Goal: Contribute content: Add original content to the website for others to see

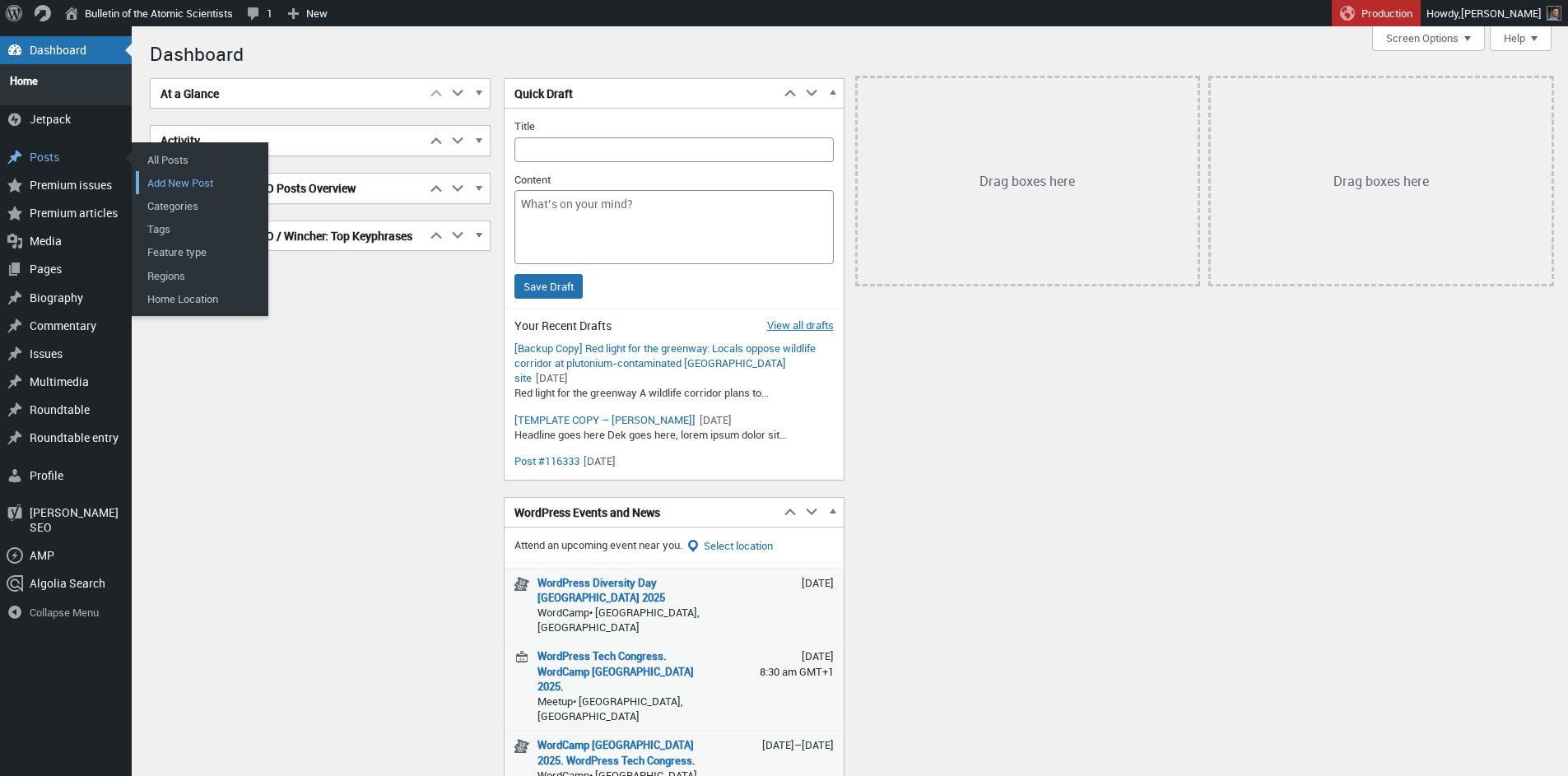
click at [184, 177] on link "Add New Post" at bounding box center [202, 182] width 132 height 23
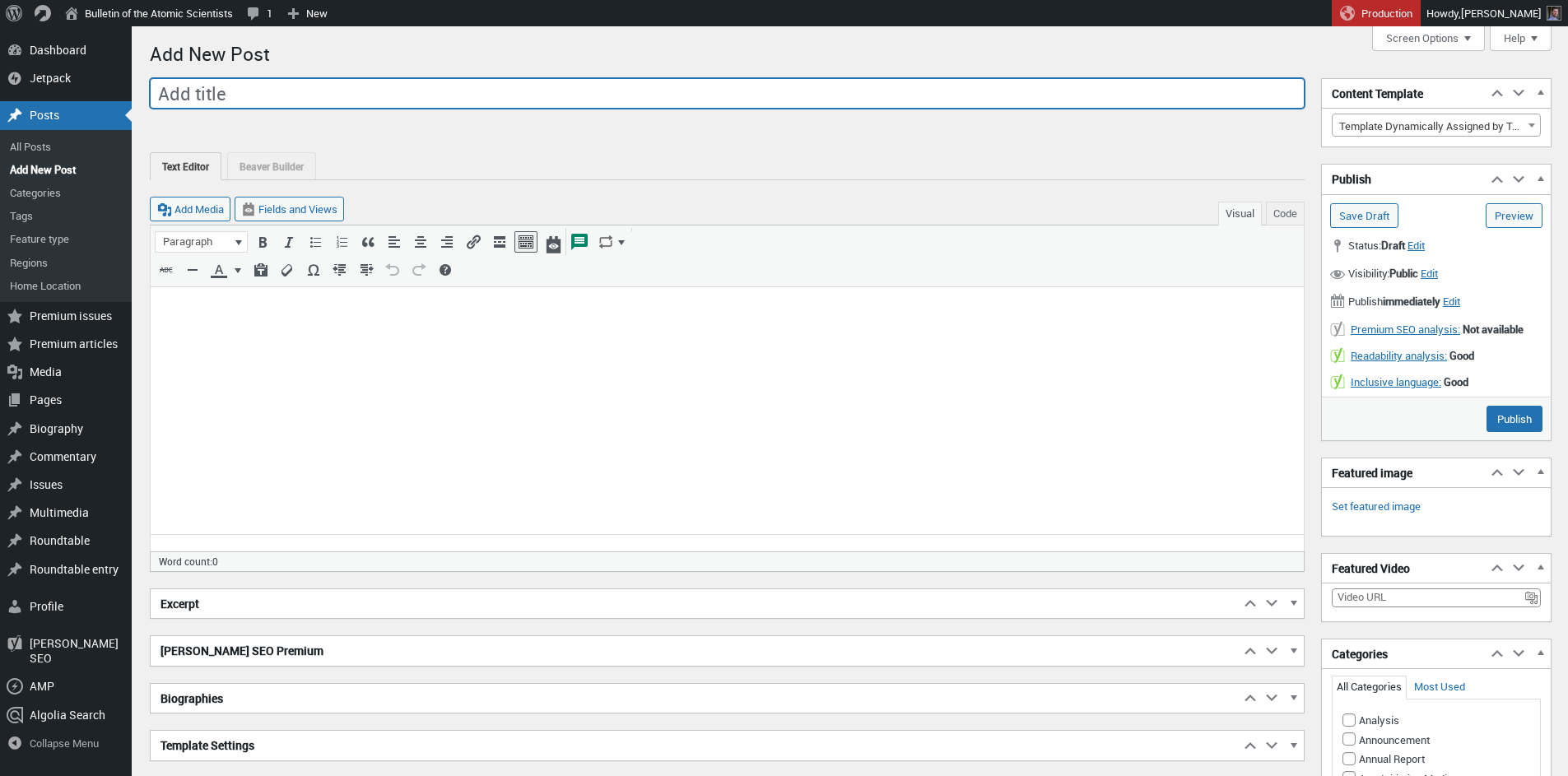
paste input "Iran signs a new agreement with the IAEA. Then tries to sell it at home"
type input "Iran signs a new agreement with the IAEA. Then tries to sell it at home"
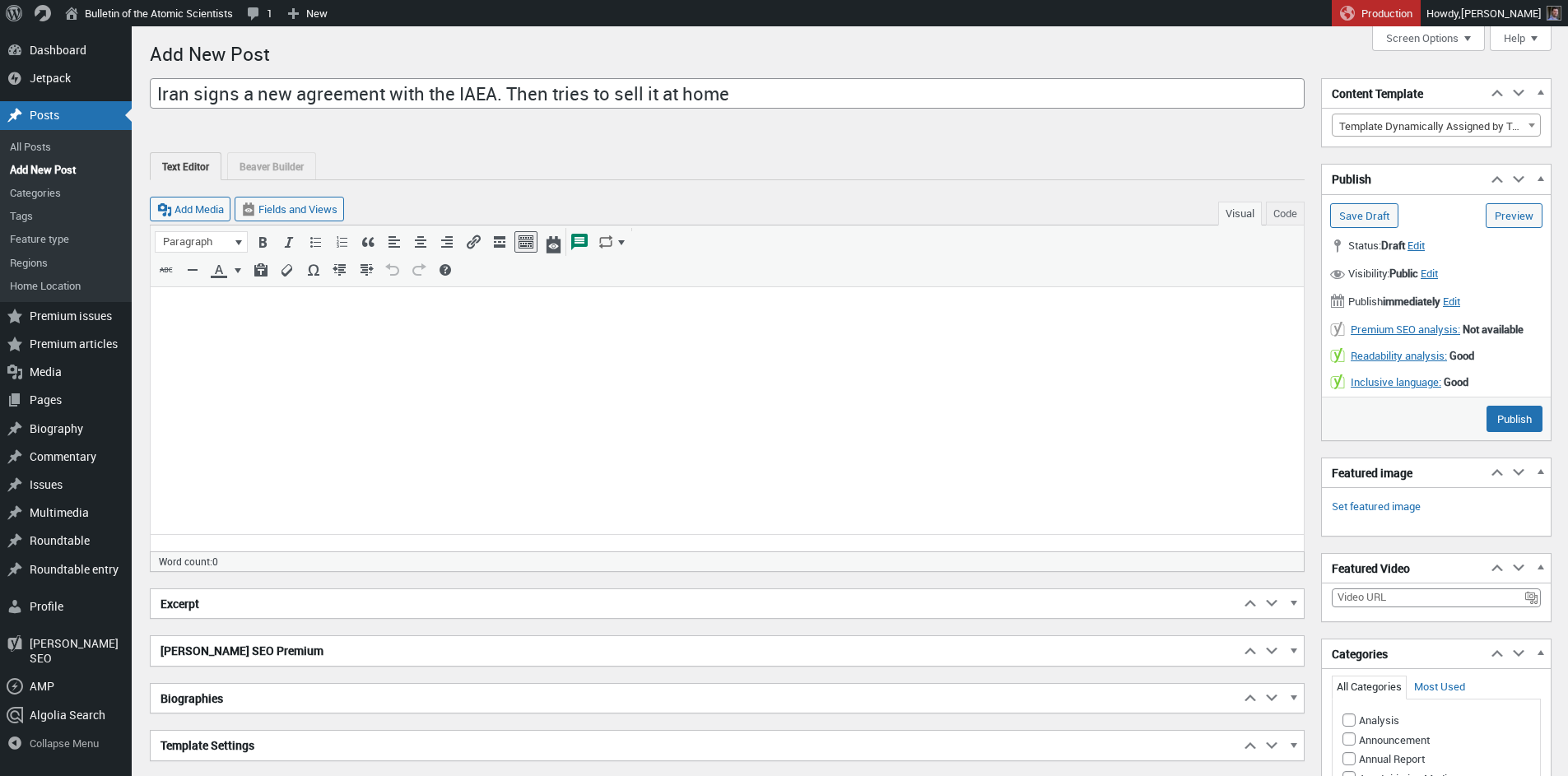
click at [345, 322] on body at bounding box center [728, 314] width 1134 height 35
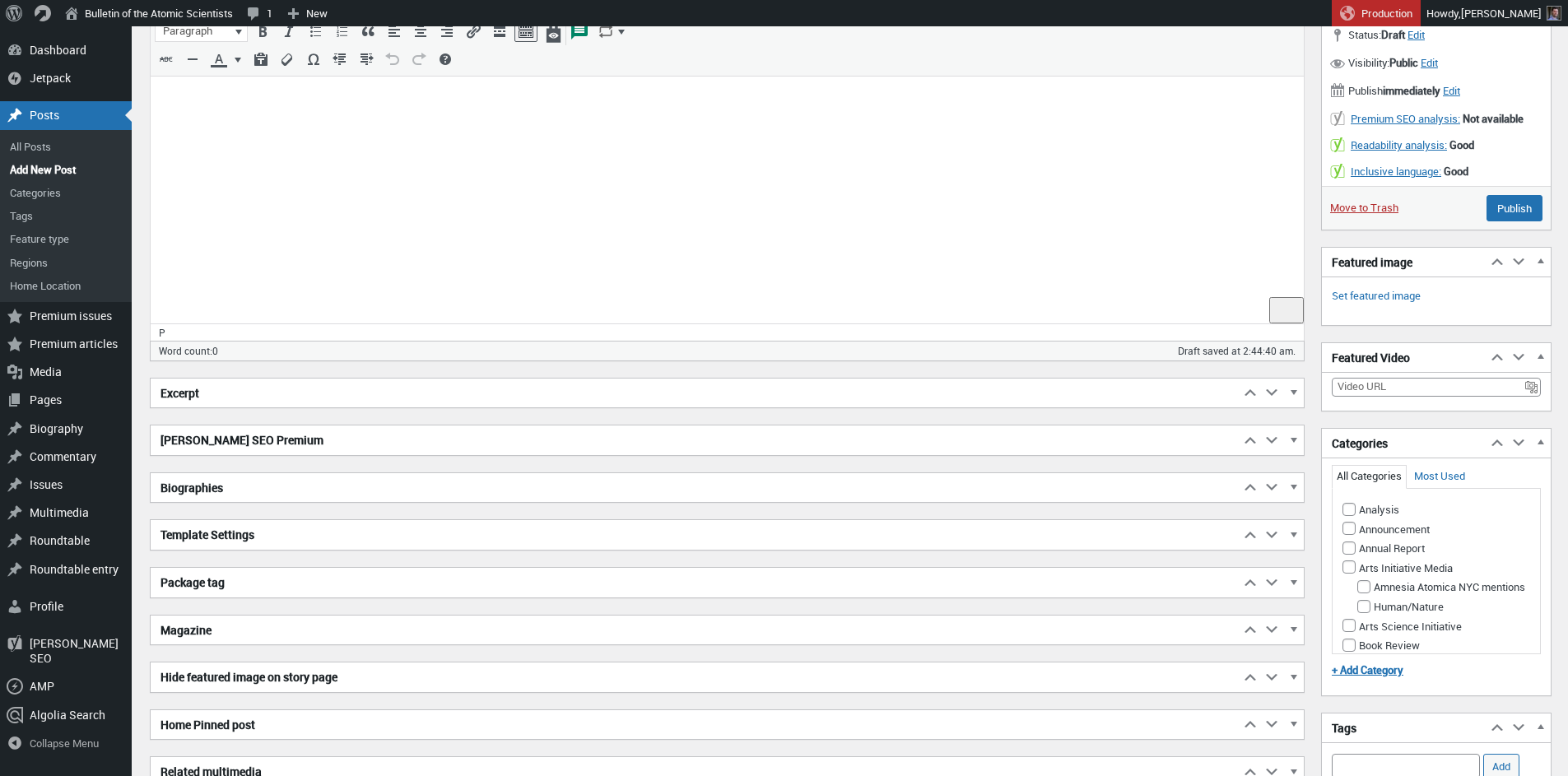
scroll to position [211, 0]
click at [292, 399] on h2 "Excerpt" at bounding box center [695, 393] width 1089 height 29
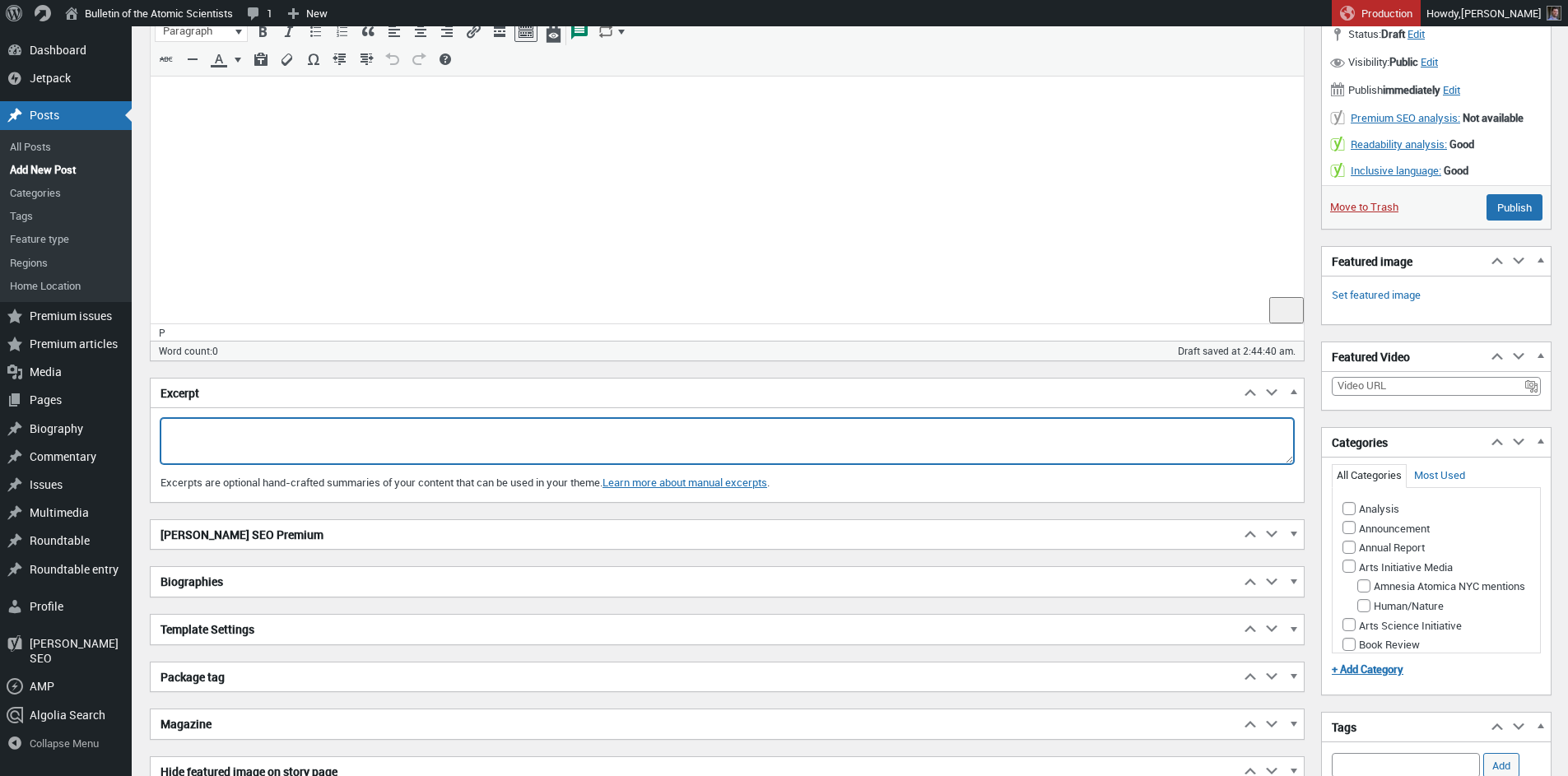
click at [263, 441] on textarea "Excerpt" at bounding box center [728, 441] width 1134 height 46
click at [326, 541] on h2 "[PERSON_NAME] SEO Premium" at bounding box center [695, 535] width 1089 height 29
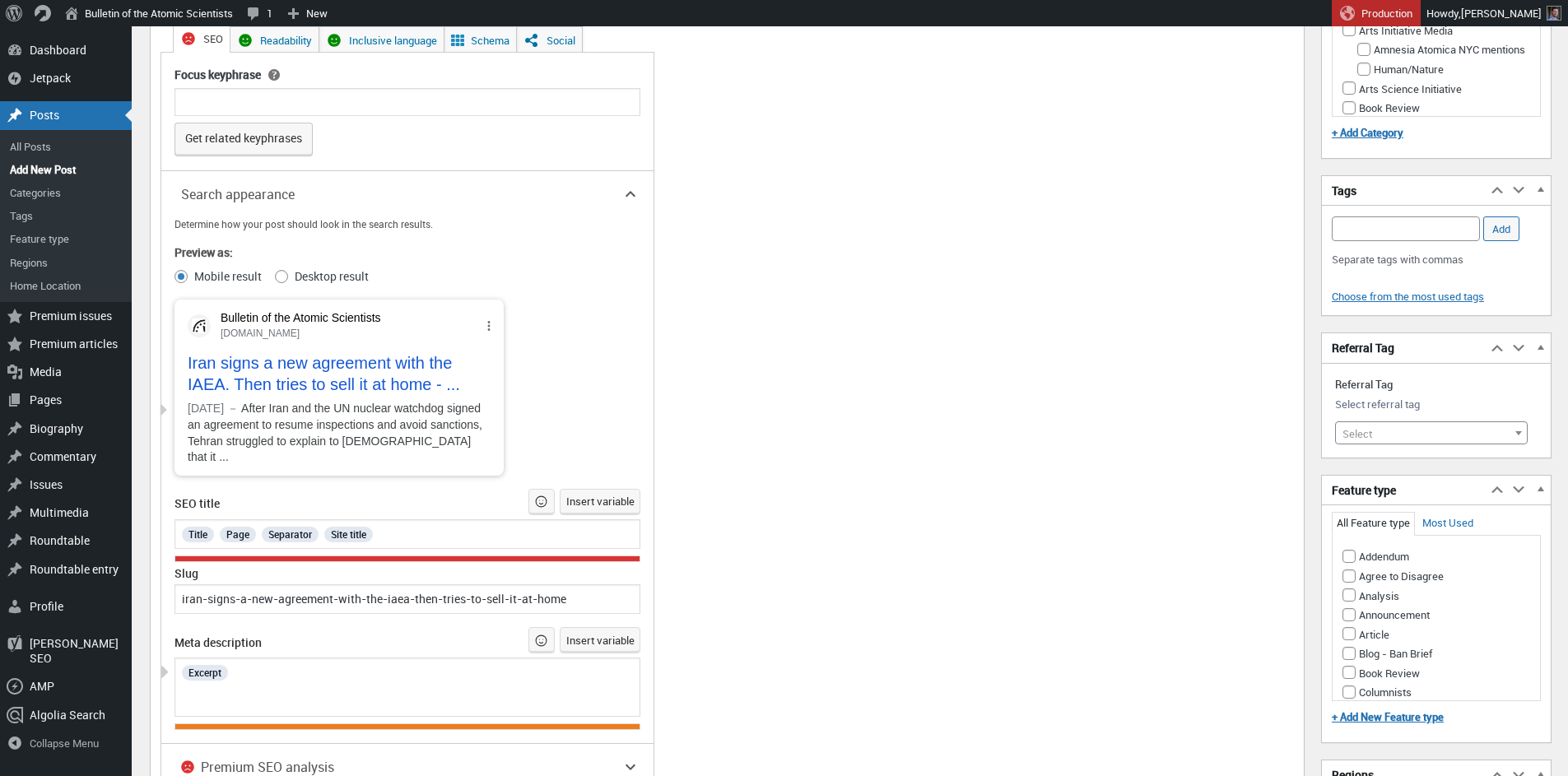
scroll to position [0, 0]
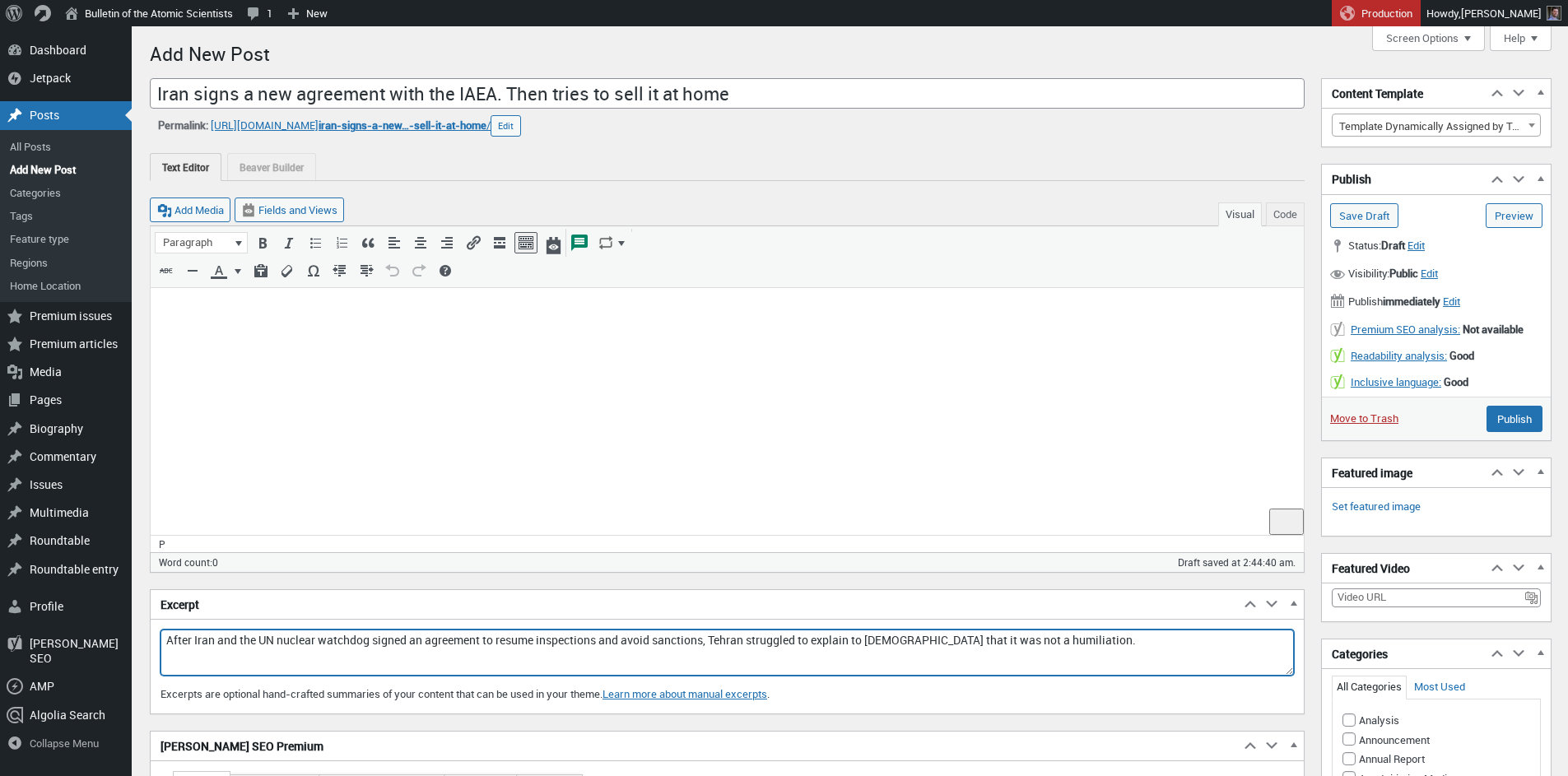
type textarea "After Iran and the UN nuclear watchdog signed an agreement to resume inspection…"
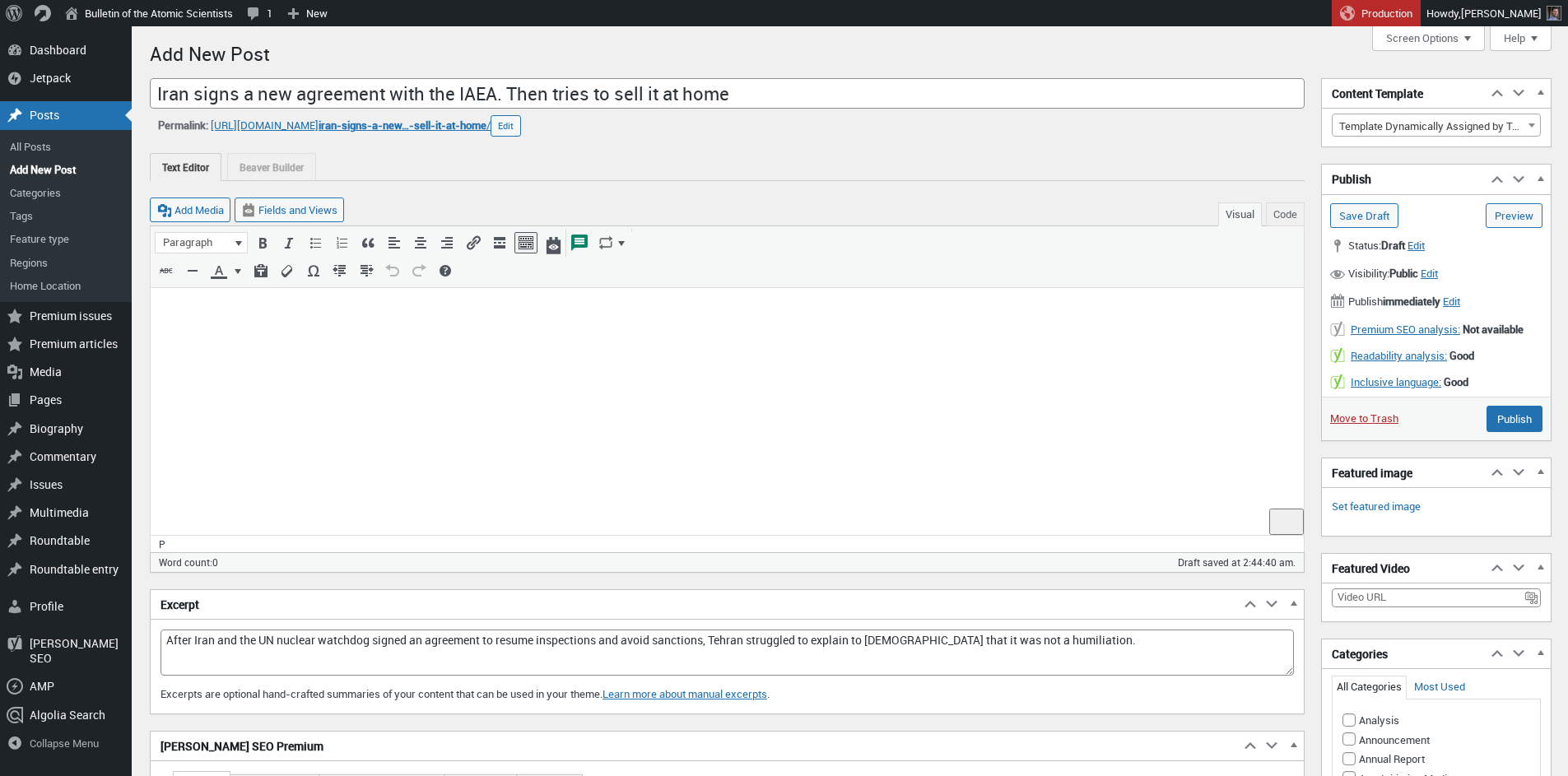
click at [281, 343] on html at bounding box center [728, 314] width 1154 height 54
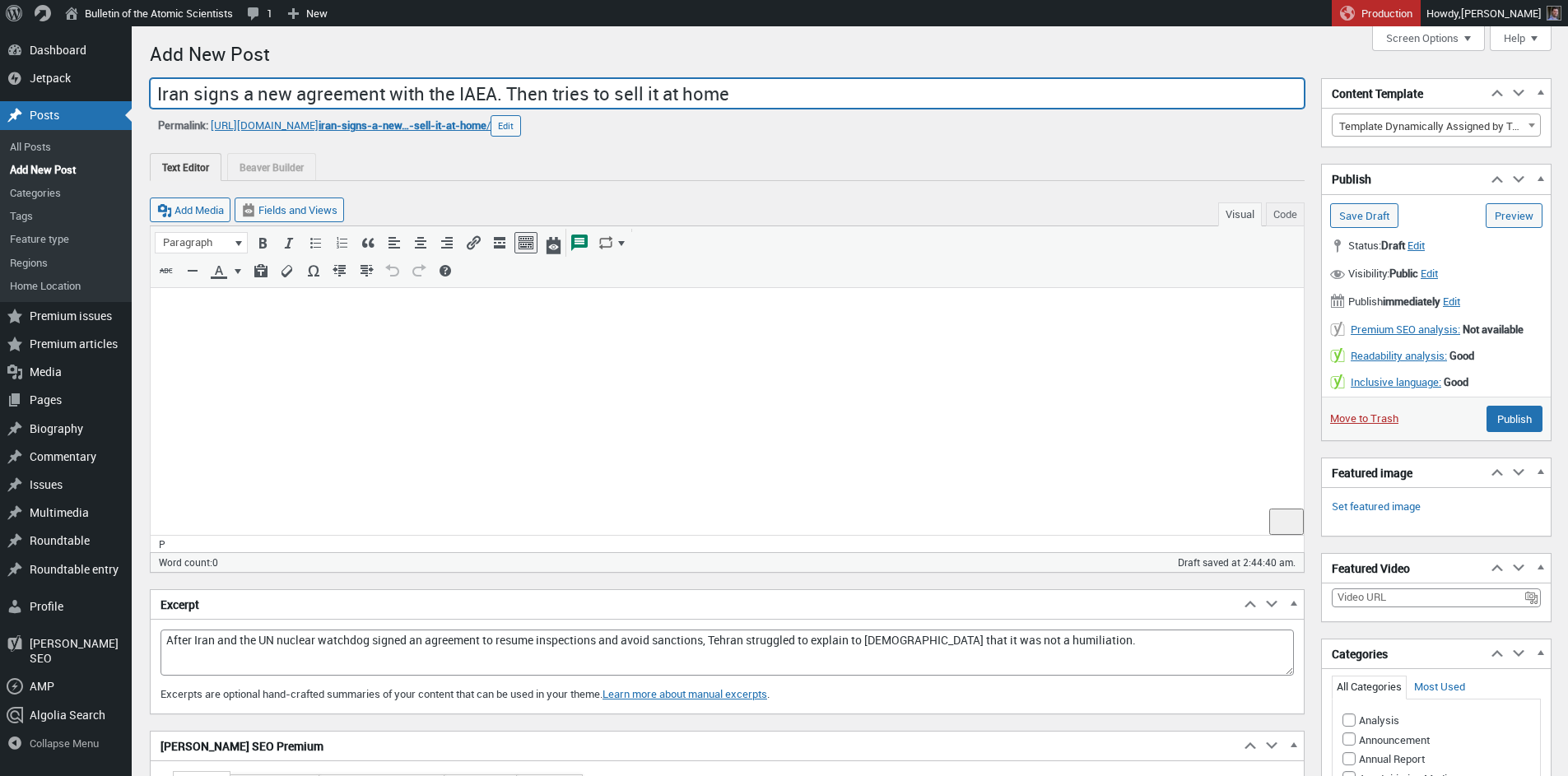
click at [473, 96] on input "Iran signs a new agreement with the IAEA. Then tries to sell it at home" at bounding box center [727, 94] width 1155 height 31
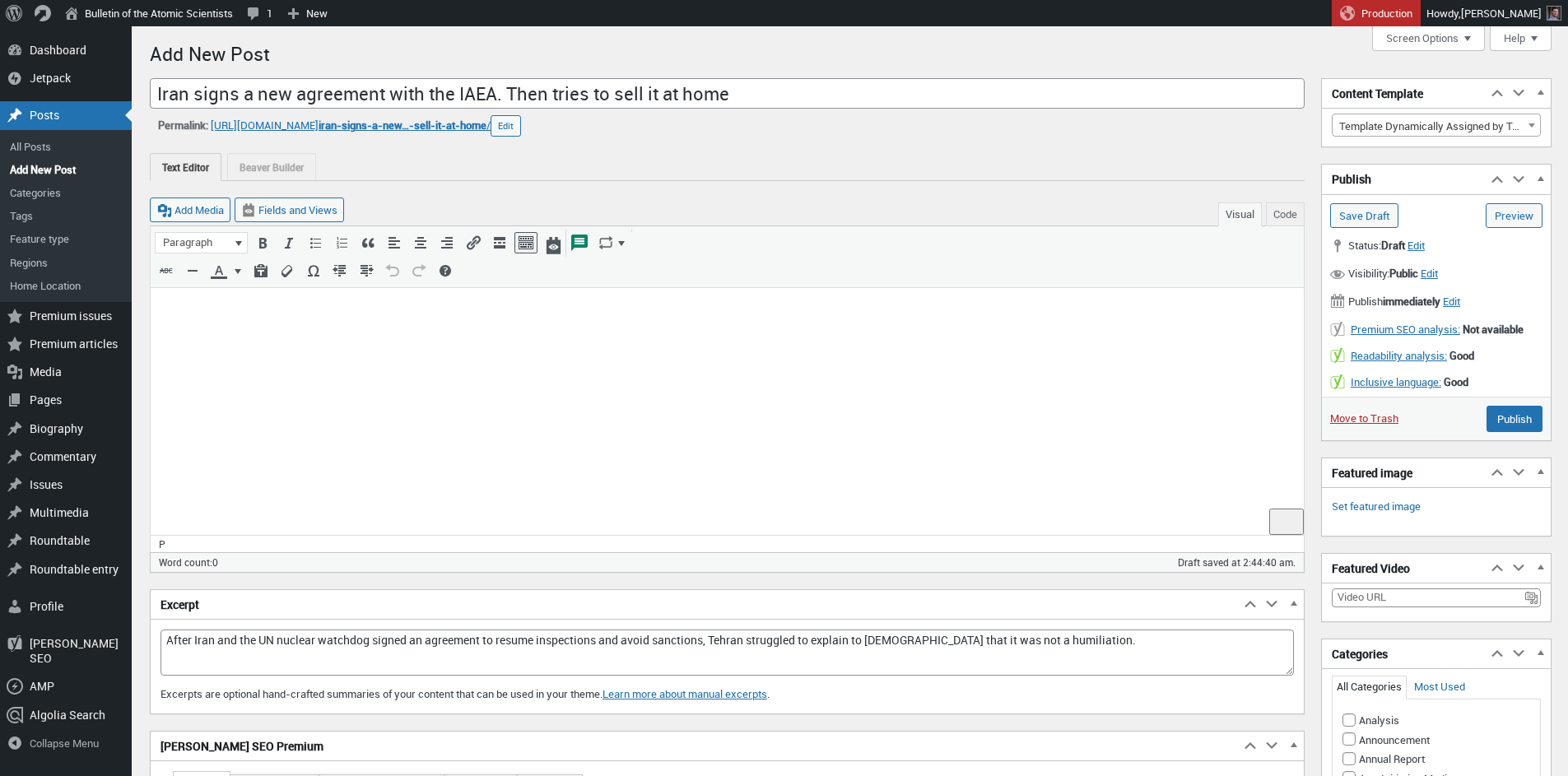
click at [416, 308] on p "To enrich screen reader interactions, please activate Accessibility in Grammarl…" at bounding box center [728, 309] width 1134 height 20
click at [366, 318] on p "To enrich screen reader interactions, please activate Accessibility in Grammarl…" at bounding box center [728, 309] width 1134 height 20
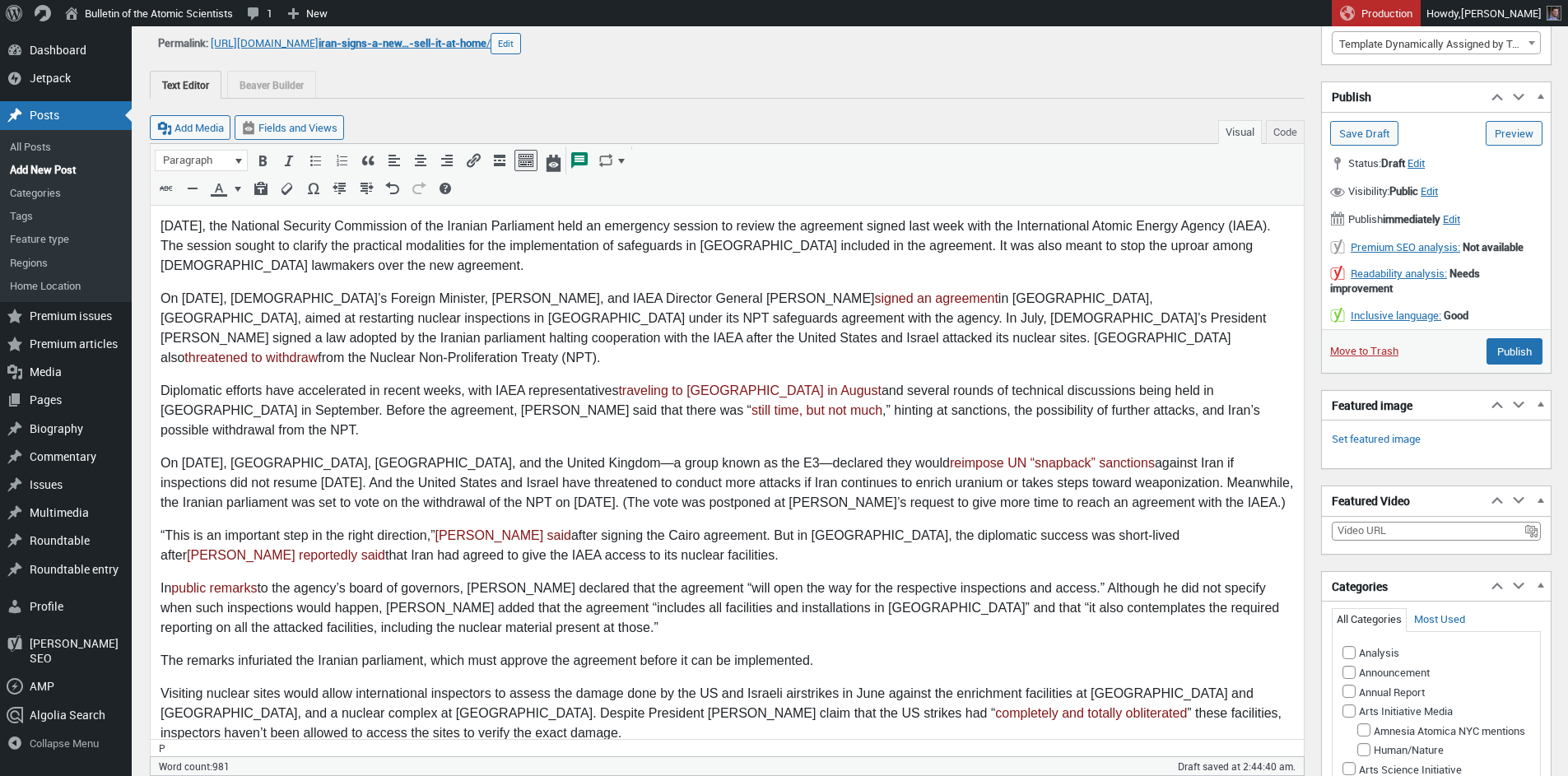
scroll to position [748, 0]
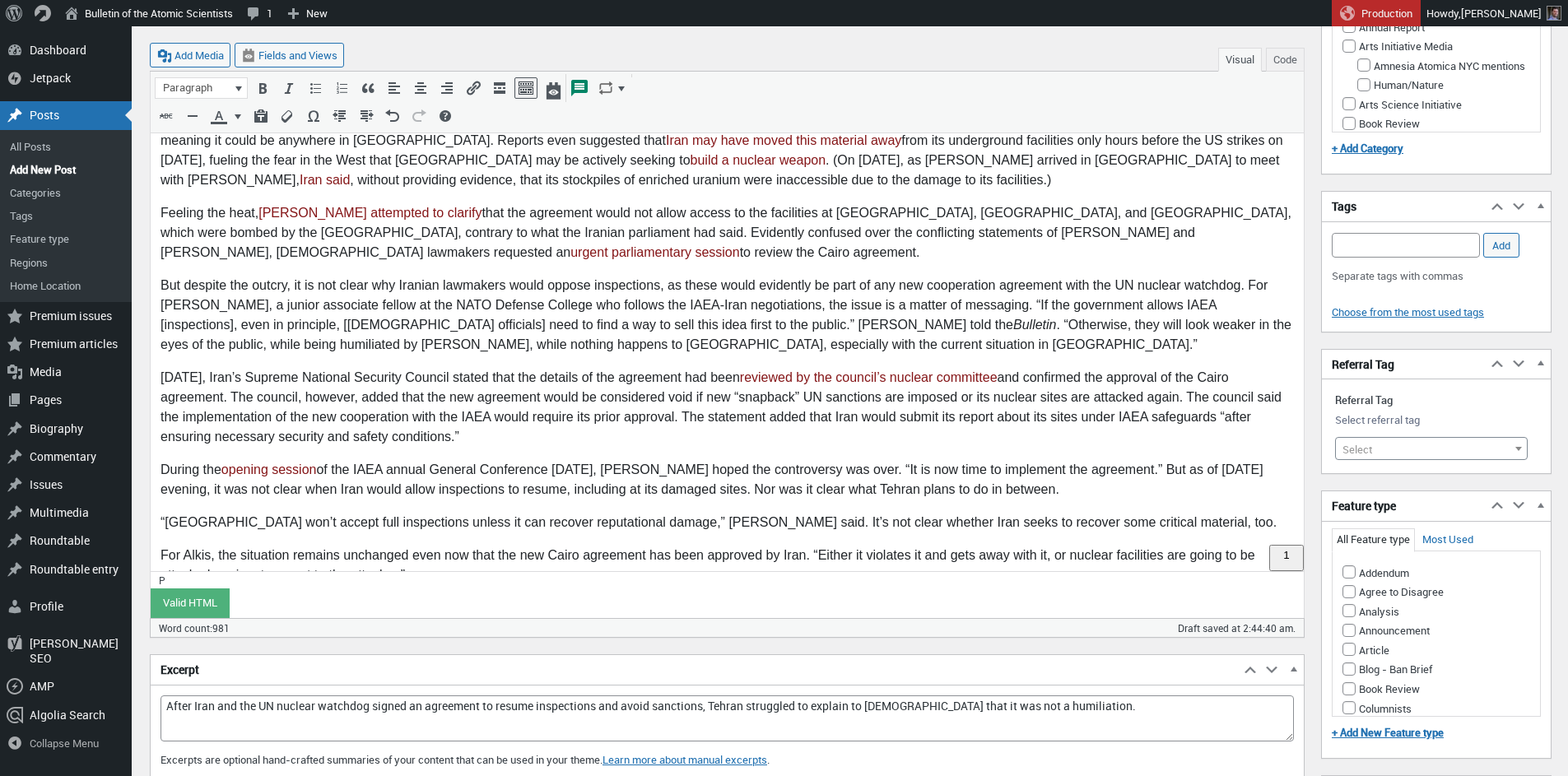
click at [1381, 449] on span "Select" at bounding box center [1431, 449] width 191 height 23
type input "iran"
select select "9855"
click at [1372, 237] on input "Add Tag" at bounding box center [1406, 245] width 148 height 25
click at [1353, 292] on li "IAEA safeguards" at bounding box center [1406, 292] width 146 height 23
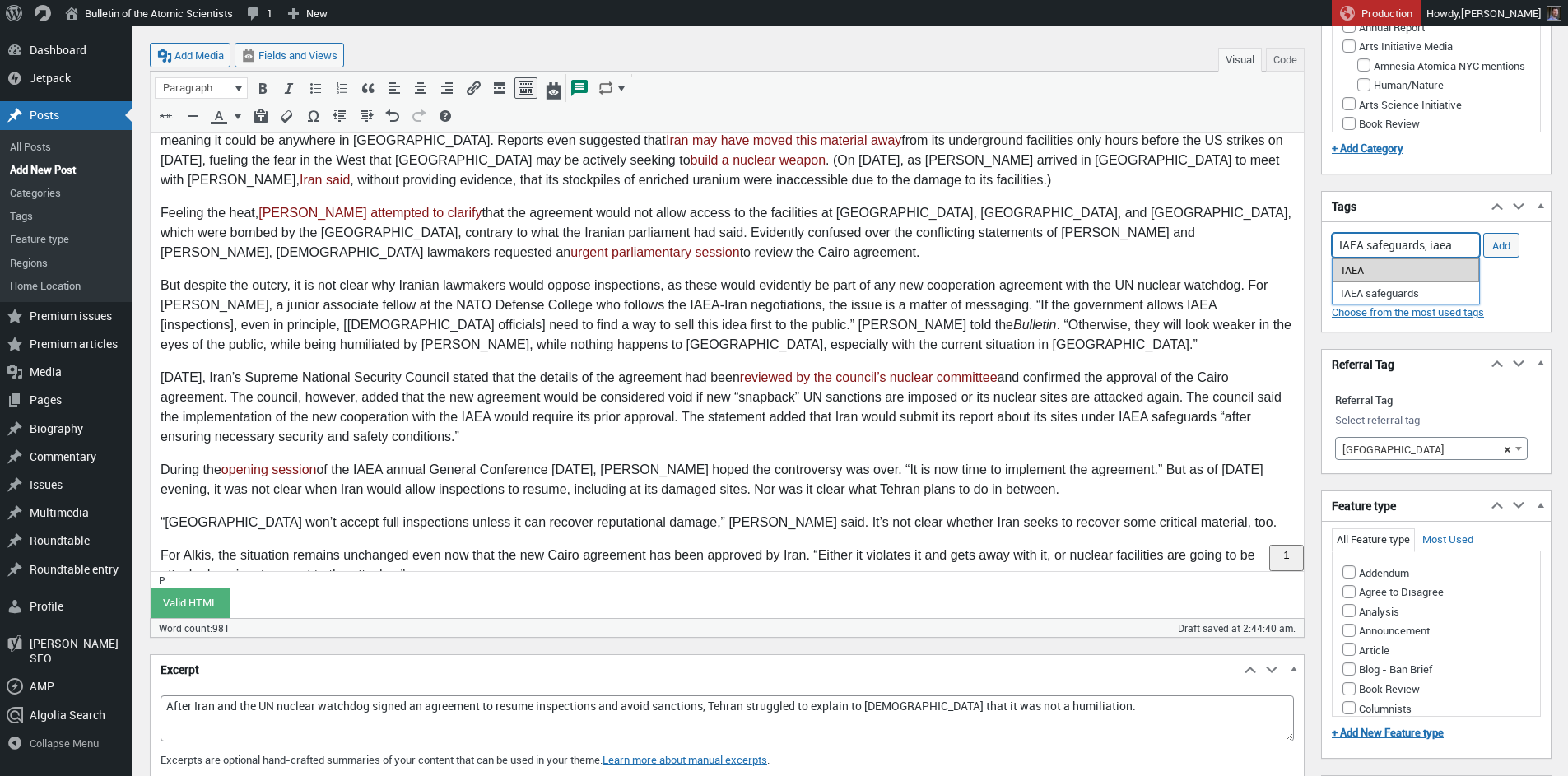
click at [1392, 273] on li "IAEA" at bounding box center [1406, 270] width 146 height 23
click at [1381, 273] on li "[PERSON_NAME]" at bounding box center [1406, 270] width 146 height 23
type input "IAEA safeguards, IAEA, Rafael Grossi,"
click at [1498, 245] on input "Add" at bounding box center [1502, 245] width 37 height 25
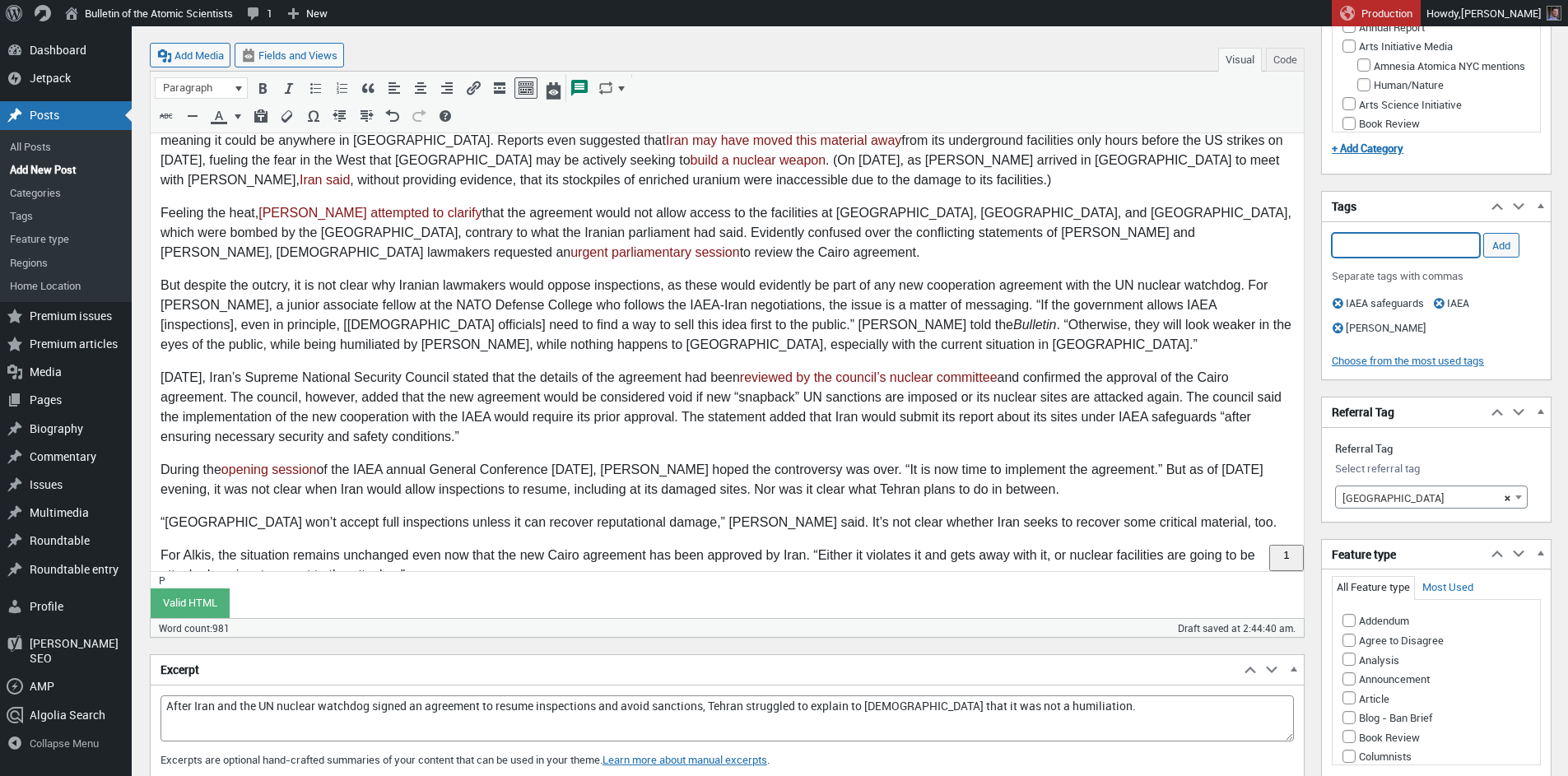
scroll to position [0, 0]
click at [1403, 248] on input "Add Tag" at bounding box center [1406, 245] width 148 height 25
click at [1427, 270] on li "snapback" at bounding box center [1406, 270] width 146 height 23
type input "snapback, sanctions"
click at [1494, 239] on input "Add" at bounding box center [1502, 245] width 37 height 25
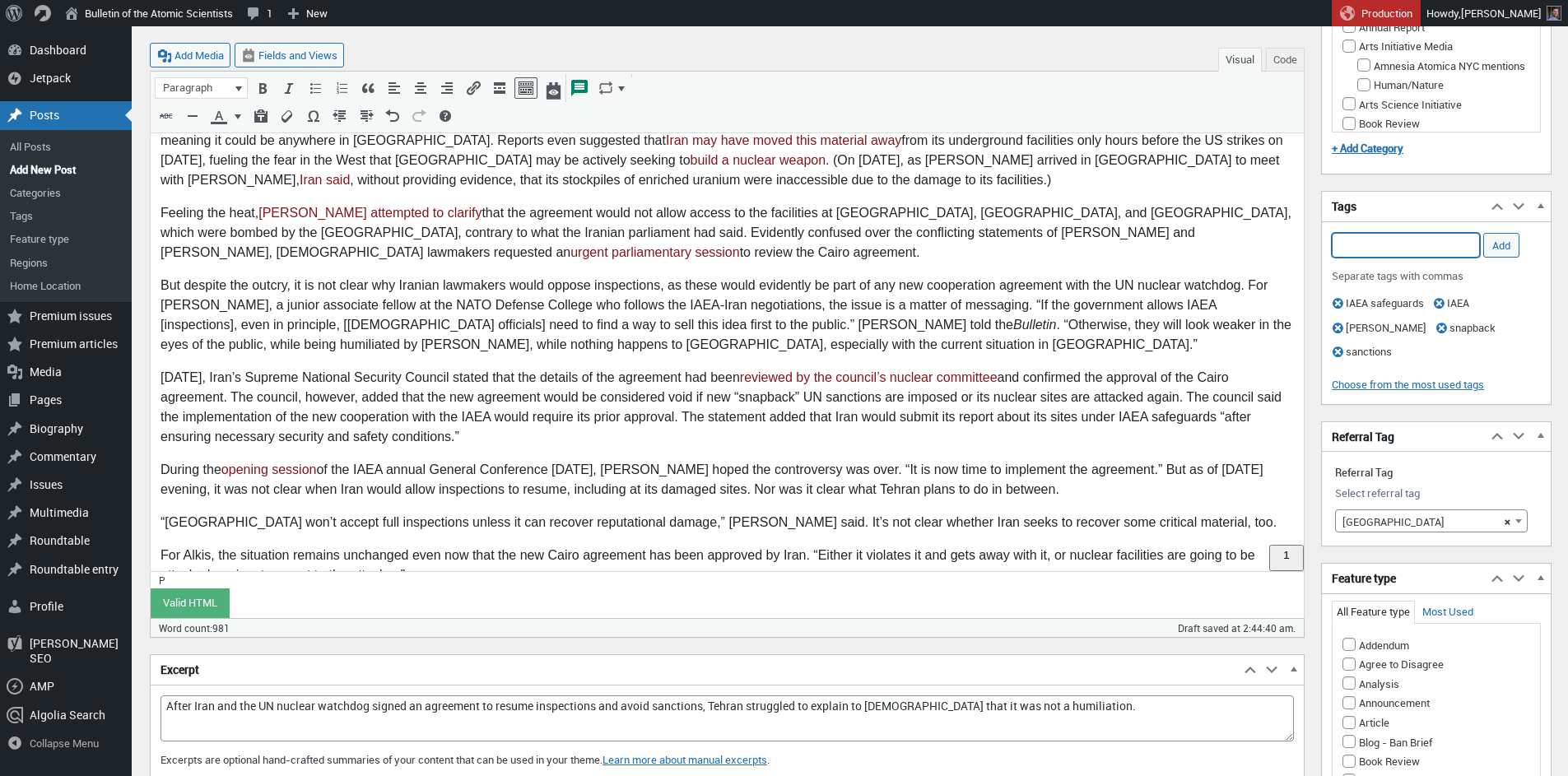
click at [1438, 244] on input "Add Tag" at bounding box center [1406, 245] width 148 height 25
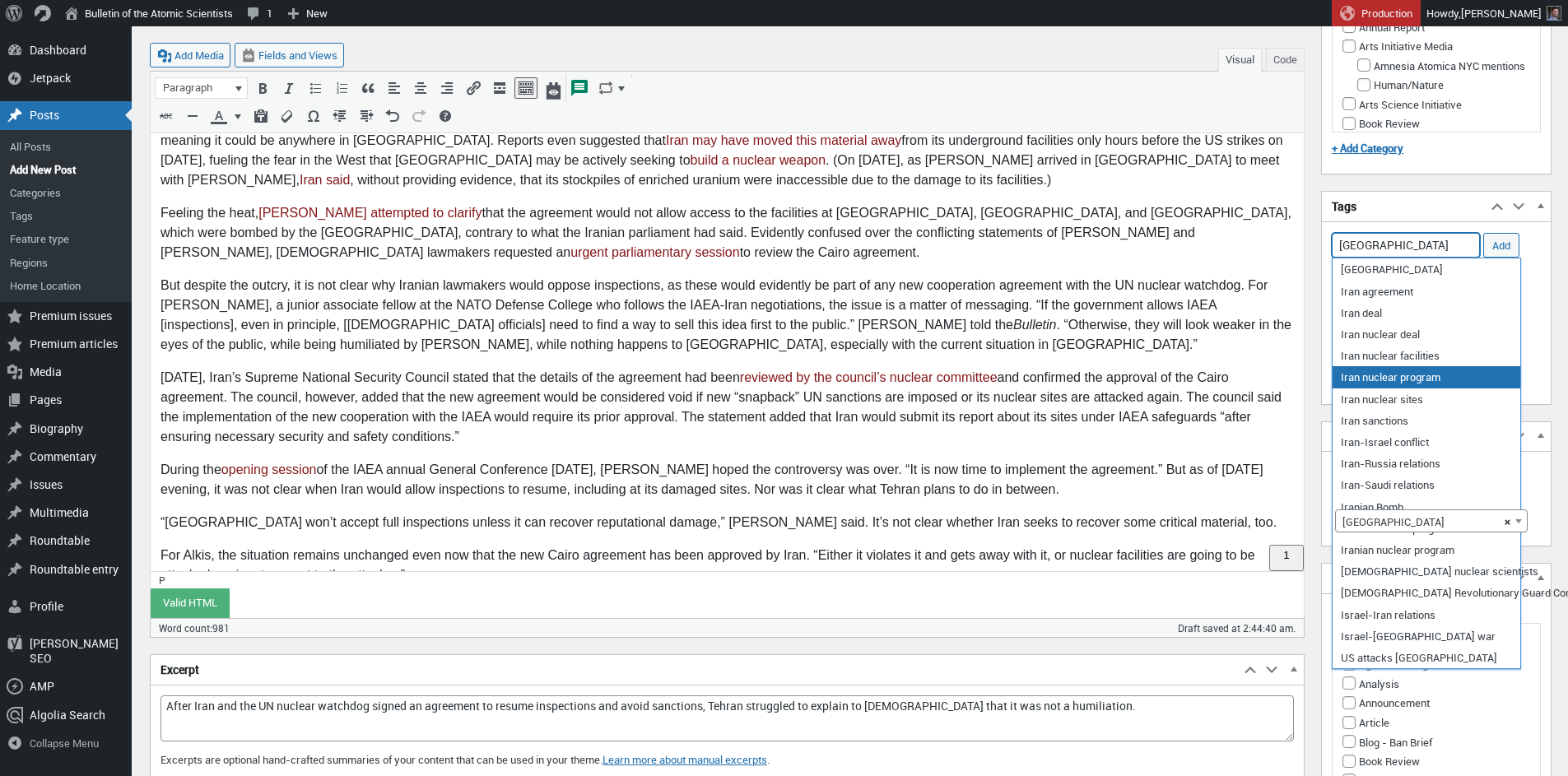
drag, startPoint x: 1374, startPoint y: 379, endPoint x: 1380, endPoint y: 364, distance: 16.2
click at [1374, 379] on li "Iran nuclear program" at bounding box center [1426, 377] width 187 height 21
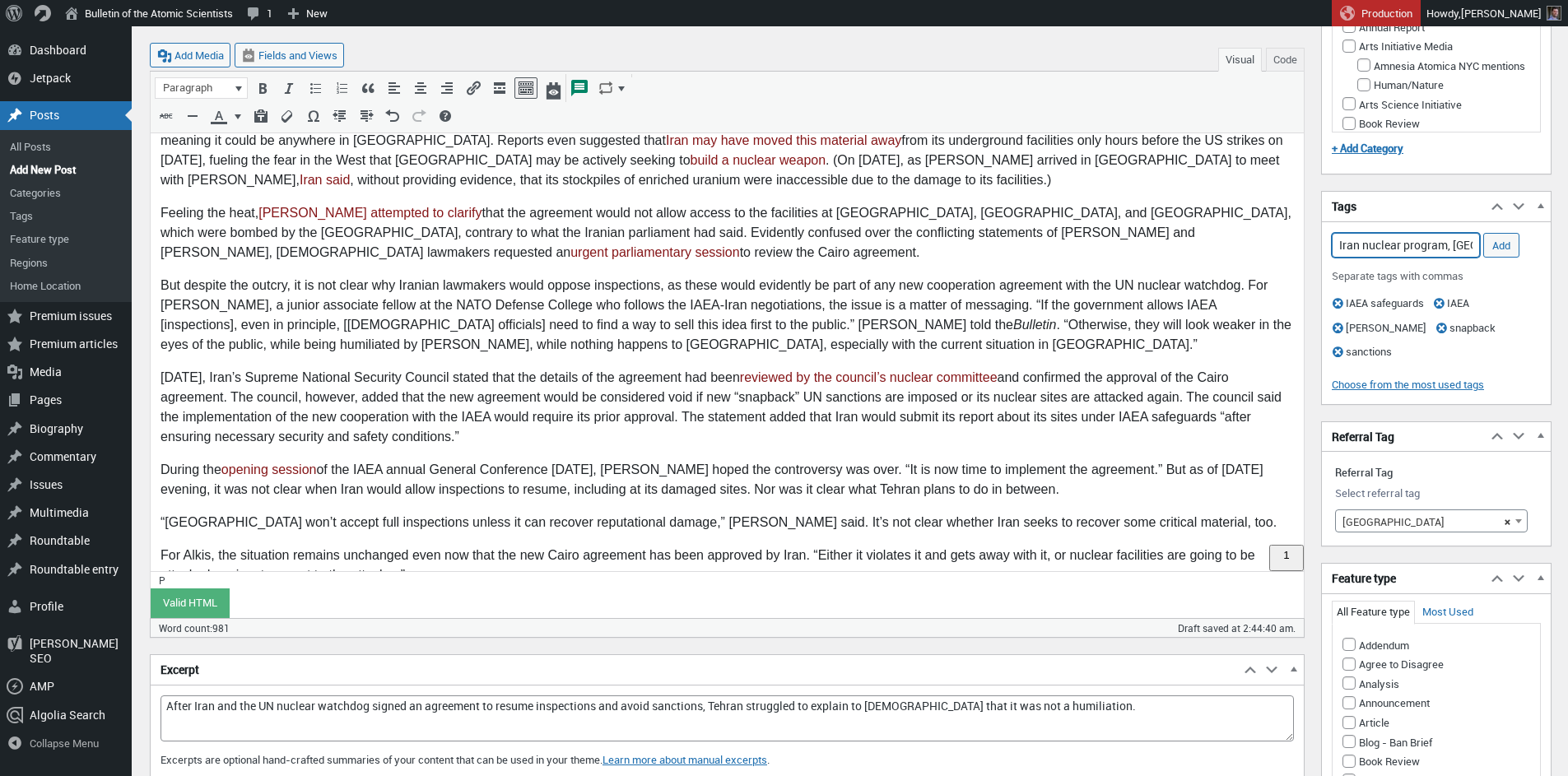
scroll to position [0, 5]
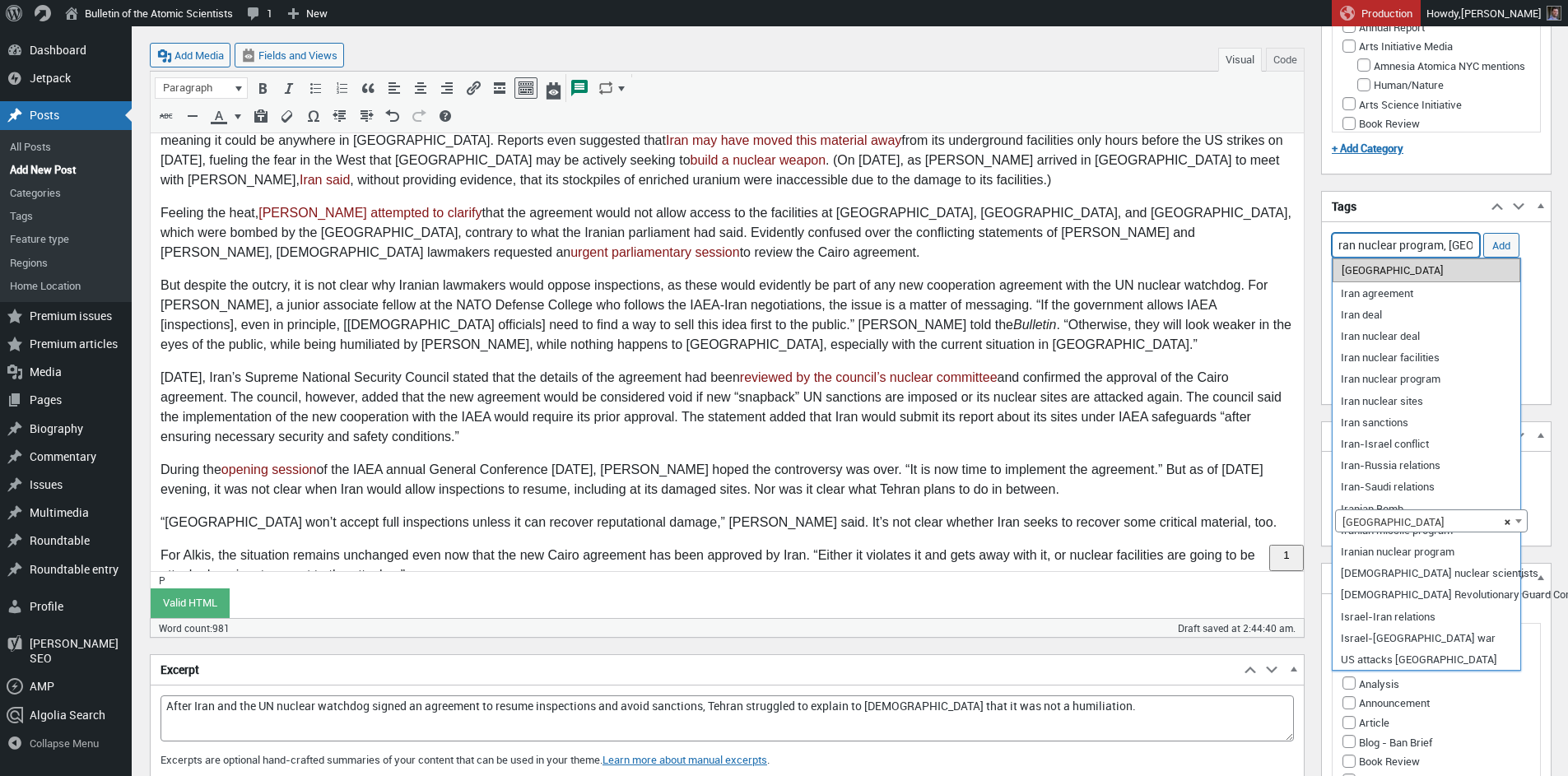
click at [1398, 271] on li "[GEOGRAPHIC_DATA]" at bounding box center [1426, 270] width 187 height 23
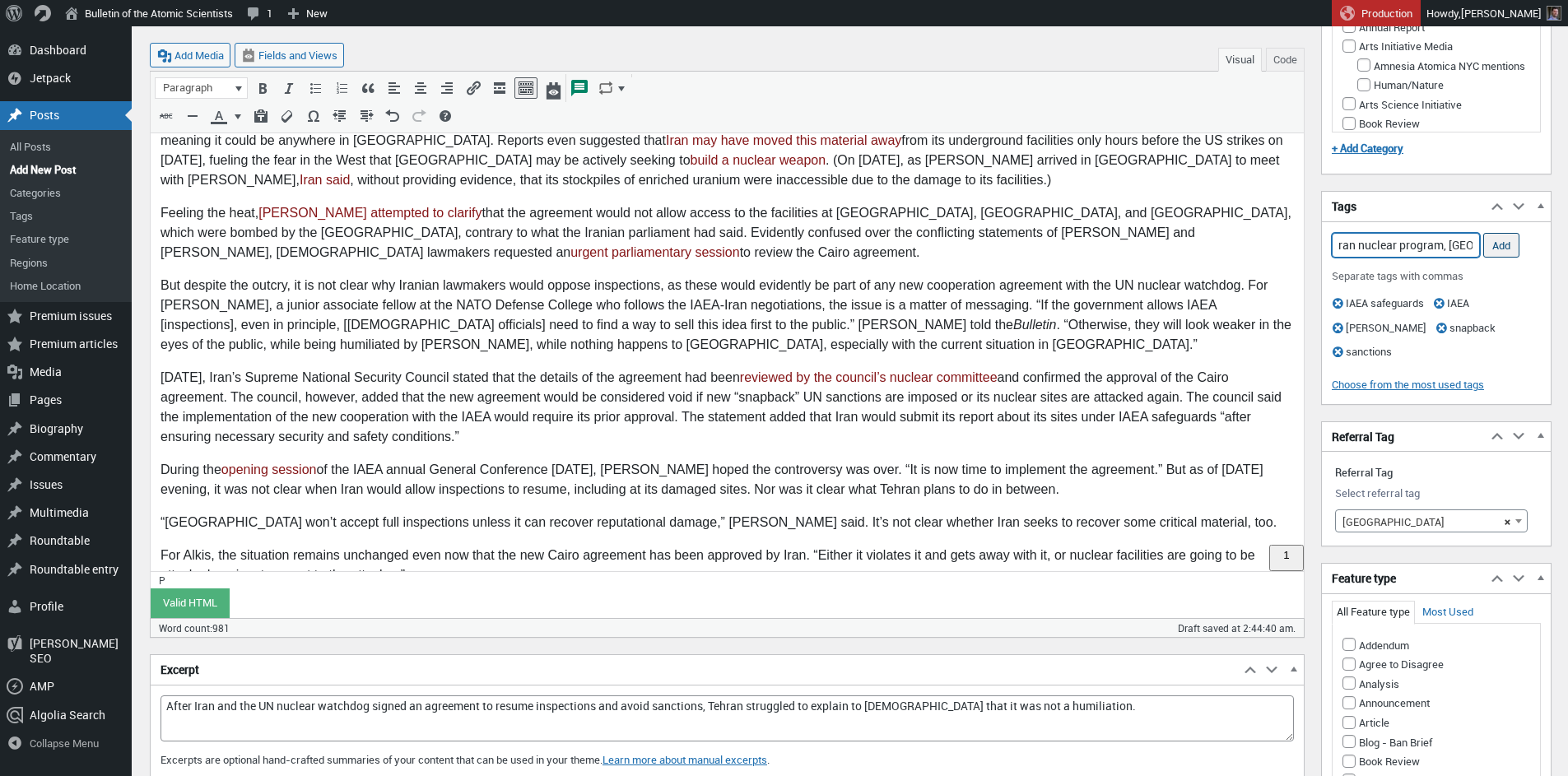
type input "Iran nuclear program, Iran,"
click at [1501, 239] on input "Add" at bounding box center [1502, 245] width 37 height 25
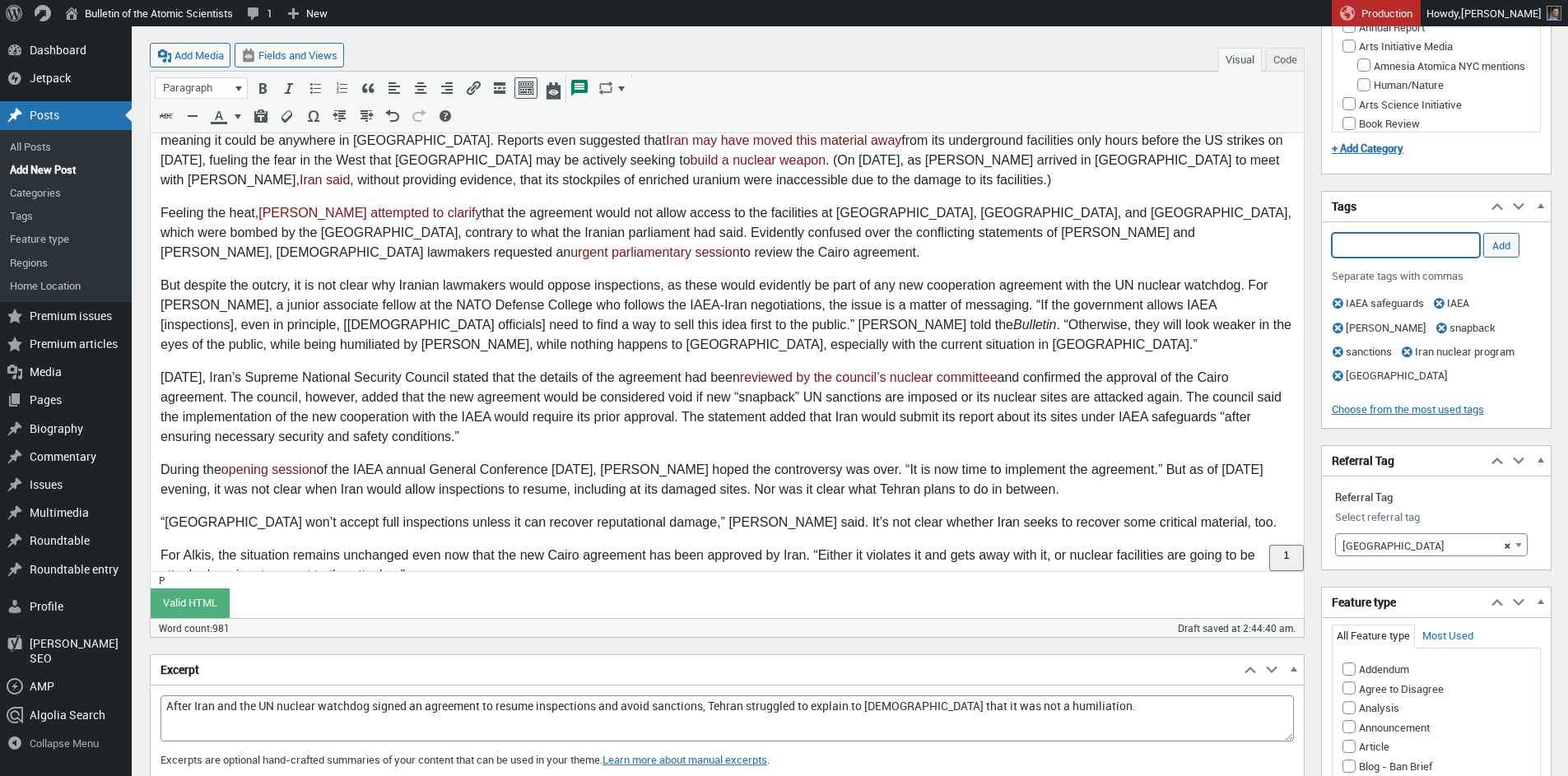
scroll to position [0, 0]
click at [1412, 249] on input "Add Tag" at bounding box center [1406, 245] width 148 height 25
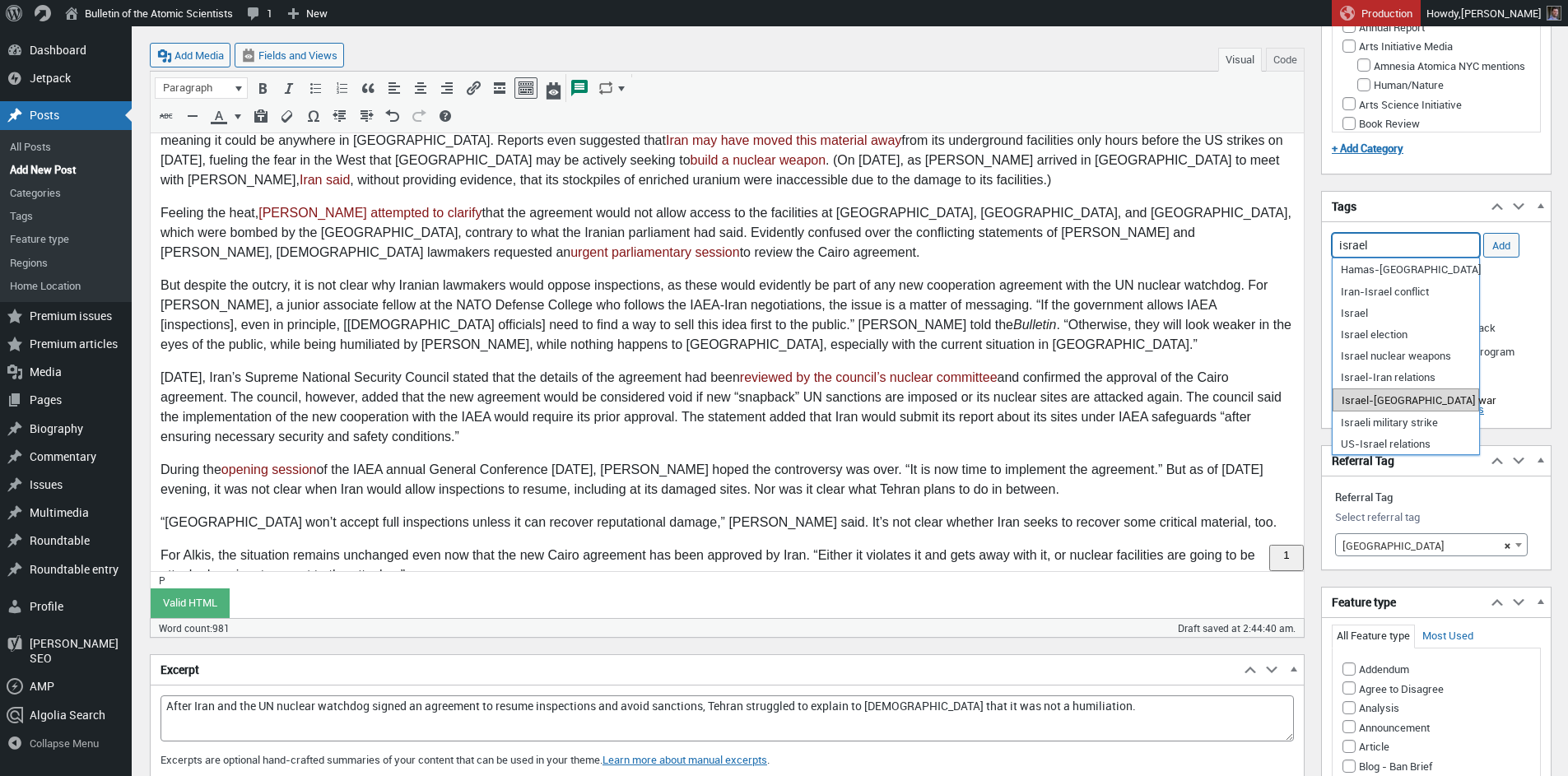
click at [1383, 399] on li "Israel-[GEOGRAPHIC_DATA] war" at bounding box center [1406, 399] width 146 height 23
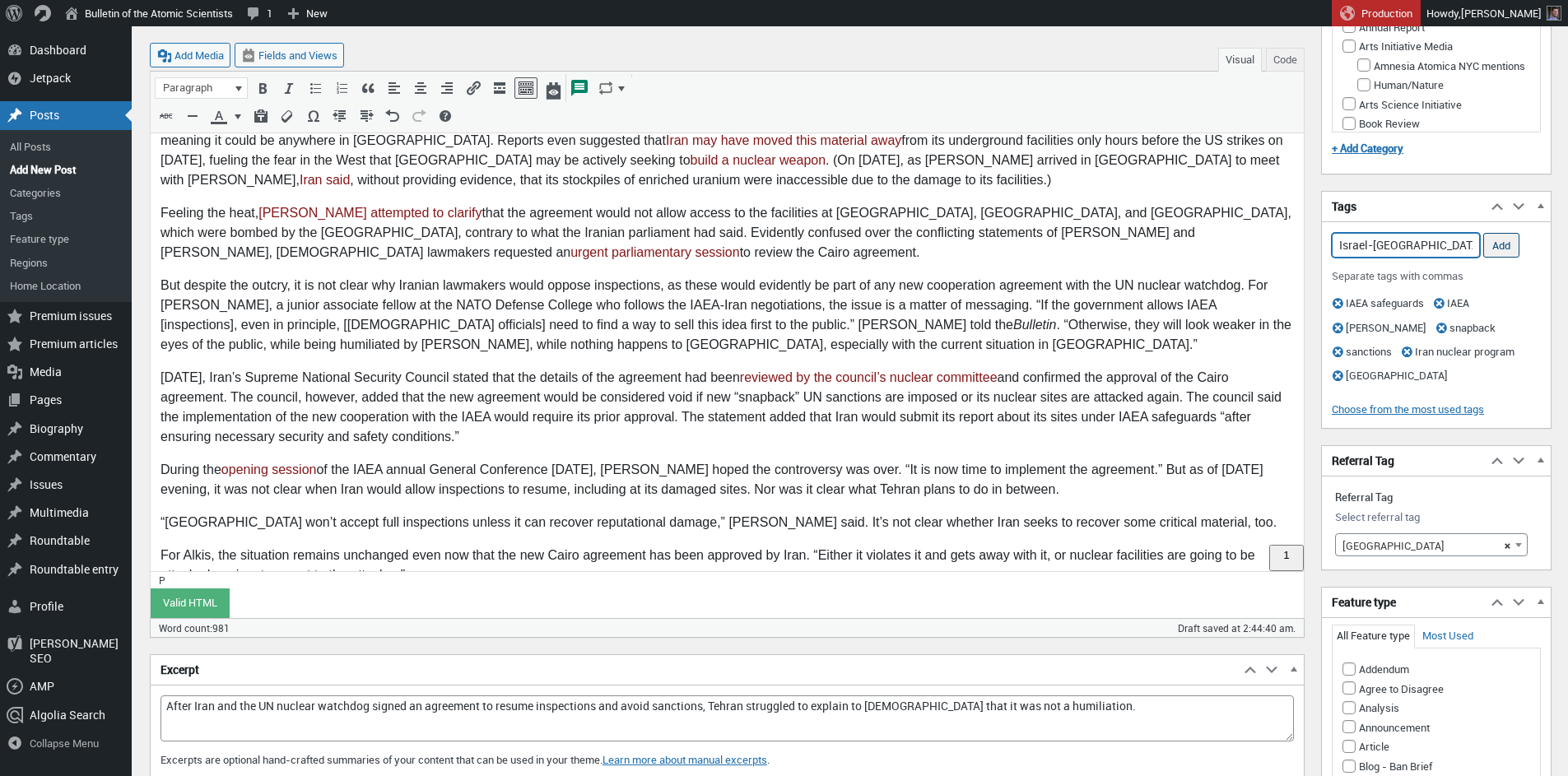
type input "Israel-Iran war,"
click at [1504, 243] on input "Add" at bounding box center [1502, 245] width 37 height 25
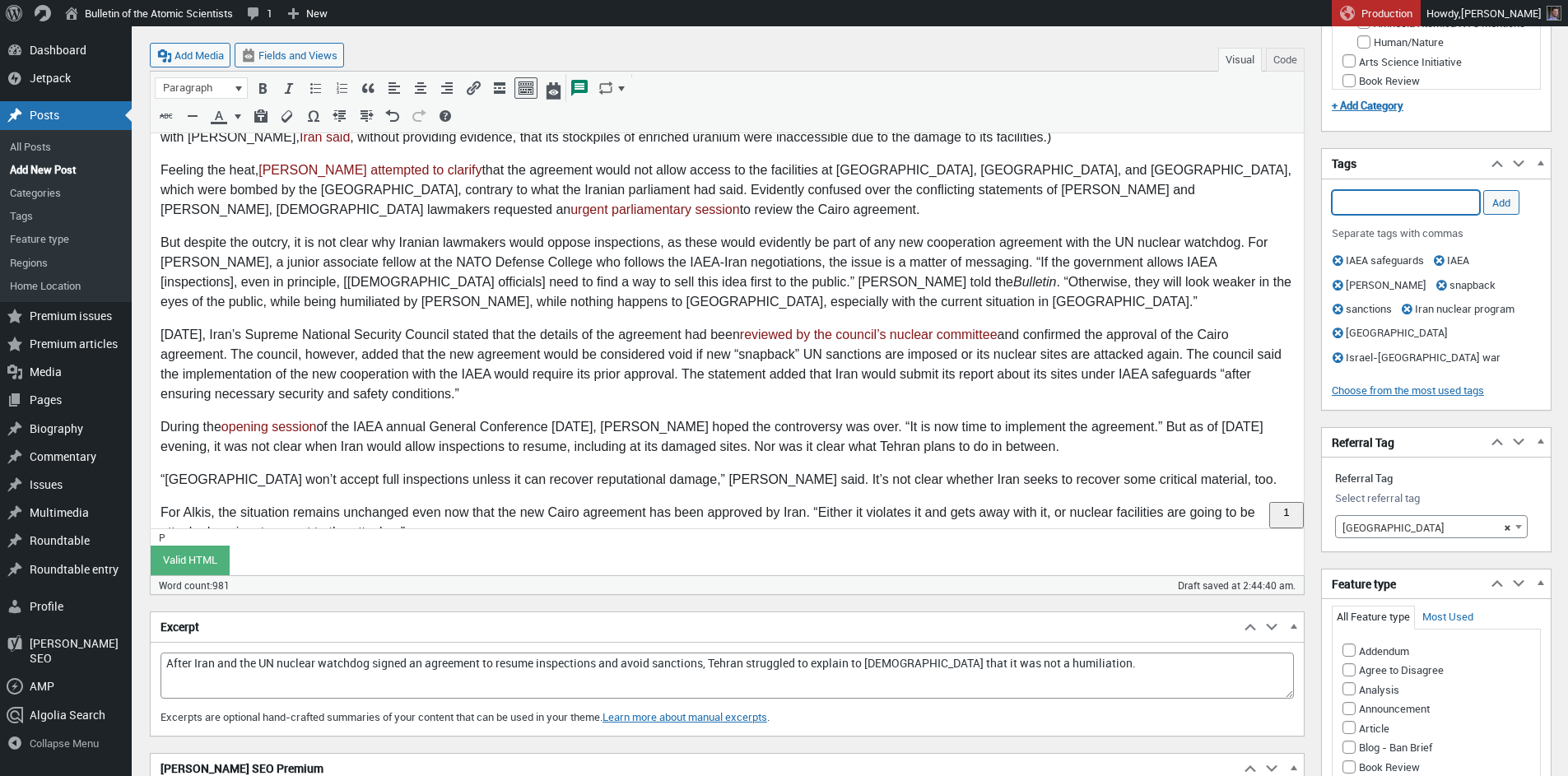
scroll to position [1007, 0]
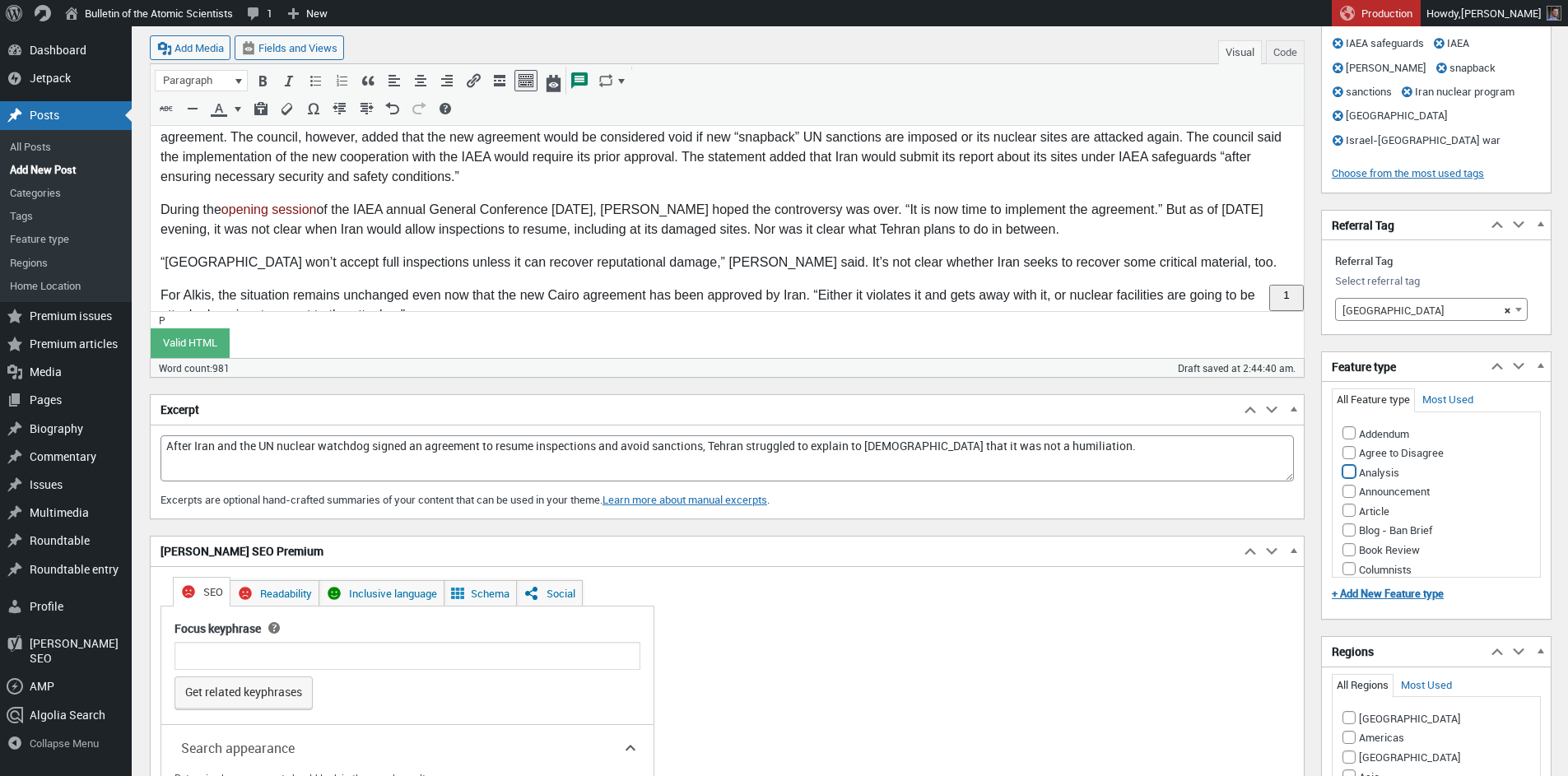
click at [1349, 473] on input "Analysis" at bounding box center [1349, 472] width 13 height 13
checkbox input "true"
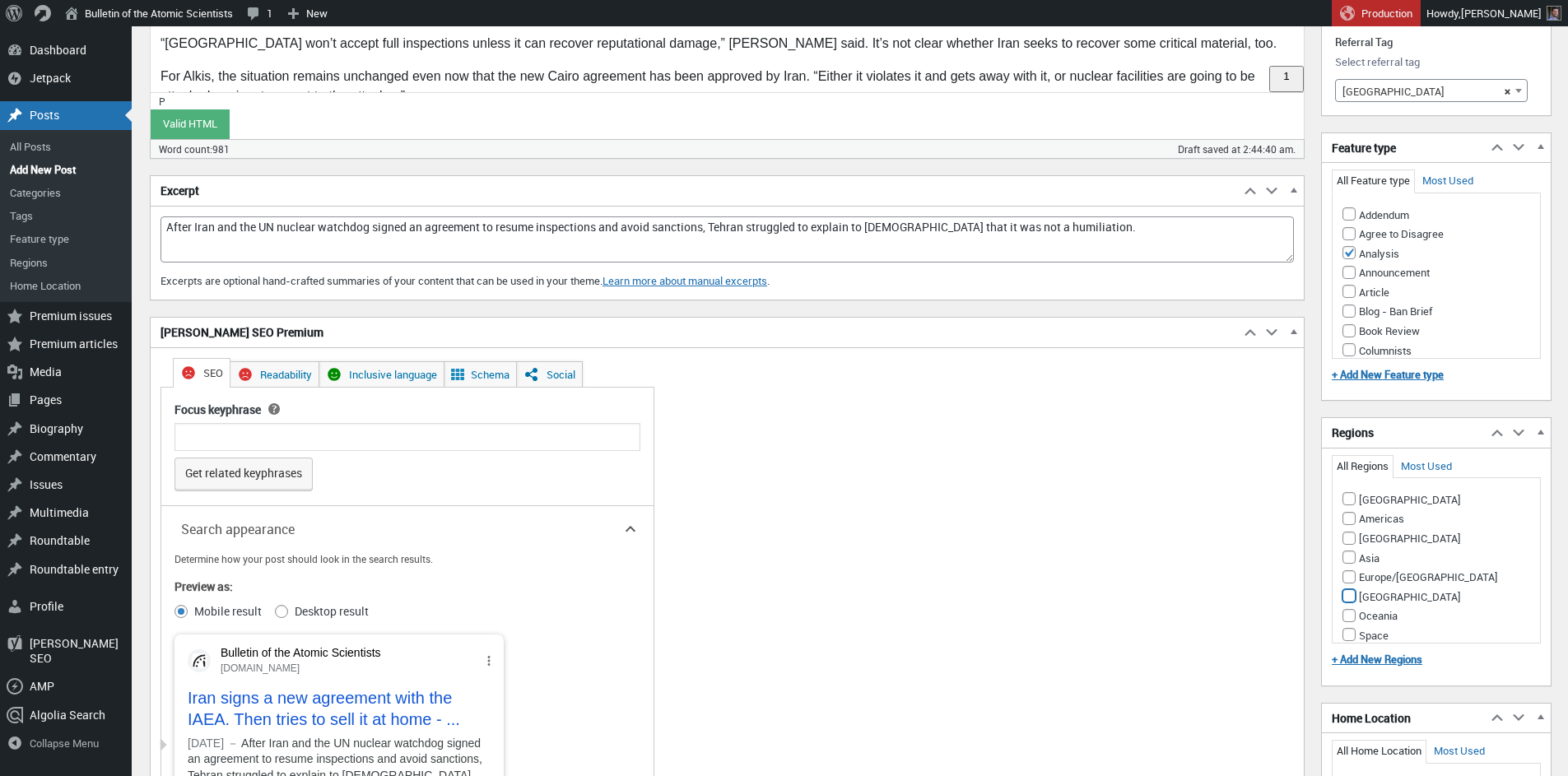
click at [1350, 593] on input "[GEOGRAPHIC_DATA]" at bounding box center [1349, 596] width 13 height 13
checkbox input "true"
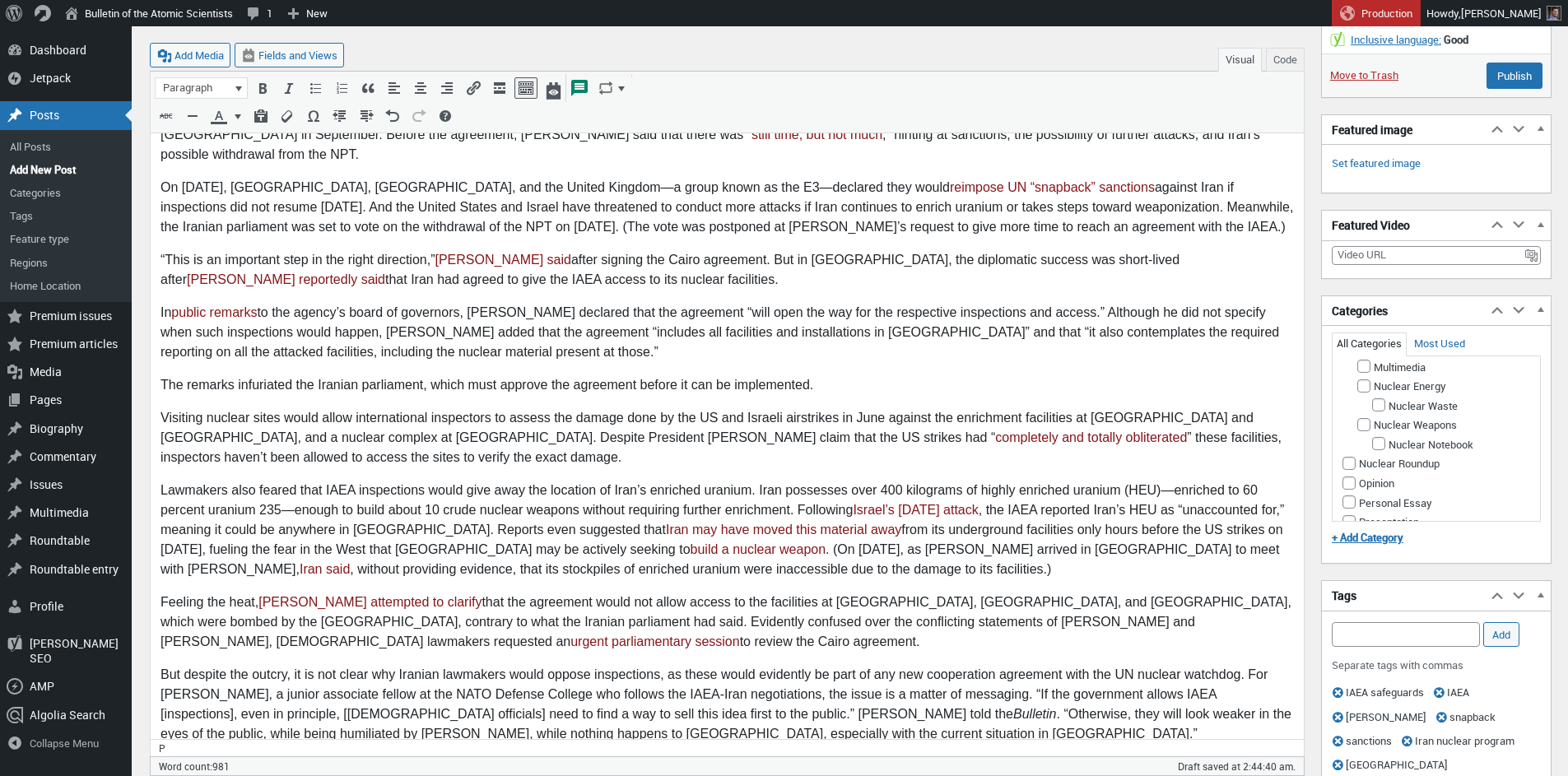
scroll to position [1213, 0]
click at [1362, 237] on input "Nuclear Weapons" at bounding box center [1364, 230] width 13 height 13
checkbox input "true"
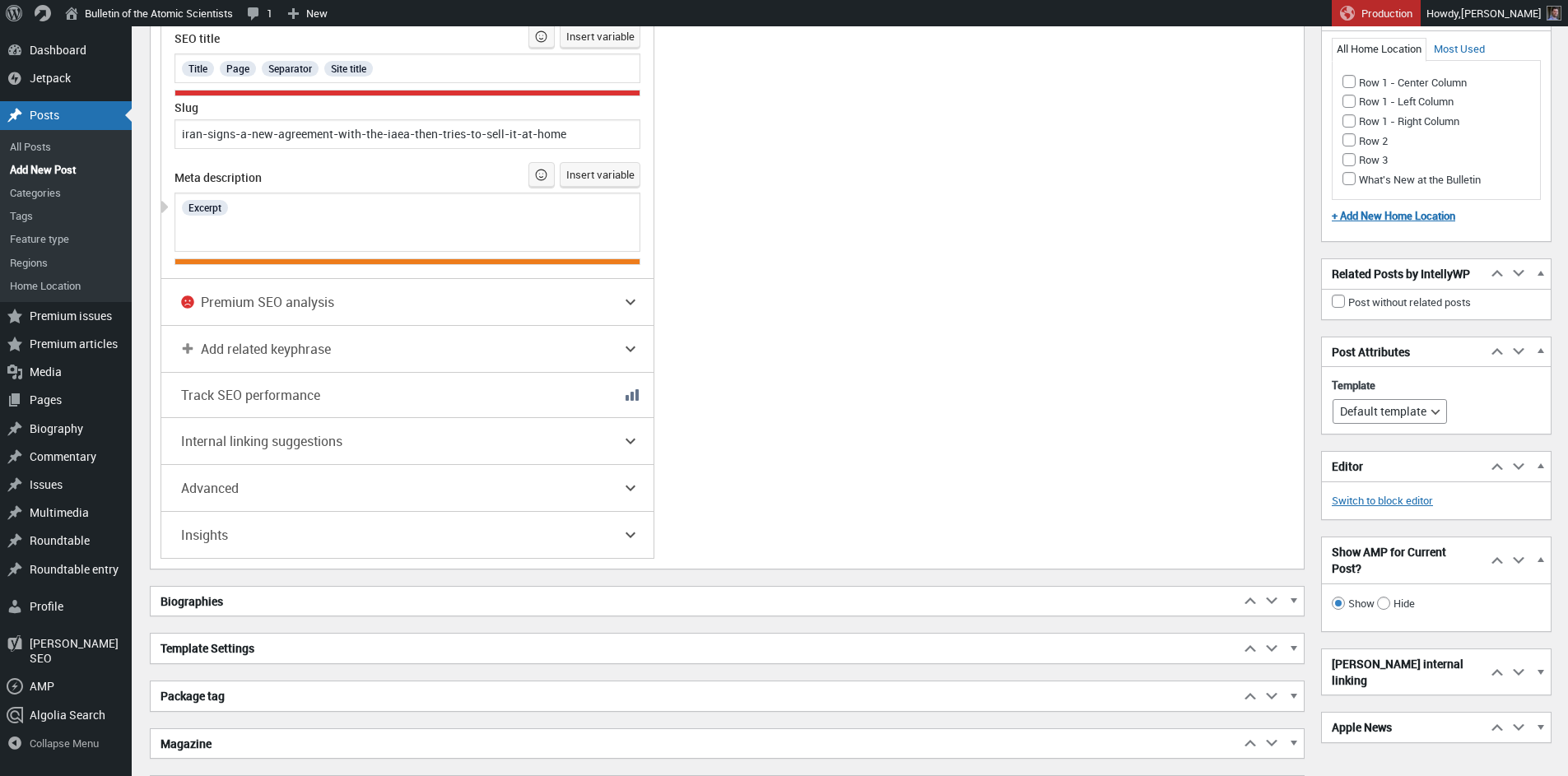
click at [225, 597] on h2 "Biographies" at bounding box center [695, 601] width 1089 height 29
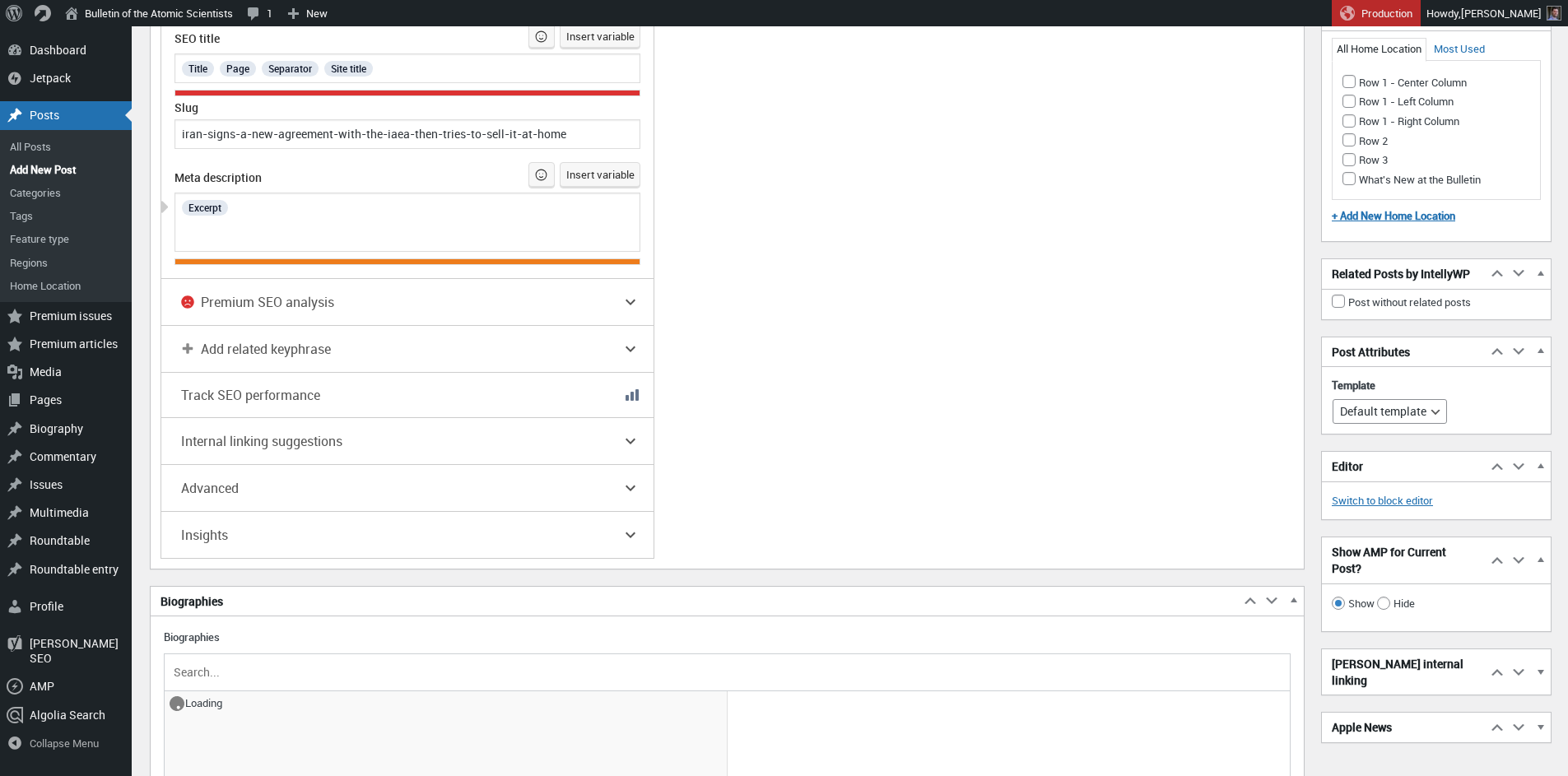
click at [224, 670] on input "text" at bounding box center [727, 672] width 1114 height 25
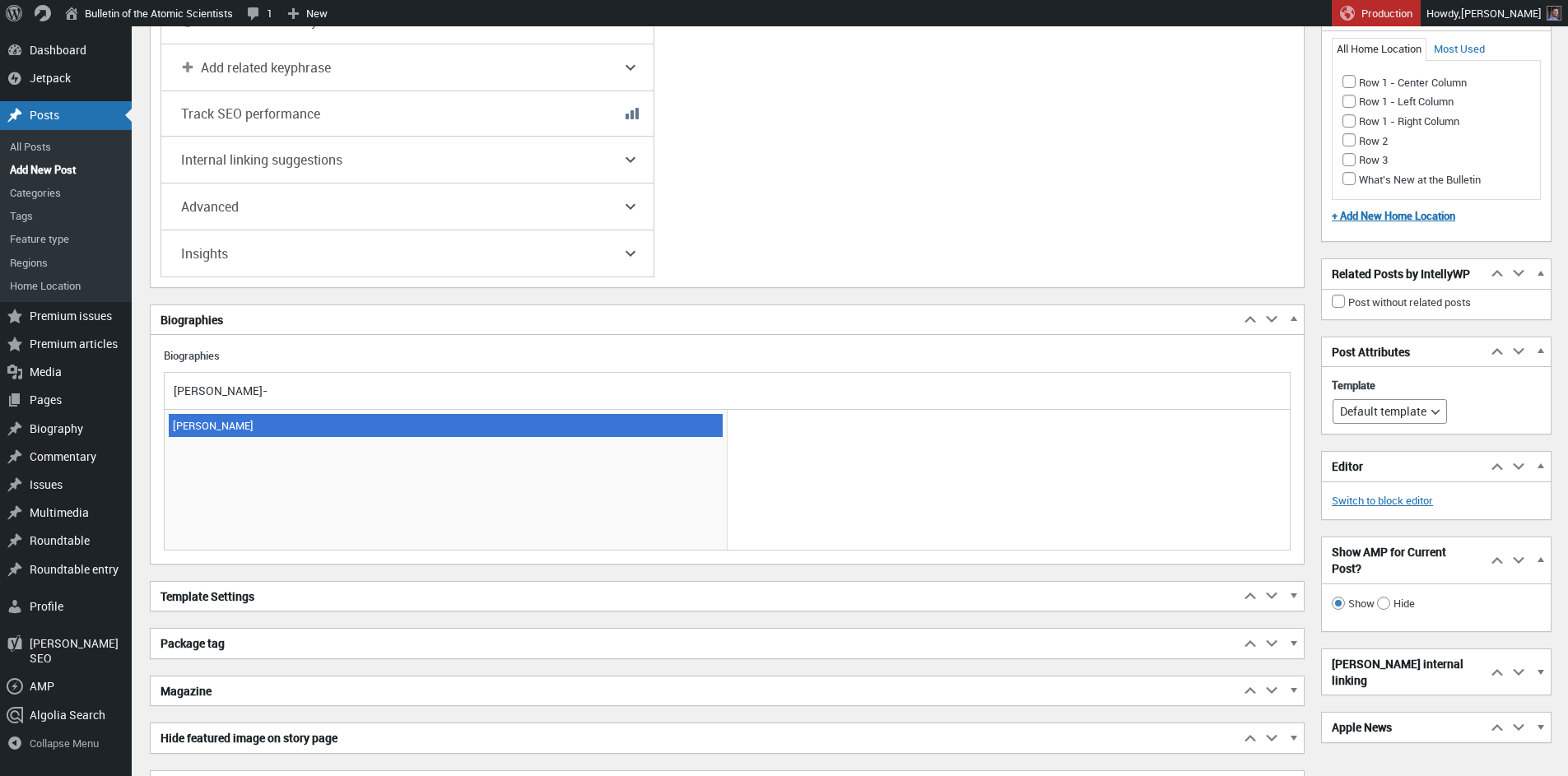
type input "diaz-"
click at [224, 415] on span "[PERSON_NAME]" at bounding box center [446, 425] width 554 height 23
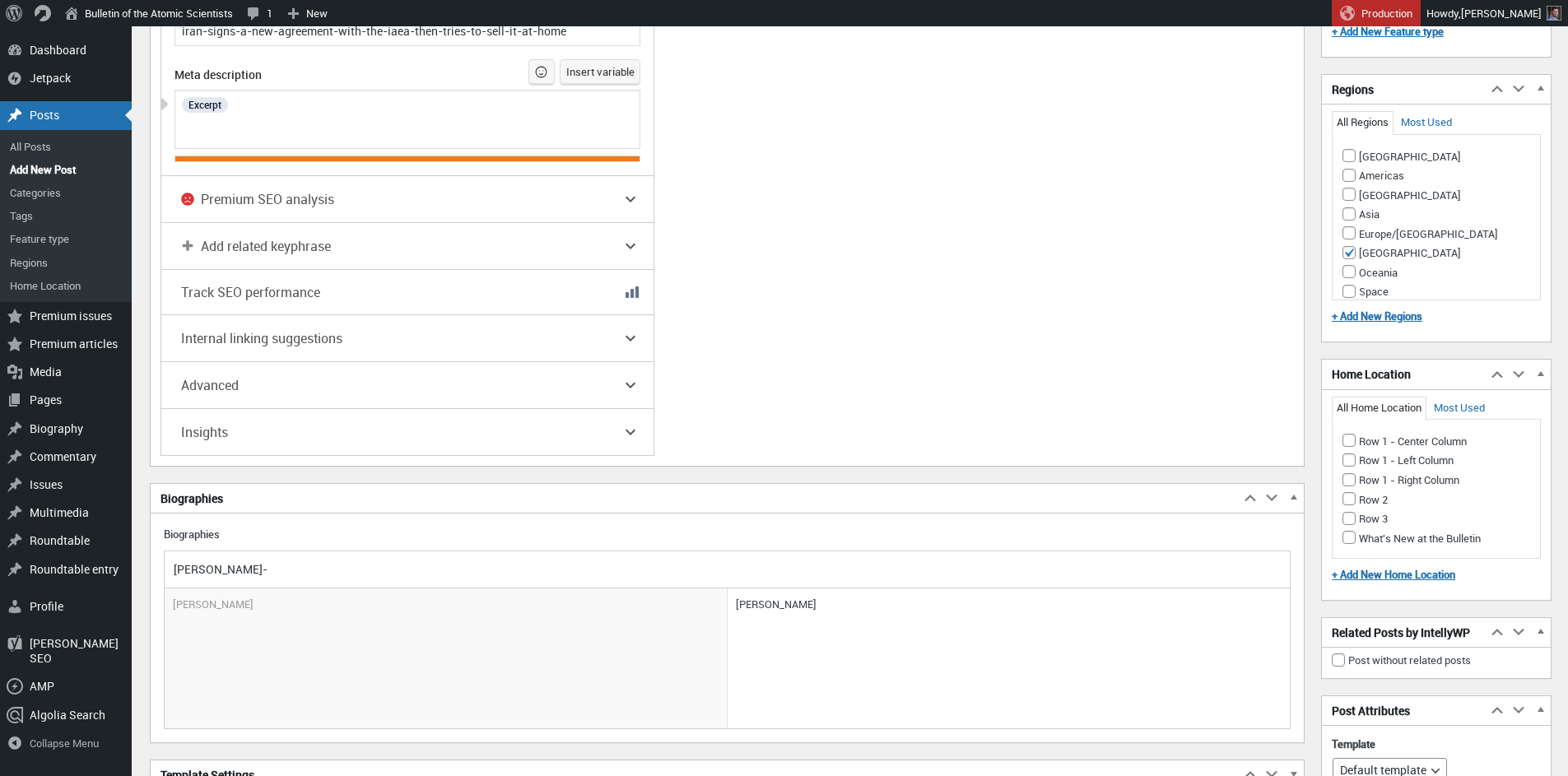
scroll to position [2035, 0]
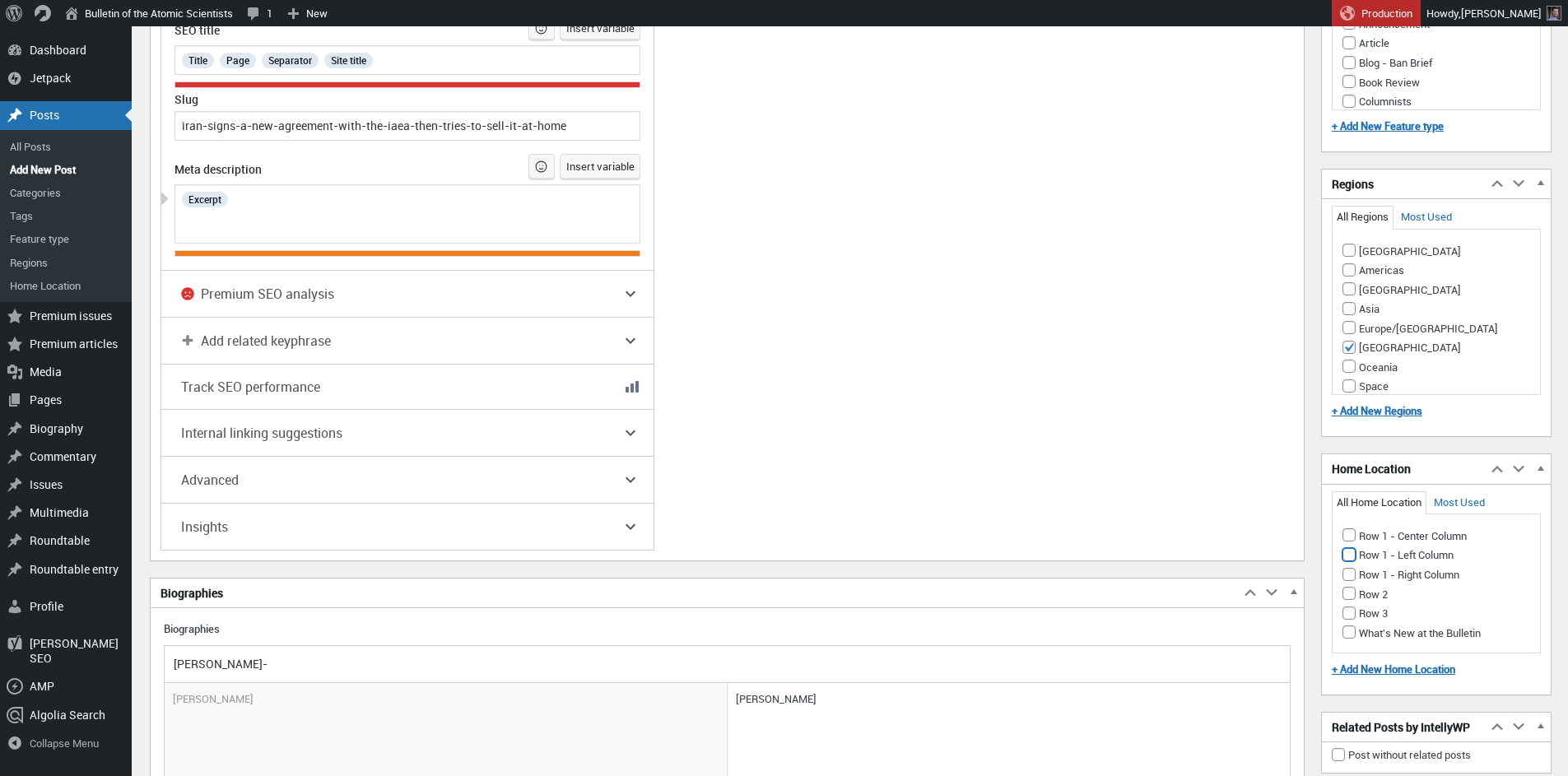
click at [1346, 556] on input "Row 1 - Left Column" at bounding box center [1349, 555] width 13 height 13
checkbox input "true"
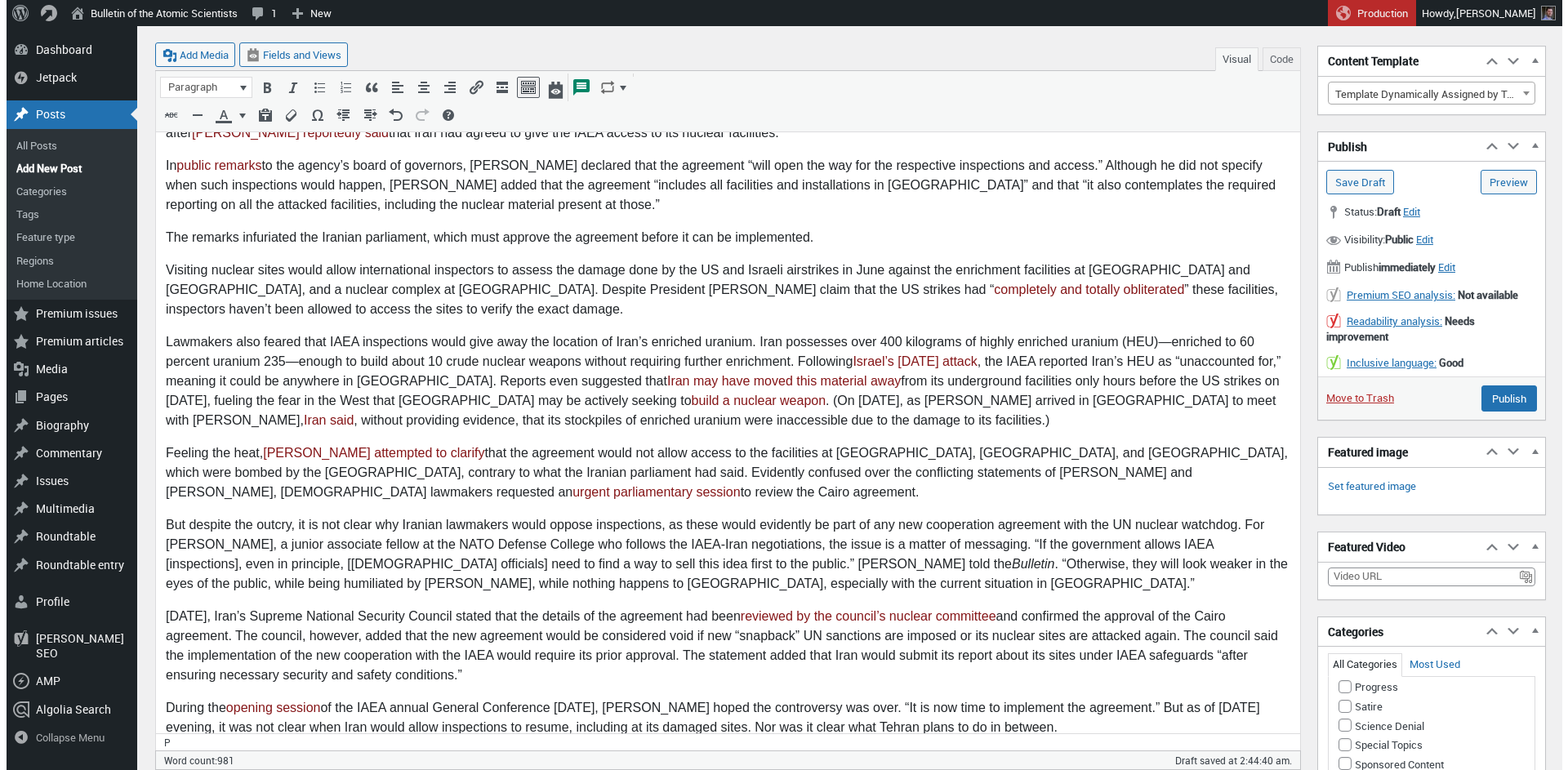
scroll to position [1204, 0]
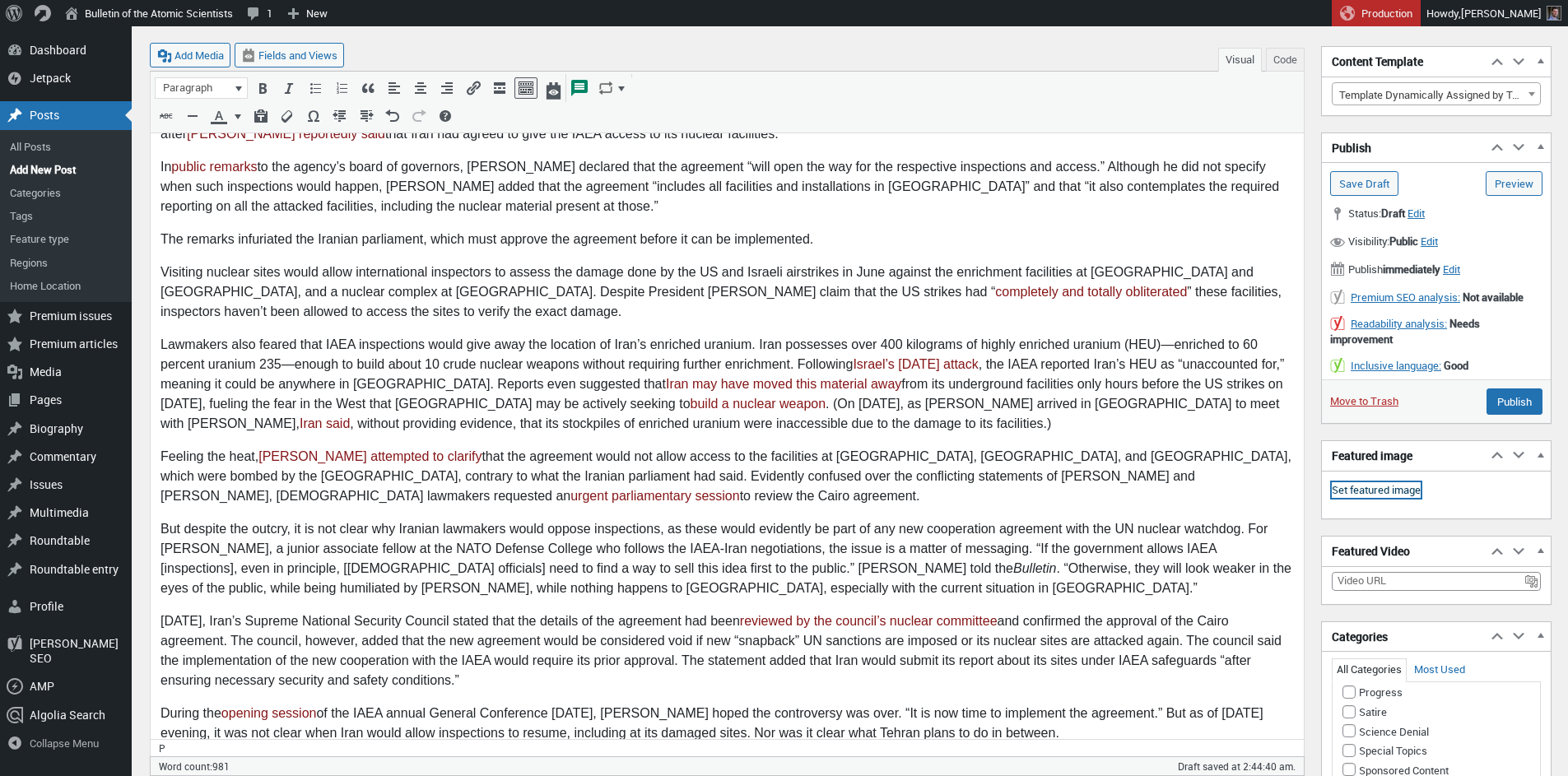
click at [1382, 485] on link "Set featured image" at bounding box center [1376, 491] width 89 height 16
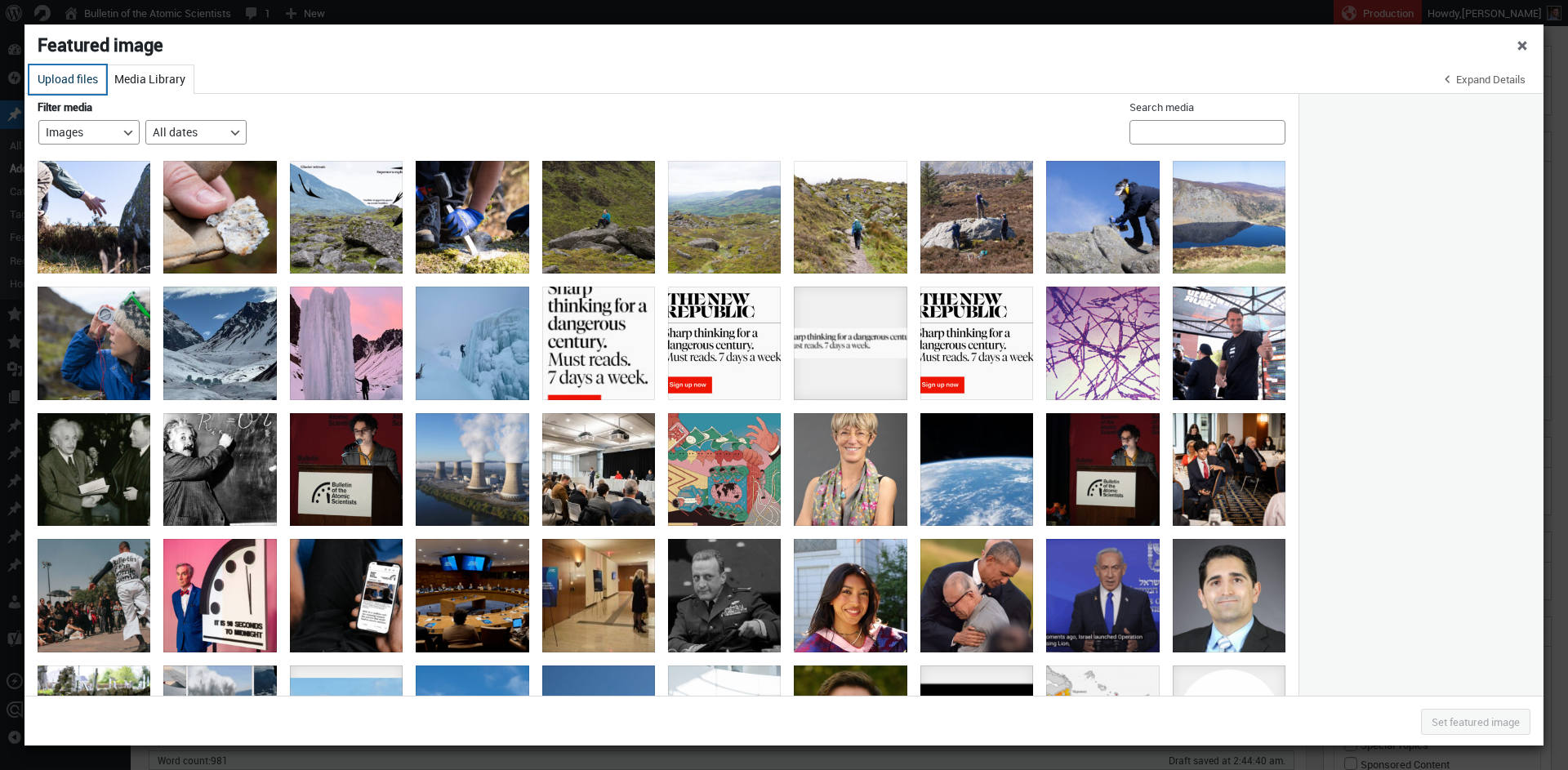
click at [65, 83] on button "Upload files" at bounding box center [67, 80] width 77 height 29
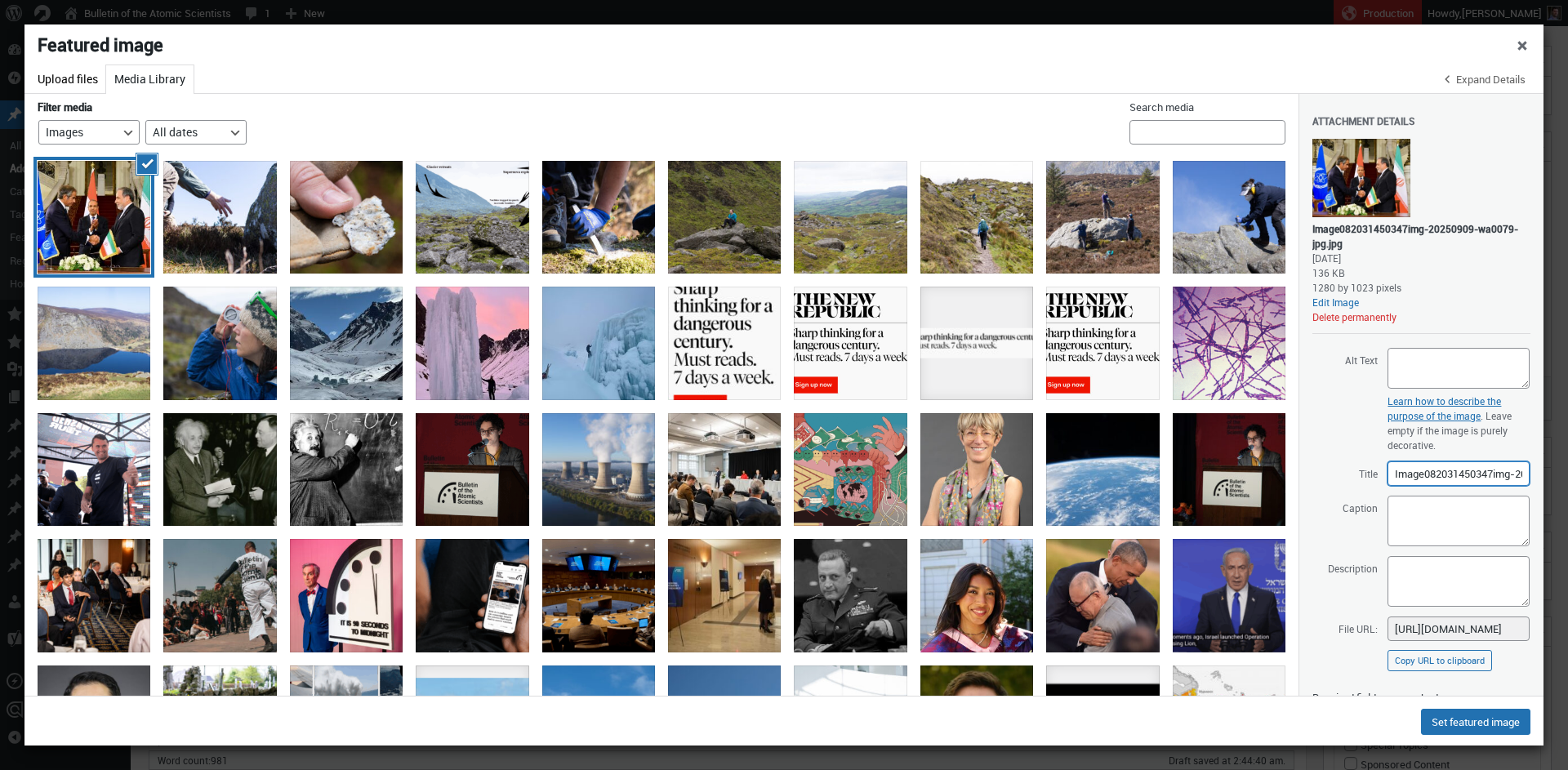
click at [1439, 472] on input "Image082031450347img-20250909-wa0079-jpg" at bounding box center [1458, 473] width 142 height 24
click at [1423, 367] on textarea "Alt Text" at bounding box center [1458, 368] width 142 height 41
paste textarea "Two officials shake hands at a formal event, with IAEA and Iranian flags on the…"
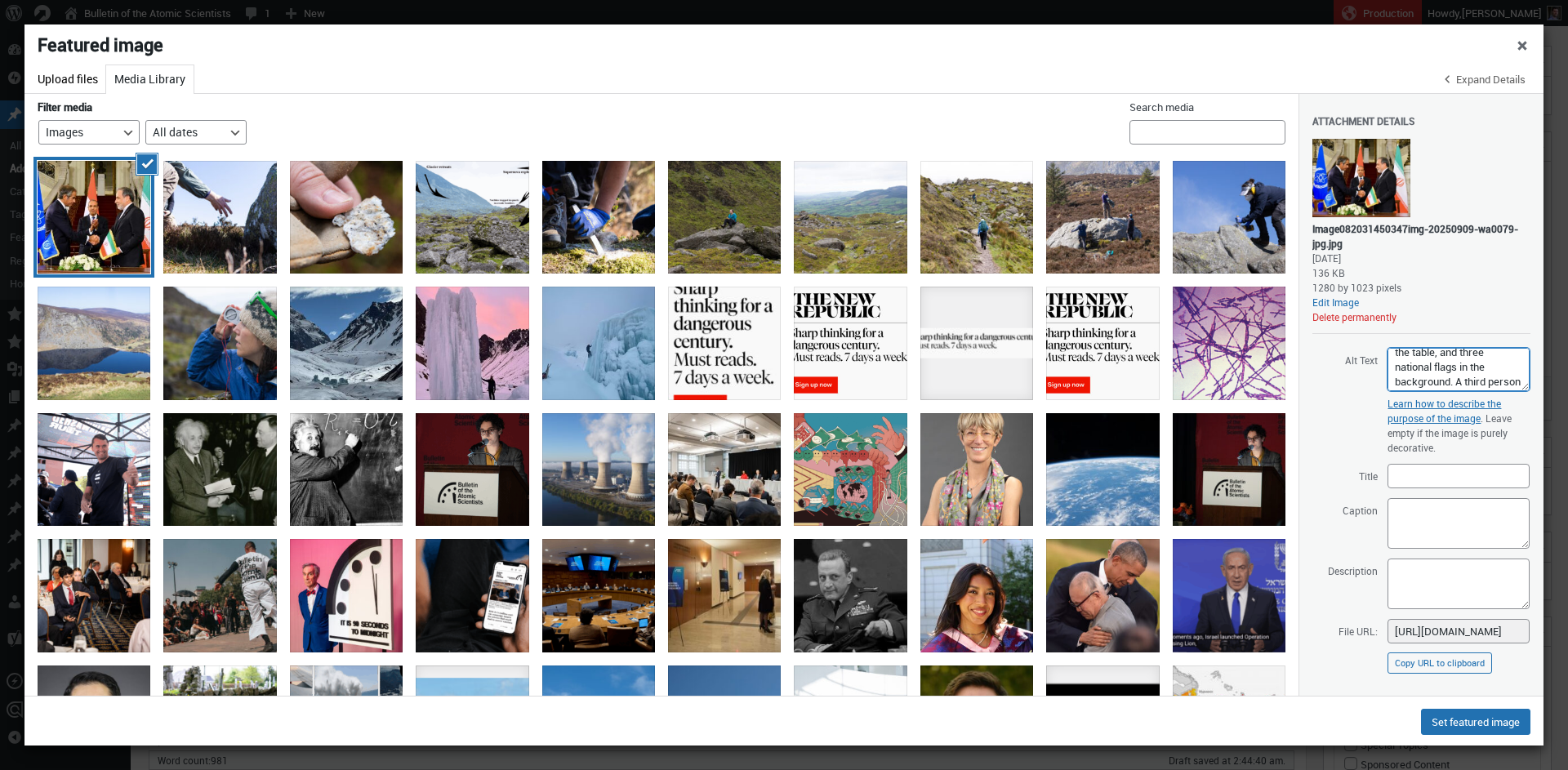
scroll to position [0, 0]
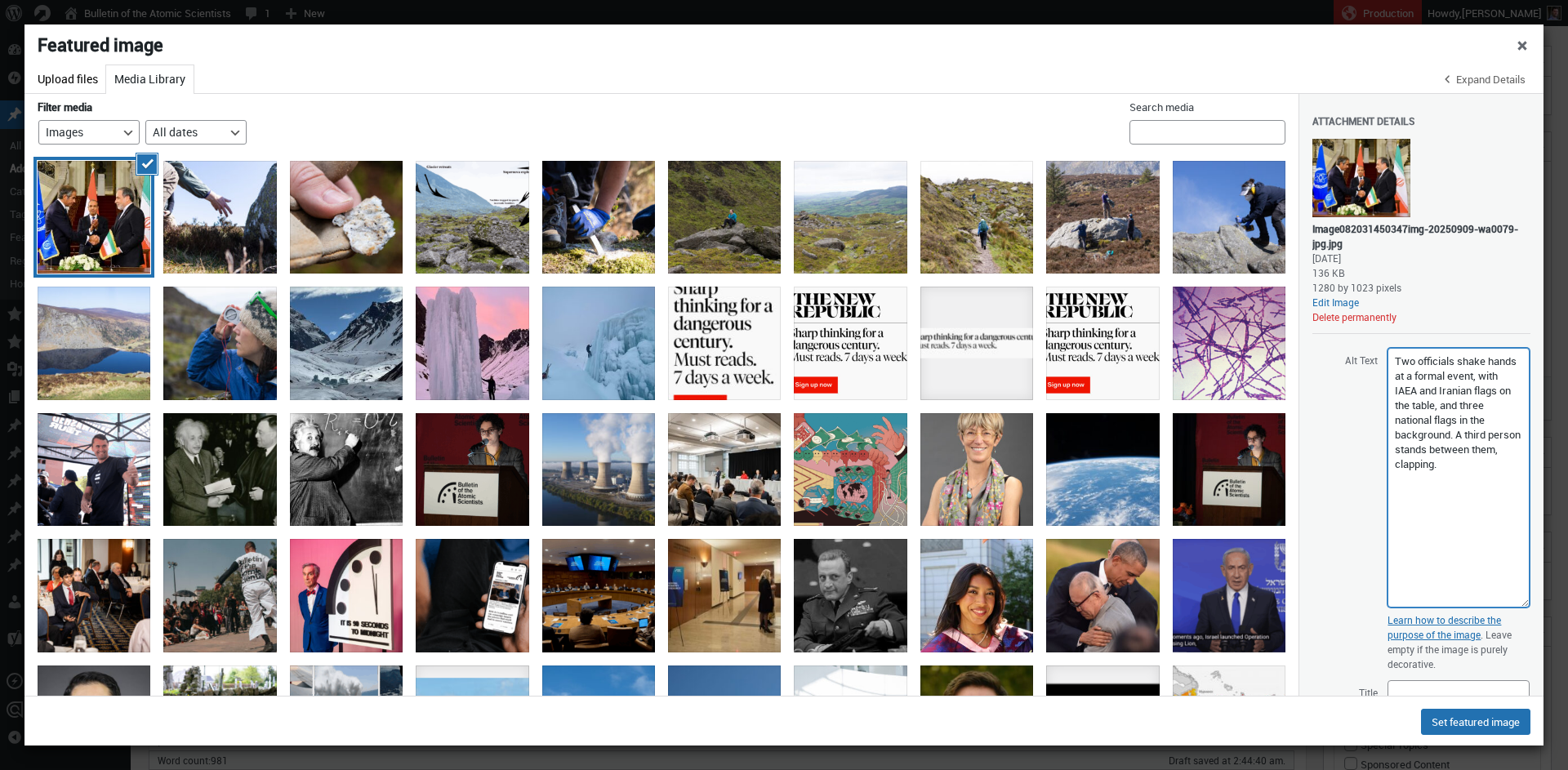
drag, startPoint x: 1514, startPoint y: 385, endPoint x: 1496, endPoint y: 579, distance: 194.8
click at [1503, 602] on textarea "Two officials shake hands at a formal event, with IAEA and Iranian flags on the…" at bounding box center [1458, 478] width 142 height 259
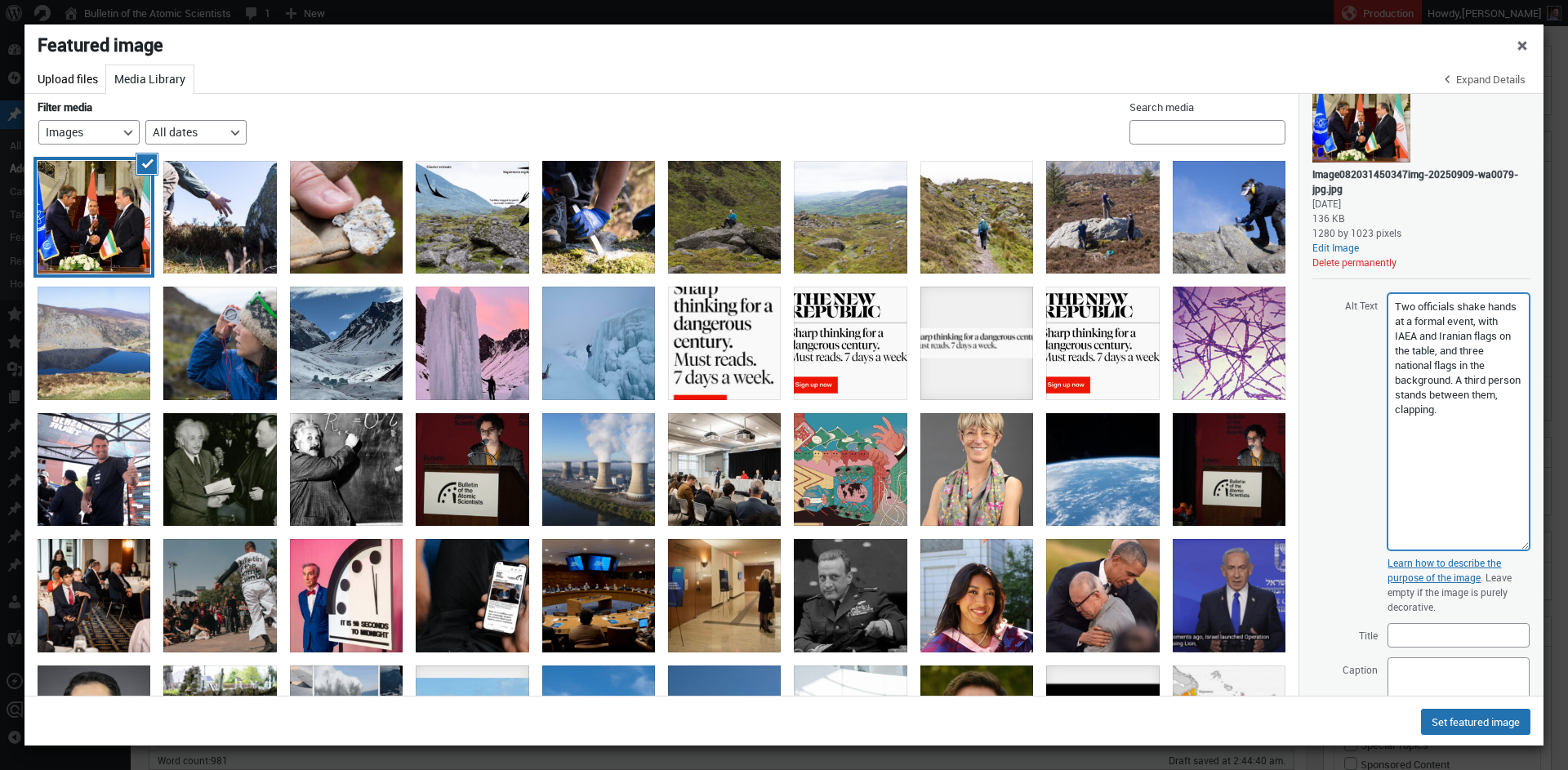
scroll to position [152, 0]
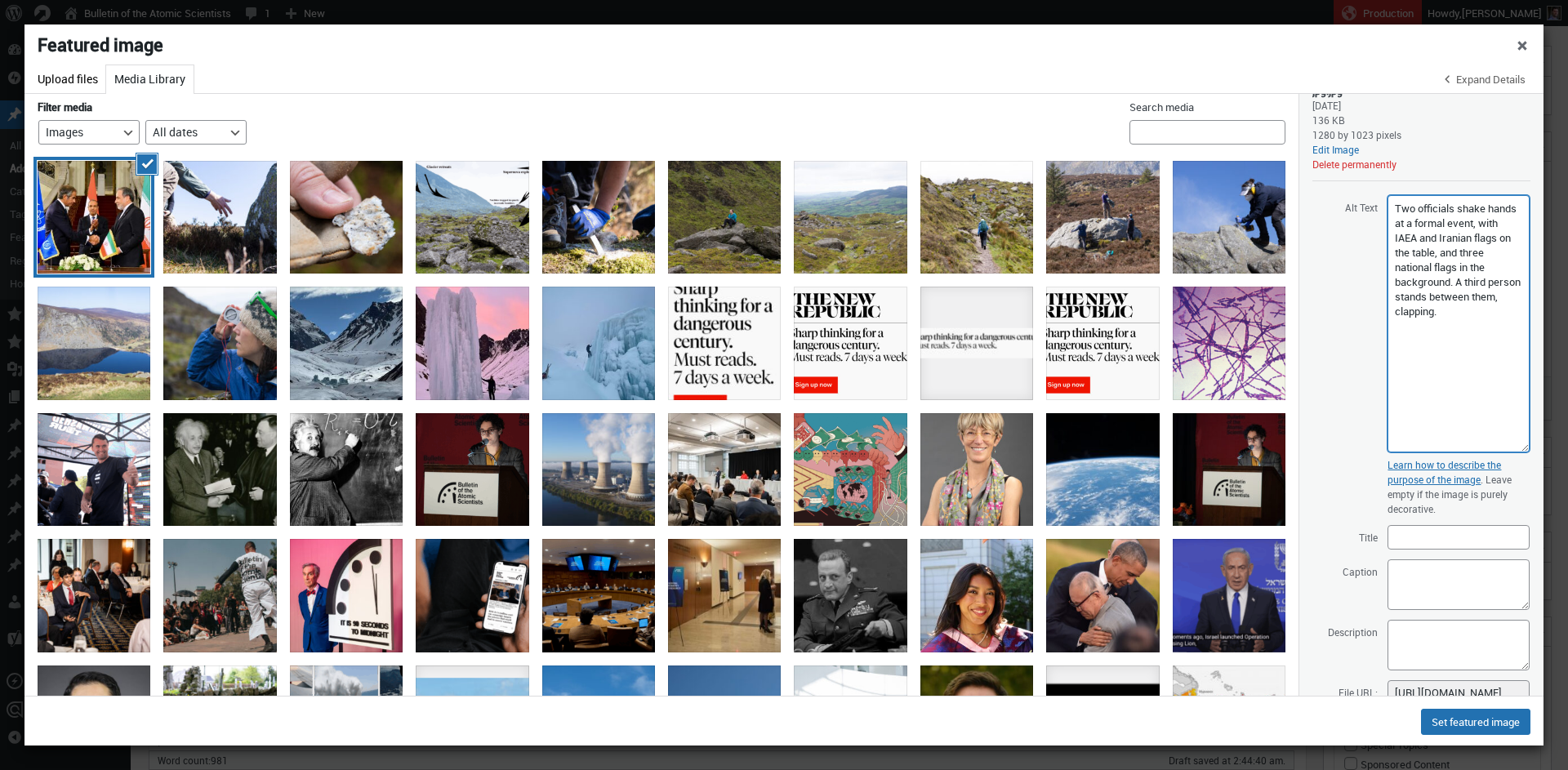
type textarea "Two officials shake hands at a formal event, with IAEA and Iranian flags on the…"
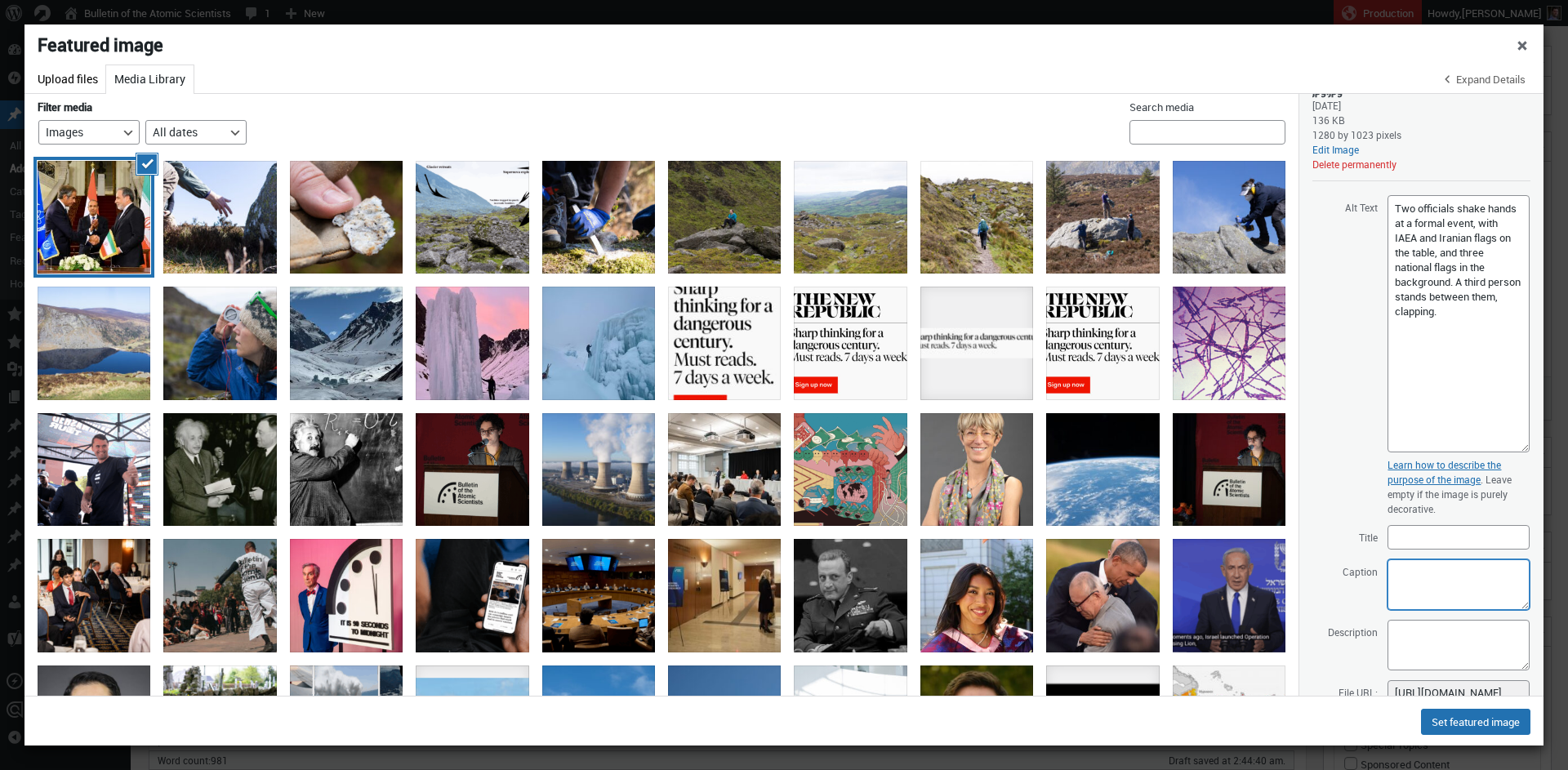
click at [1415, 588] on textarea "Caption" at bounding box center [1458, 585] width 142 height 51
paste textarea "Rafael Gross"
click at [1444, 603] on textarea "IAEA Director General Rafael Grossi (left)" at bounding box center [1458, 585] width 142 height 51
paste textarea "Iran’s Foreign Minister, Abbas Araghchi"
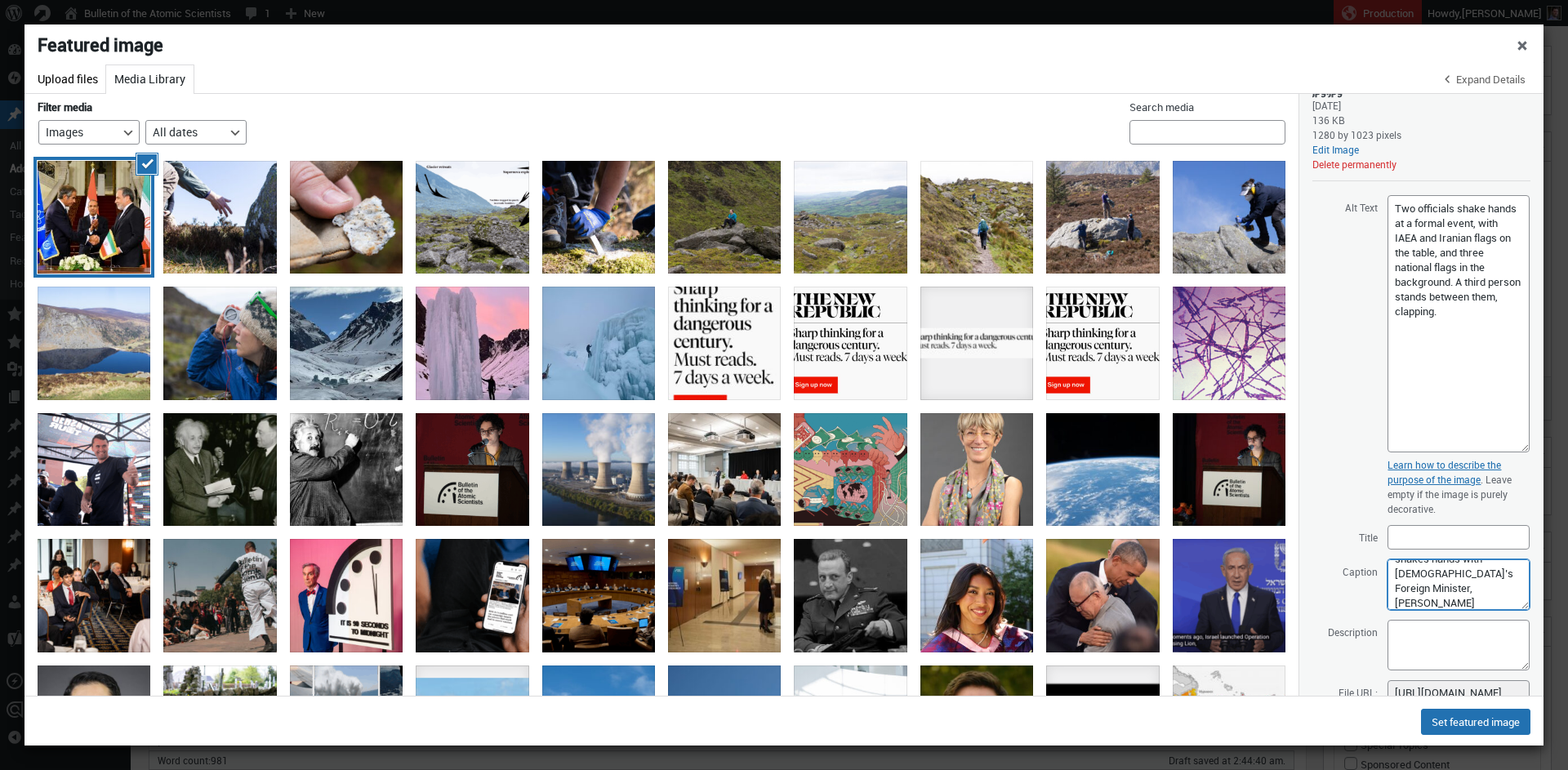
scroll to position [0, 0]
drag, startPoint x: 1514, startPoint y: 606, endPoint x: 1489, endPoint y: 638, distance: 40.6
click at [1518, 690] on textarea "IAEA Director General Rafael Grossi (left) shakes hands with Iran’s Foreign Min…" at bounding box center [1458, 628] width 142 height 137
click at [1413, 616] on textarea "IAEA Director General Rafael Grossi (left) shakes hands with Iran’s Foreign Min…" at bounding box center [1458, 627] width 142 height 135
click at [1502, 621] on textarea "IAEA Director General Rafael Grossi (left) shakes hands with Iran's Foreign Min…" at bounding box center [1458, 627] width 142 height 135
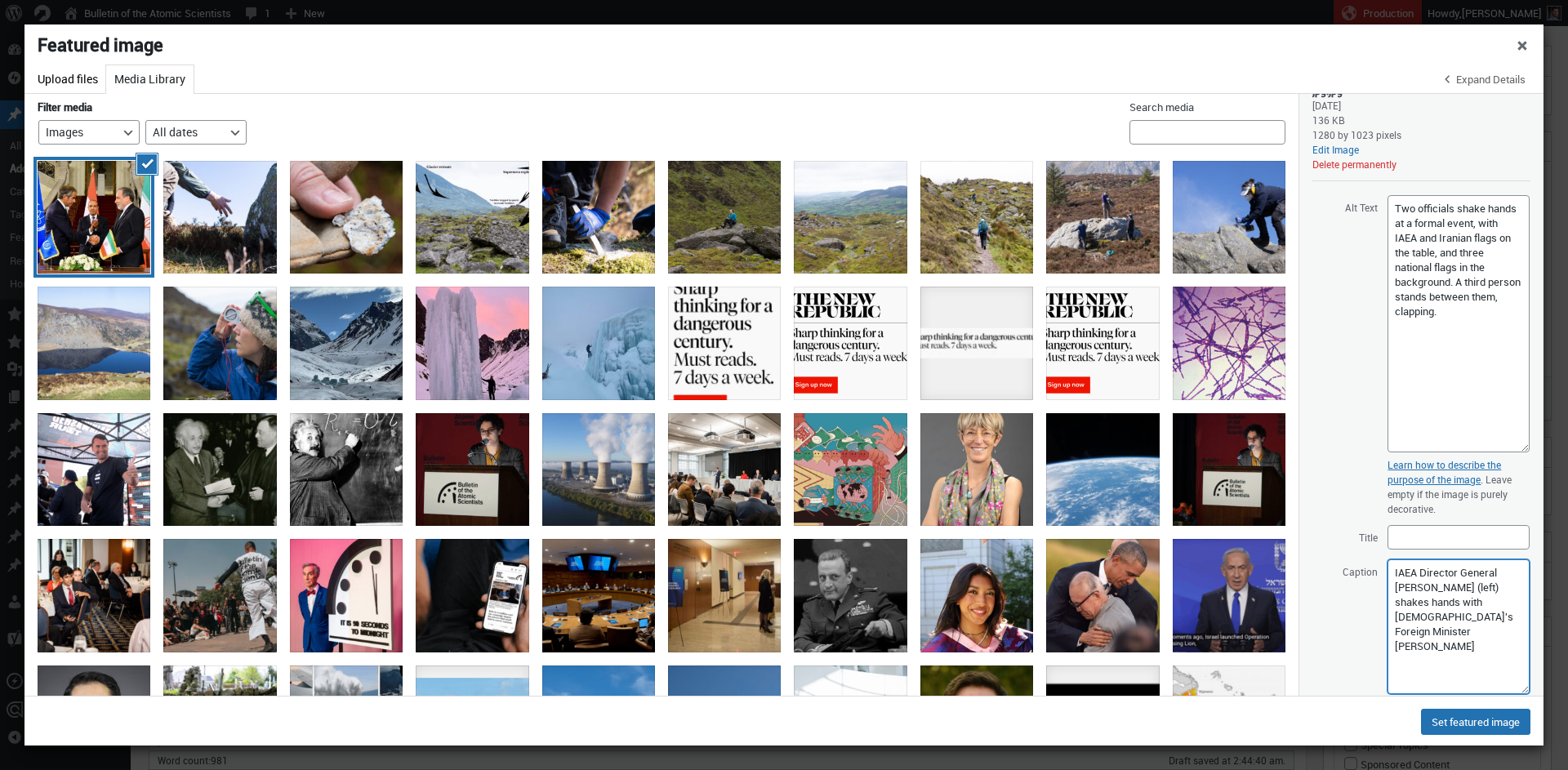
click at [1408, 615] on textarea "IAEA Director General Rafael Grossi (left) shakes hands with Iran's Foreign Min…" at bounding box center [1458, 627] width 142 height 135
click at [1485, 636] on textarea "IAEA Director General Rafael Grossi (left) shakes hands with Iranian Foreign Mi…" at bounding box center [1458, 627] width 142 height 135
drag, startPoint x: 1450, startPoint y: 595, endPoint x: 1432, endPoint y: 606, distance: 21.1
click at [1432, 606] on textarea "IAEA Director General Rafael Grossi (left) shakes hands with Iranian Foreign Mi…" at bounding box center [1458, 627] width 142 height 135
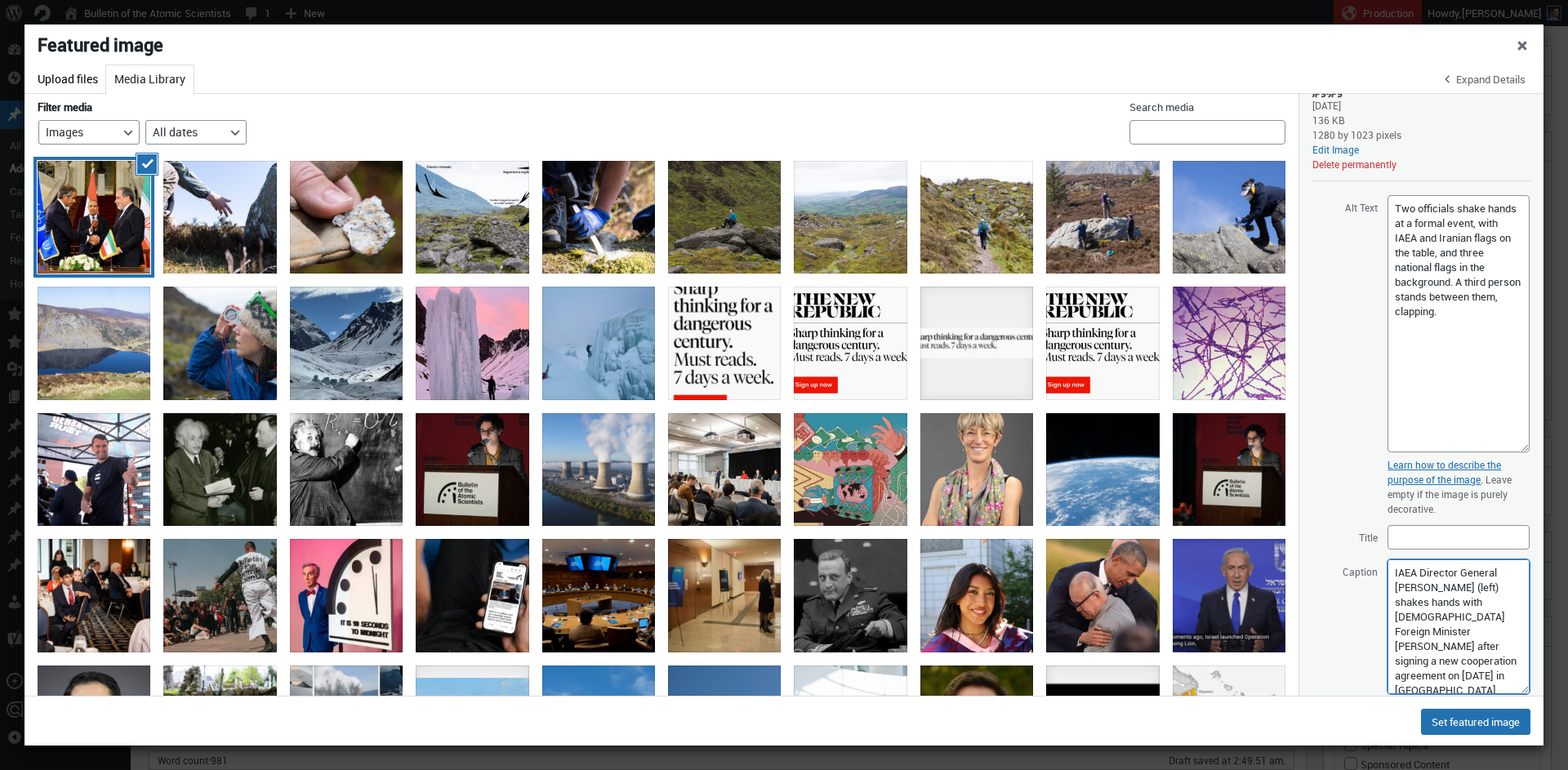
scroll to position [38, 0]
click at [1462, 683] on textarea "IAEA Director General Rafael Grossi (left) shakes hands with Iranian Foreign Mi…" at bounding box center [1458, 627] width 142 height 135
paste textarea "Foreign Minister"
drag, startPoint x: 1390, startPoint y: 671, endPoint x: 1407, endPoint y: 699, distance: 32.8
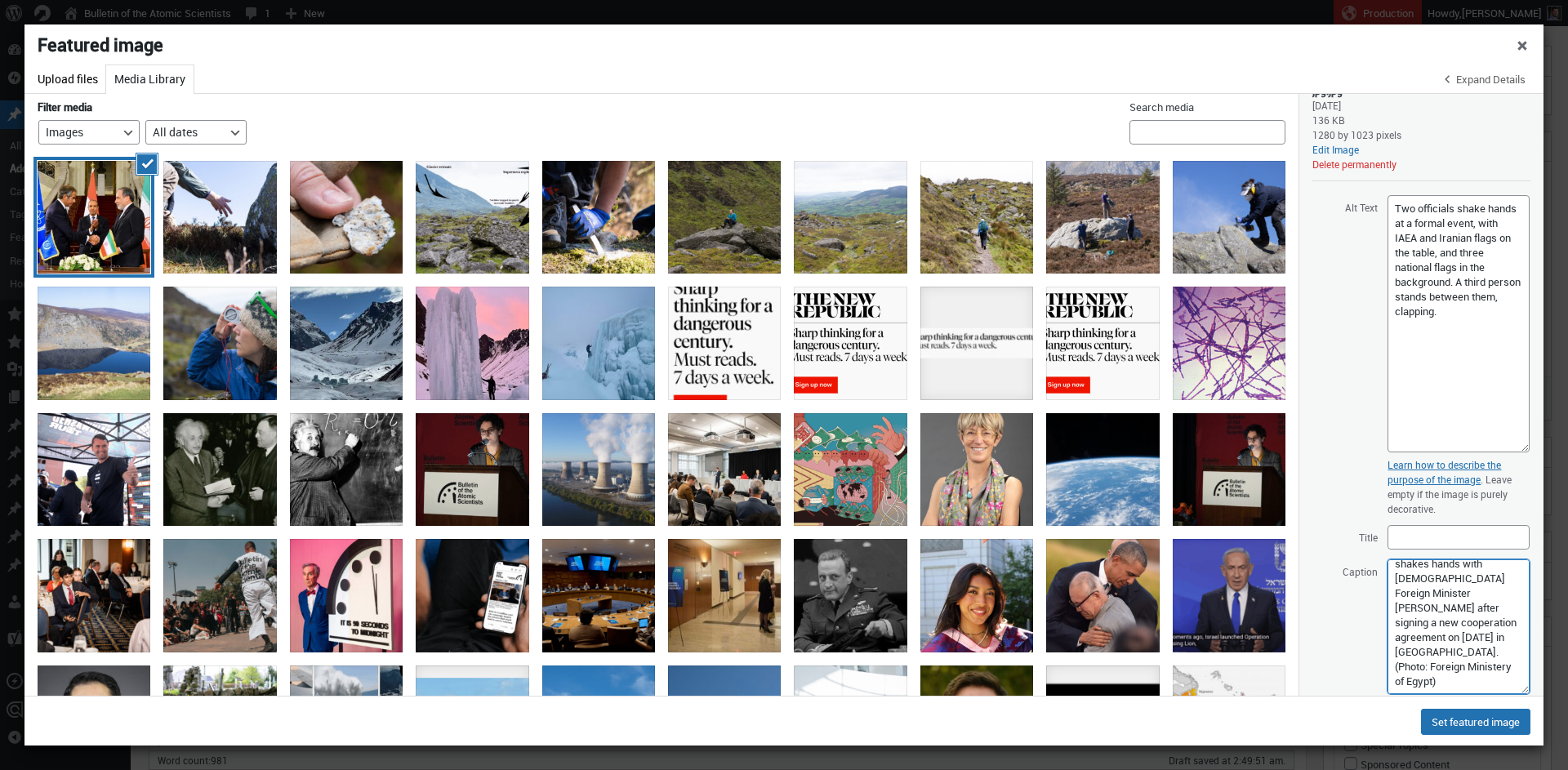
click at [1420, 686] on textarea "IAEA Director General Rafael Grossi (left) shakes hands with Iranian Foreign Mi…" at bounding box center [1458, 627] width 142 height 135
paste textarea "Egyptian Ministry of Foreign Affairs"
type textarea "IAEA Director General Rafael Grossi (left) shakes hands with Iranian Foreign Mi…"
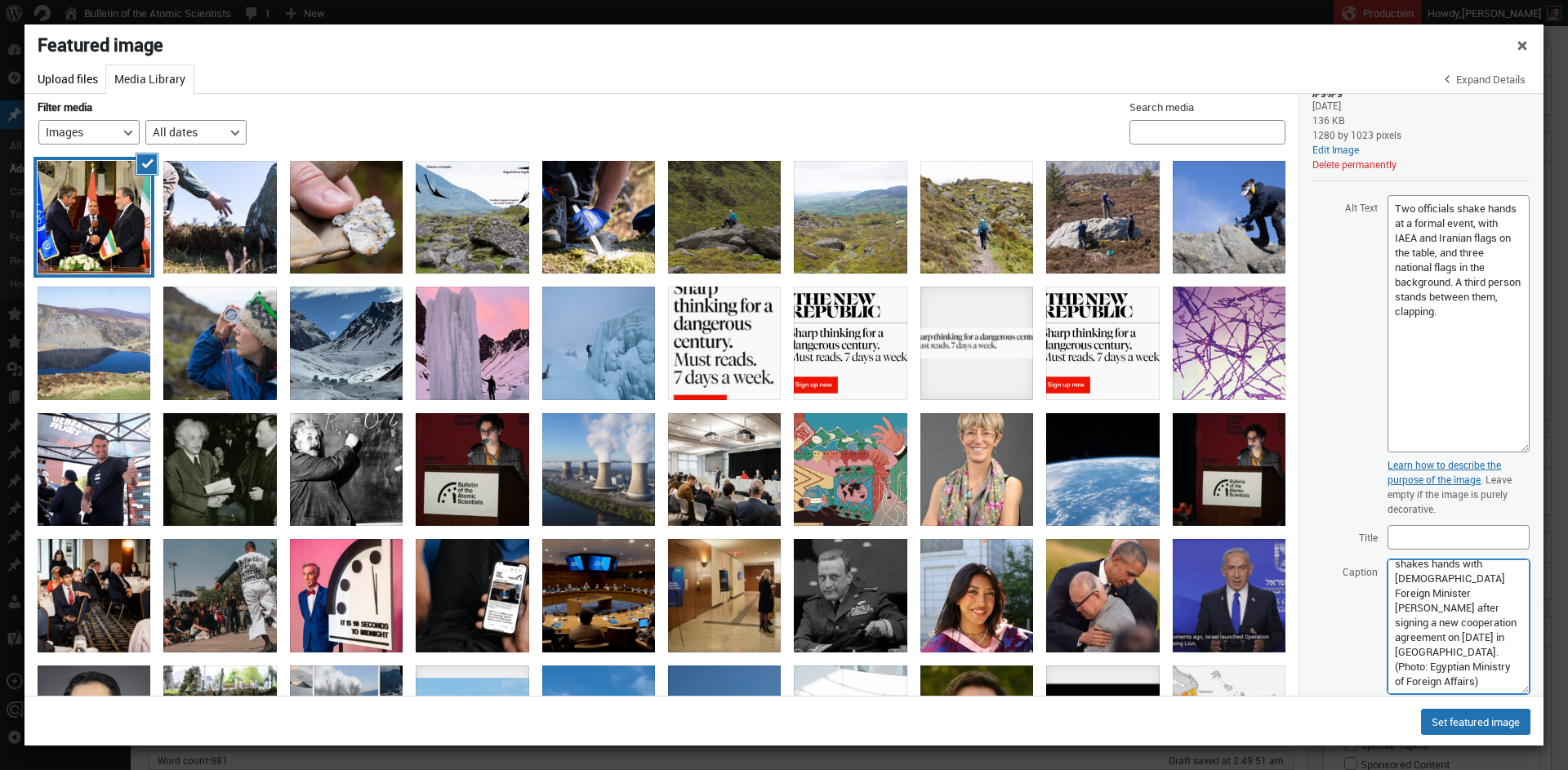
click at [1472, 652] on textarea "IAEA Director General Rafael Grossi (left) shakes hands with Iranian Foreign Mi…" at bounding box center [1458, 627] width 142 height 135
click at [1443, 653] on textarea "IAEA Director General Rafael Grossi (left) shakes hands with Iranian Foreign Mi…" at bounding box center [1458, 627] width 142 height 135
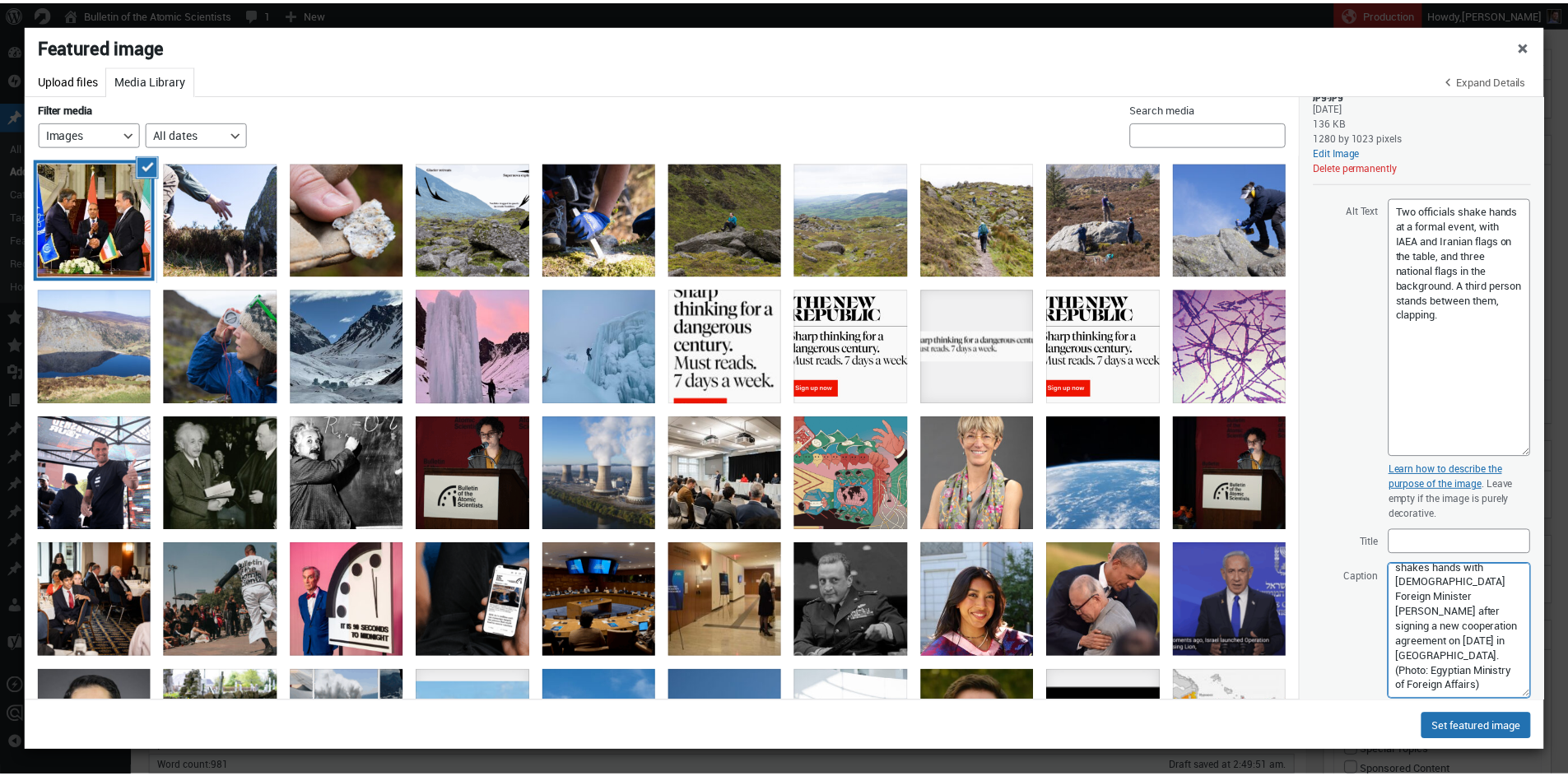
scroll to position [48, 0]
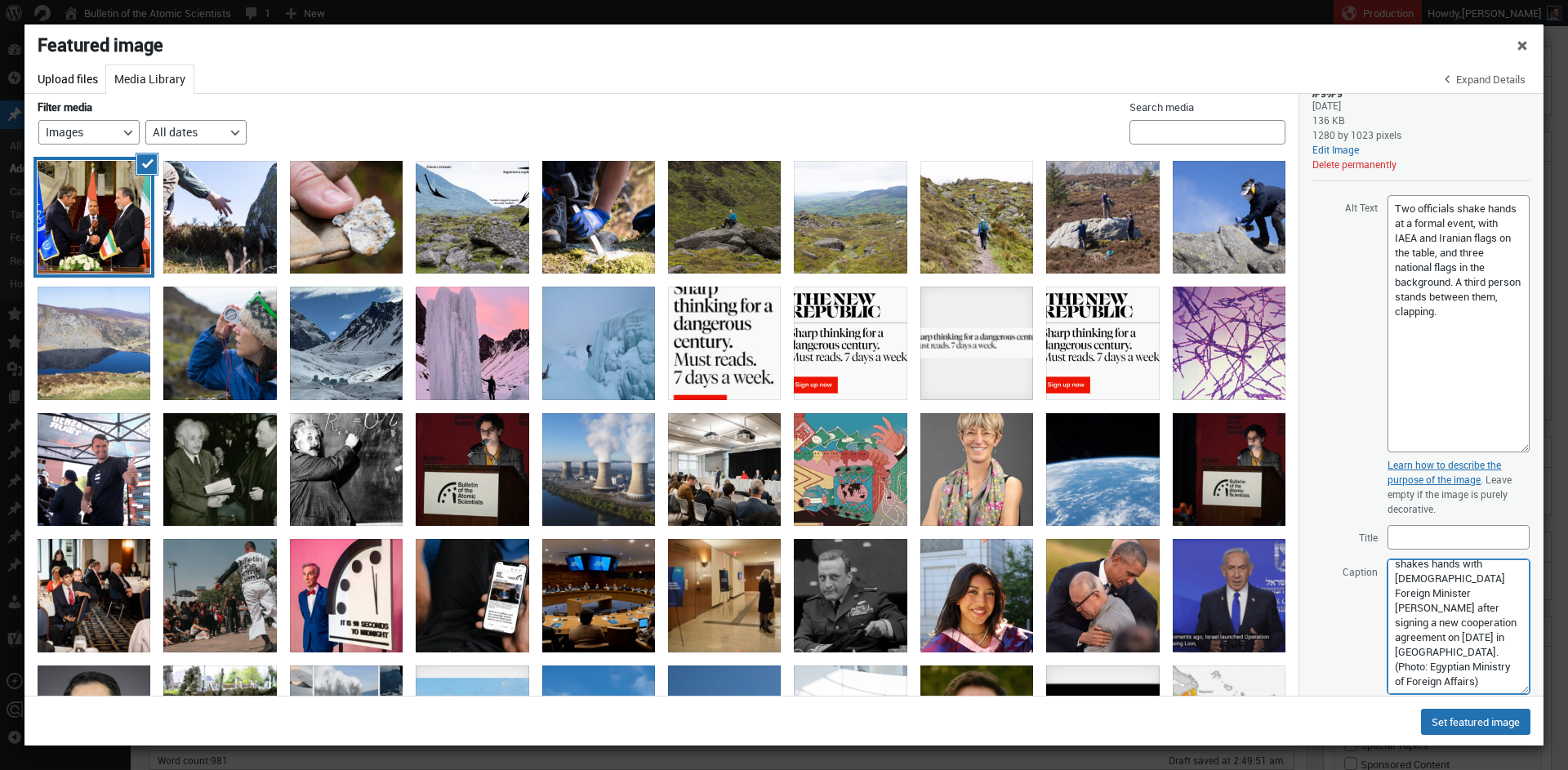
click at [1473, 665] on textarea "IAEA Director General Rafael Grossi (left) shakes hands with Iranian Foreign Mi…" at bounding box center [1458, 627] width 142 height 135
click at [1472, 718] on button "Set featured image" at bounding box center [1475, 722] width 110 height 26
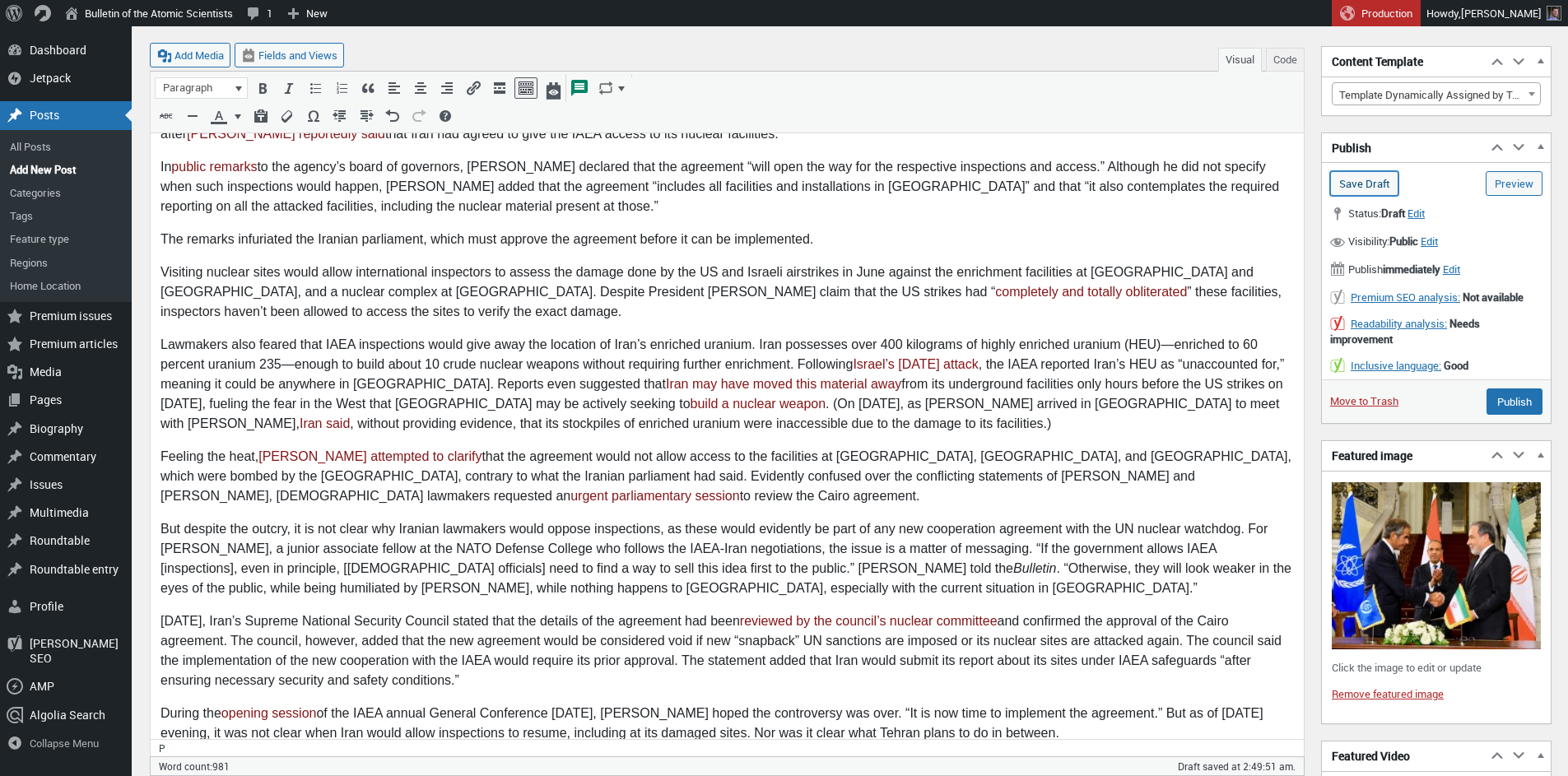
click at [1351, 185] on input "Save Draft" at bounding box center [1364, 183] width 69 height 25
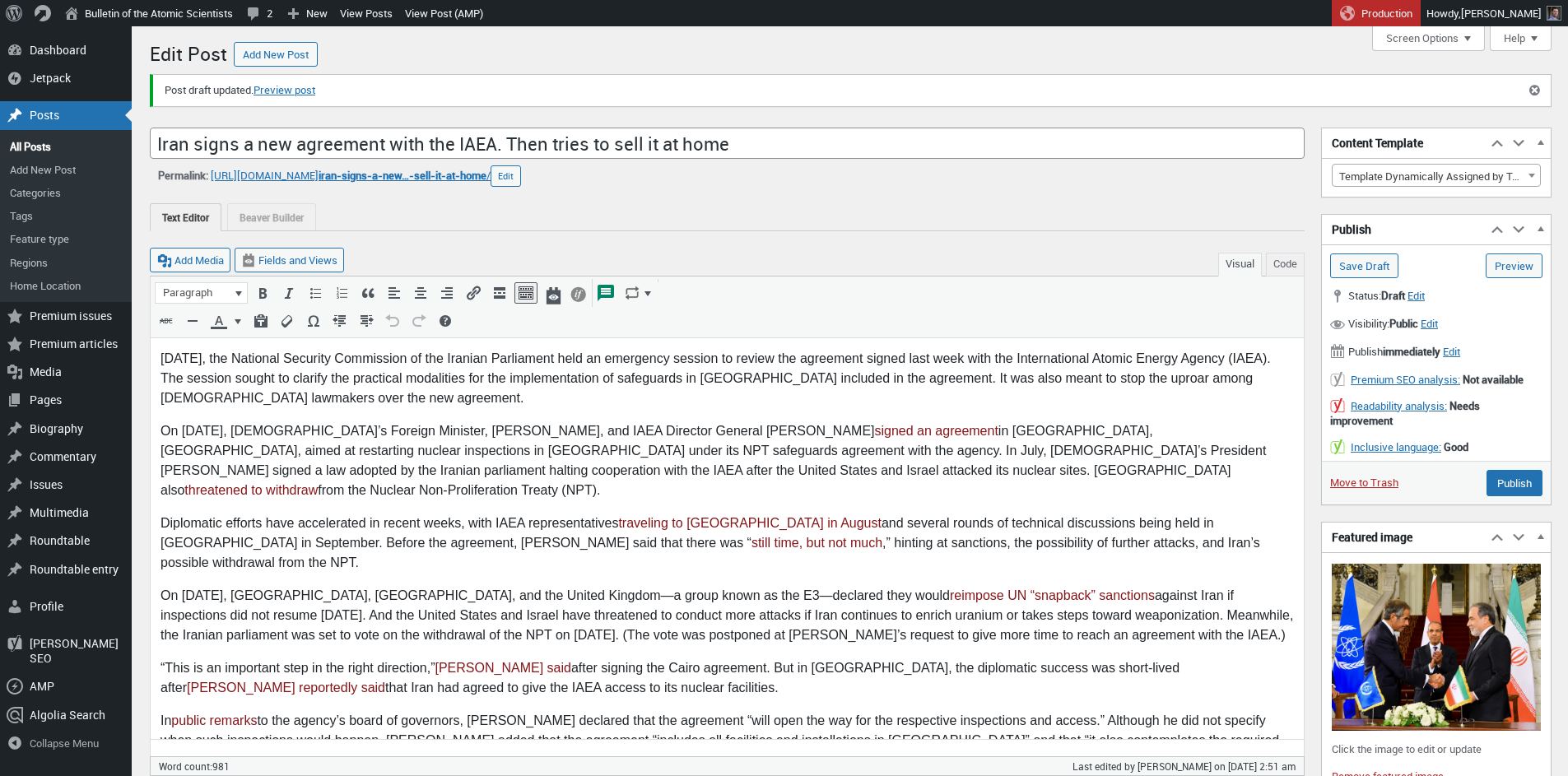
click at [707, 454] on p "On September 9, Iran’s Foreign Minister, Abbas Araghchi, and IAEA Director Gene…" at bounding box center [728, 460] width 1134 height 79
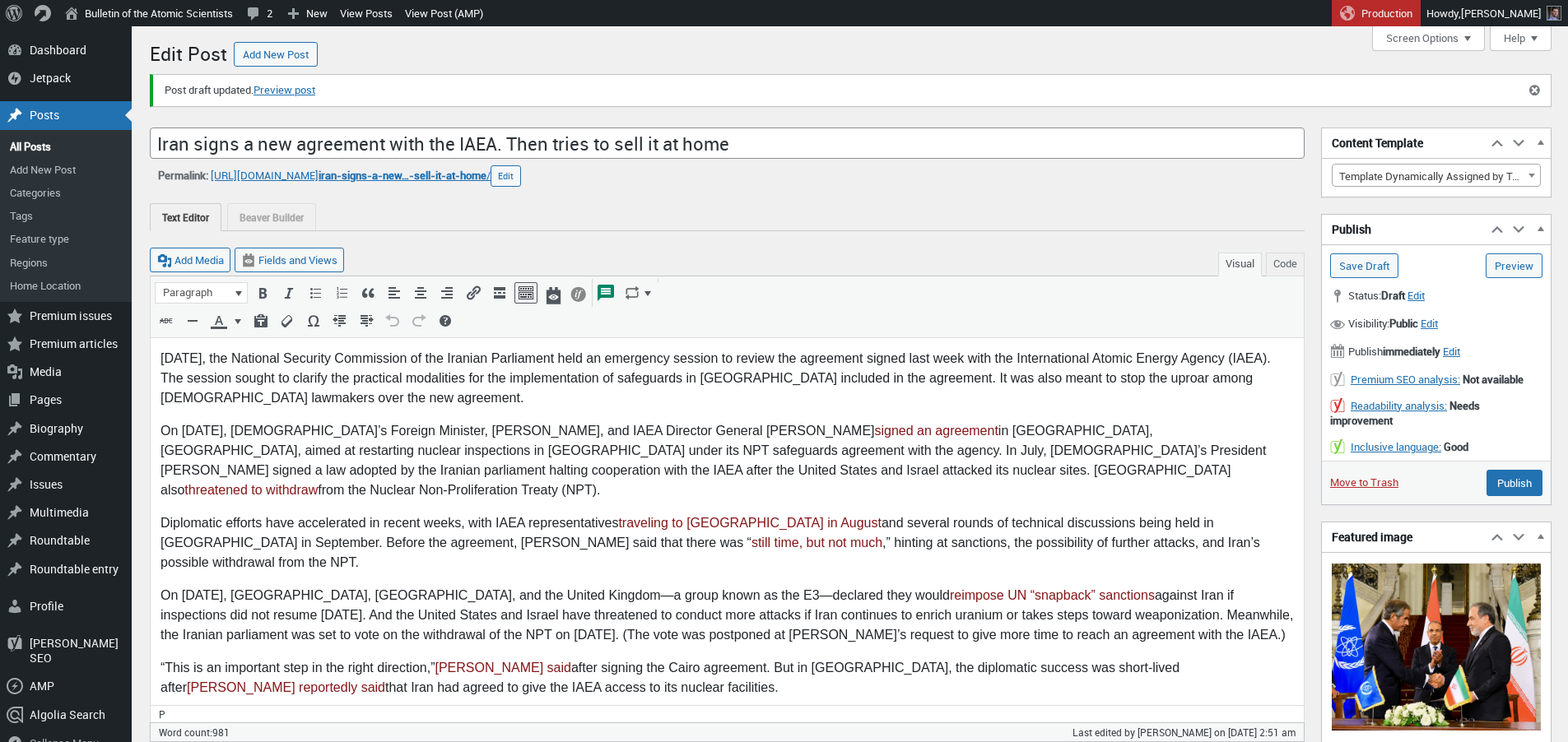
scroll to position [534, 0]
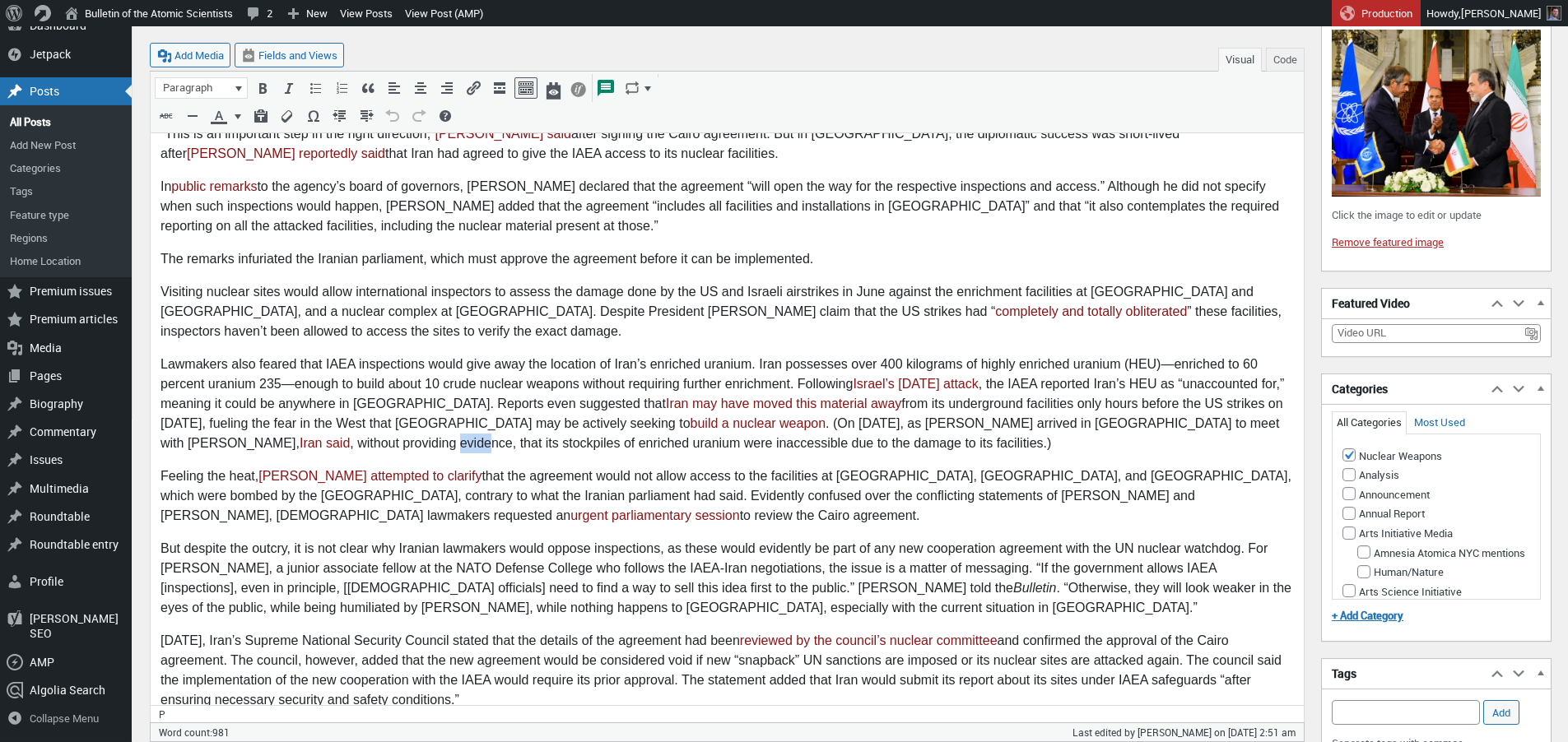
click at [773, 539] on p "But despite the outcry, it is not clear why Iranian lawmakers would oppose insp…" at bounding box center [728, 578] width 1134 height 79
click at [690, 539] on p "But despite the outcry, it is not clear why Iranian lawmakers would oppose insp…" at bounding box center [728, 578] width 1134 height 79
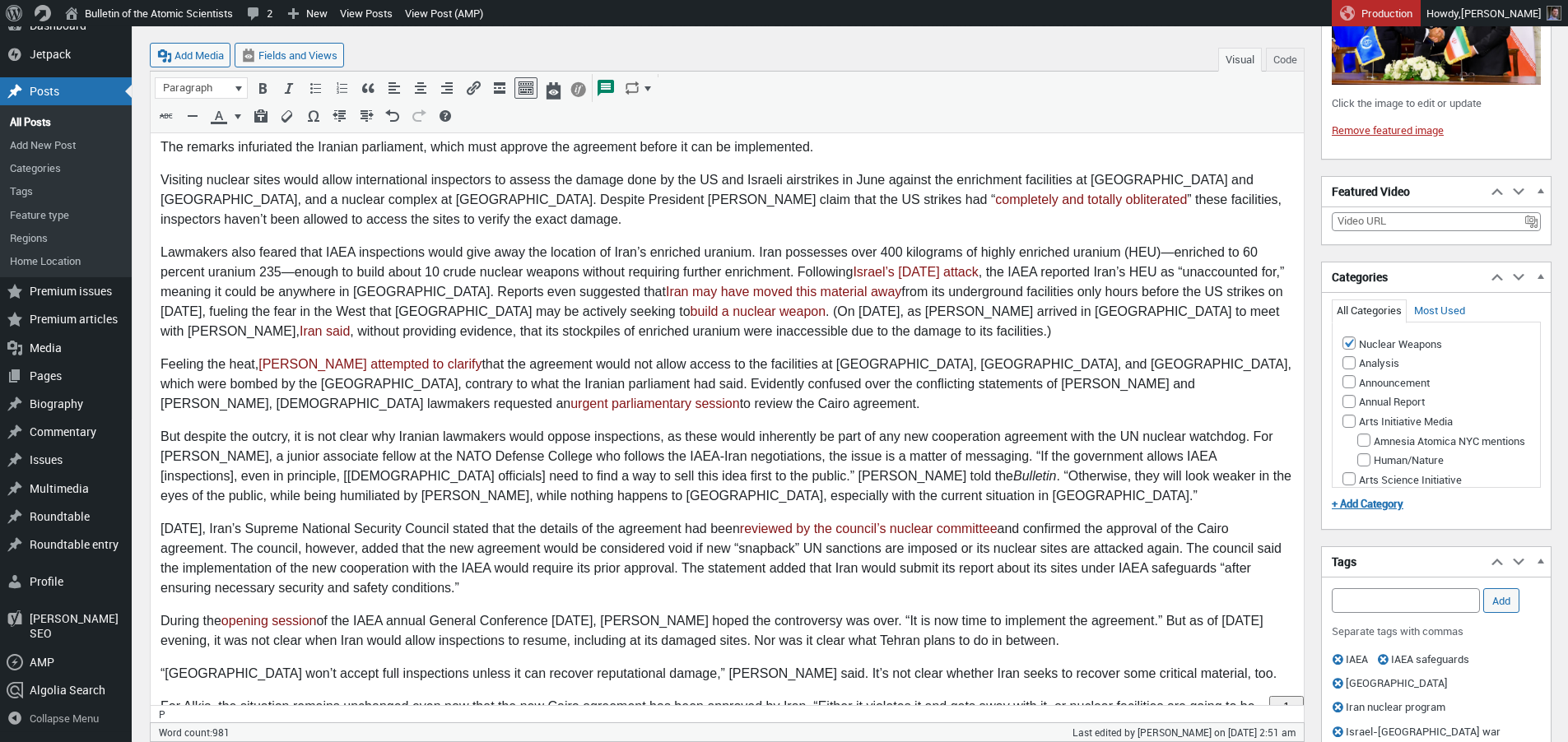
scroll to position [678, 0]
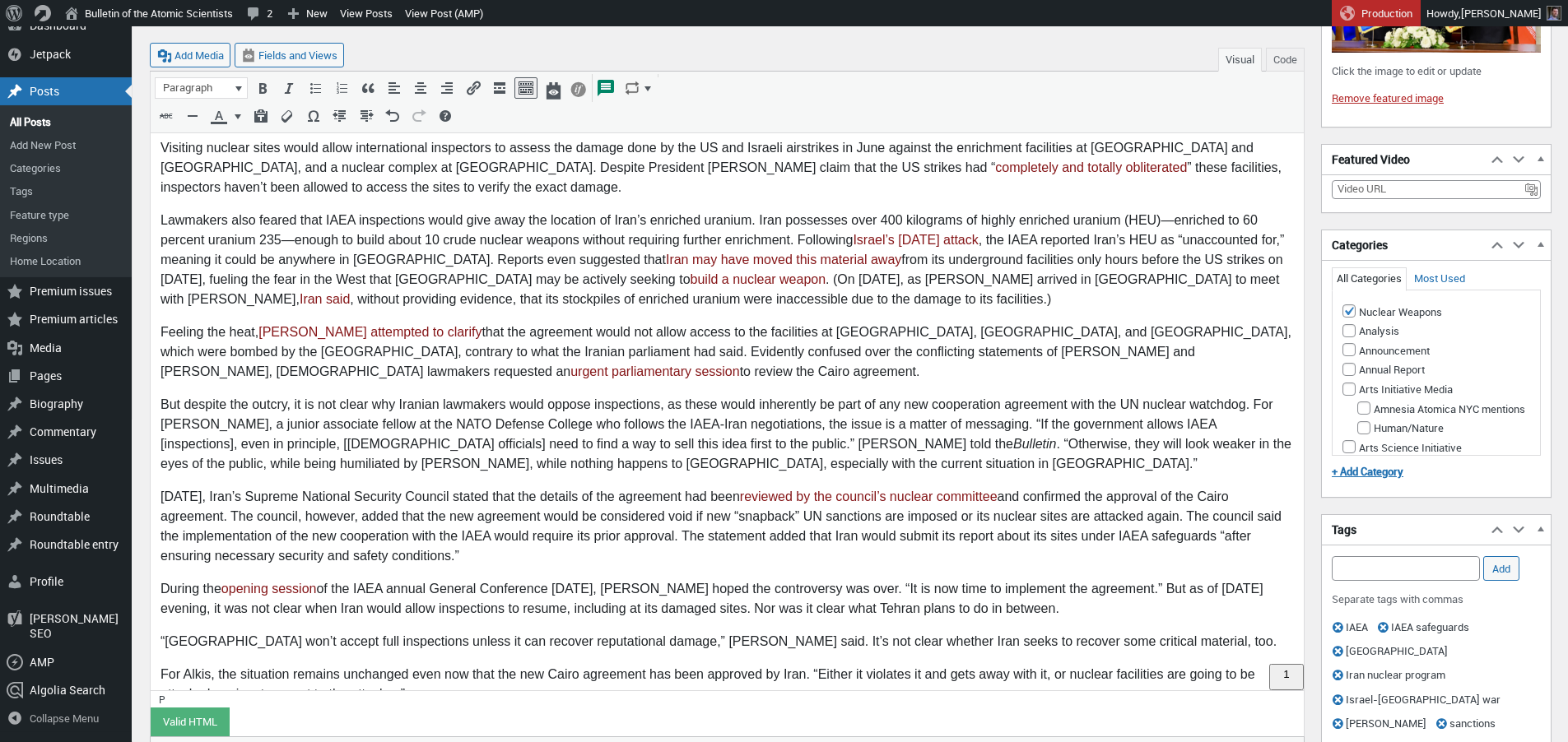
click at [892, 487] on p "On Monday, Iran’s Supreme National Security Council stated that the details of …" at bounding box center [728, 526] width 1134 height 79
click at [1079, 487] on p "On Monday, Iran’s Supreme National Security Council stated that the details of …" at bounding box center [728, 526] width 1134 height 79
click at [1107, 509] on p "On Monday, Iran’s Supreme National Security Council stated that the details of …" at bounding box center [728, 526] width 1134 height 79
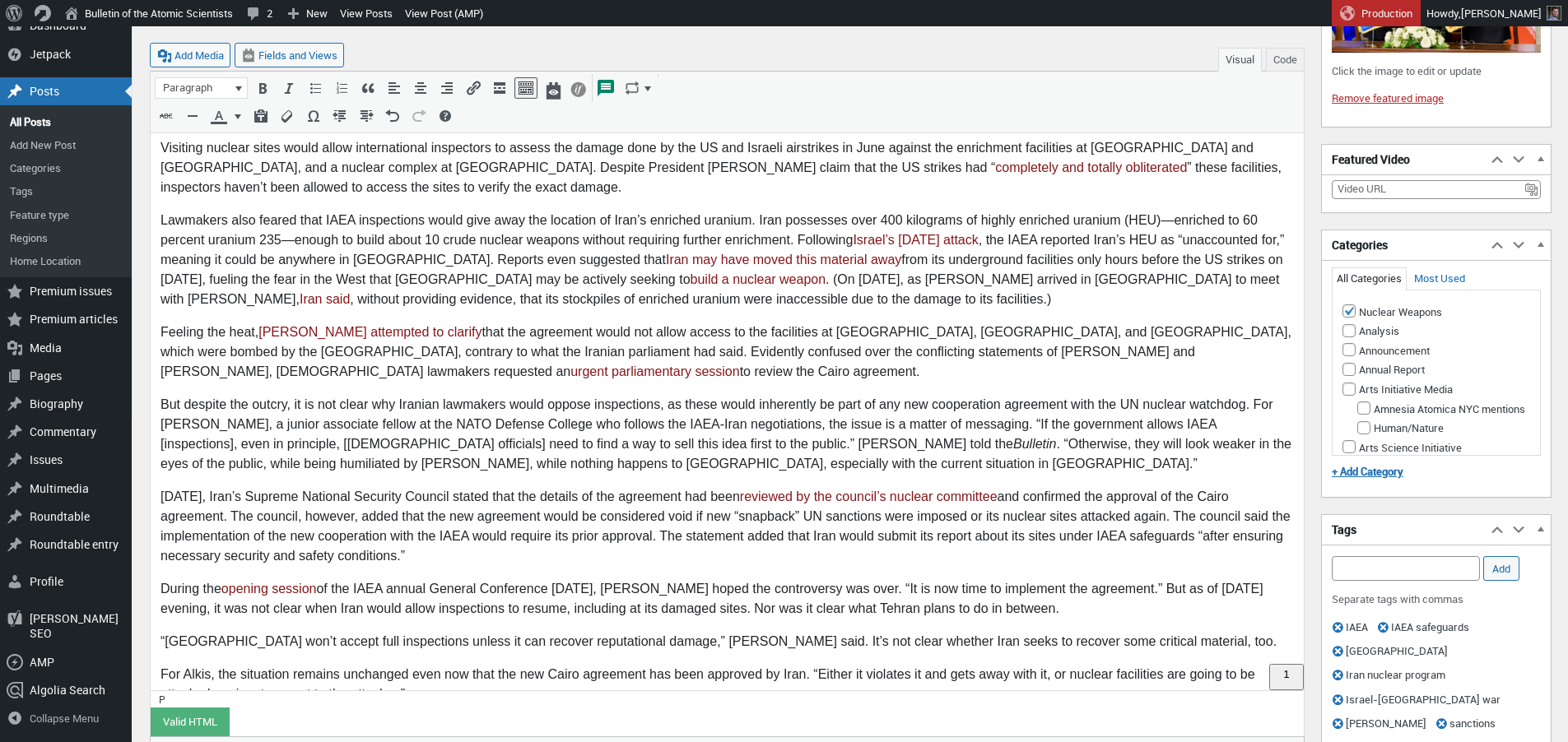
drag, startPoint x: 1169, startPoint y: 478, endPoint x: 1175, endPoint y: 500, distance: 22.8
click at [1170, 487] on p "On Monday, Iran’s Supreme National Security Council stated that the details of …" at bounding box center [728, 526] width 1134 height 79
click at [677, 631] on p "“Iran won’t accept full inspections unless it can recover reputational damage,”…" at bounding box center [728, 641] width 1134 height 20
drag, startPoint x: 682, startPoint y: 602, endPoint x: 804, endPoint y: 597, distance: 122.1
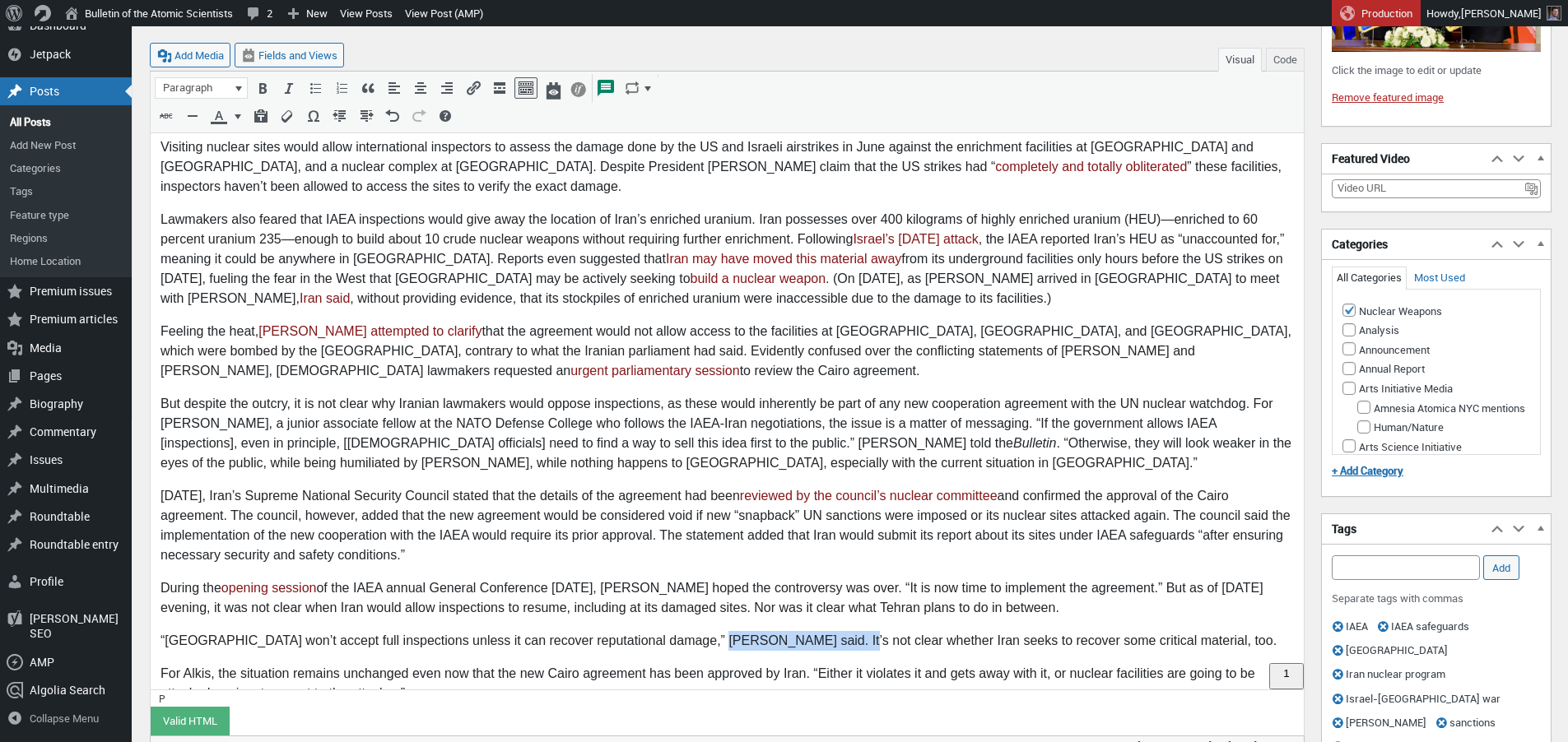
click at [804, 631] on p "“Iran won’t accept full inspections unless it can recover reputational damage,”…" at bounding box center [728, 641] width 1134 height 20
click at [793, 631] on p "“Iran won’t accept full inspections unless it can recover reputational damage,”…" at bounding box center [728, 641] width 1134 height 20
click at [898, 631] on p "“Iran won’t accept full inspections unless it can recover reputational damage,”…" at bounding box center [728, 641] width 1134 height 20
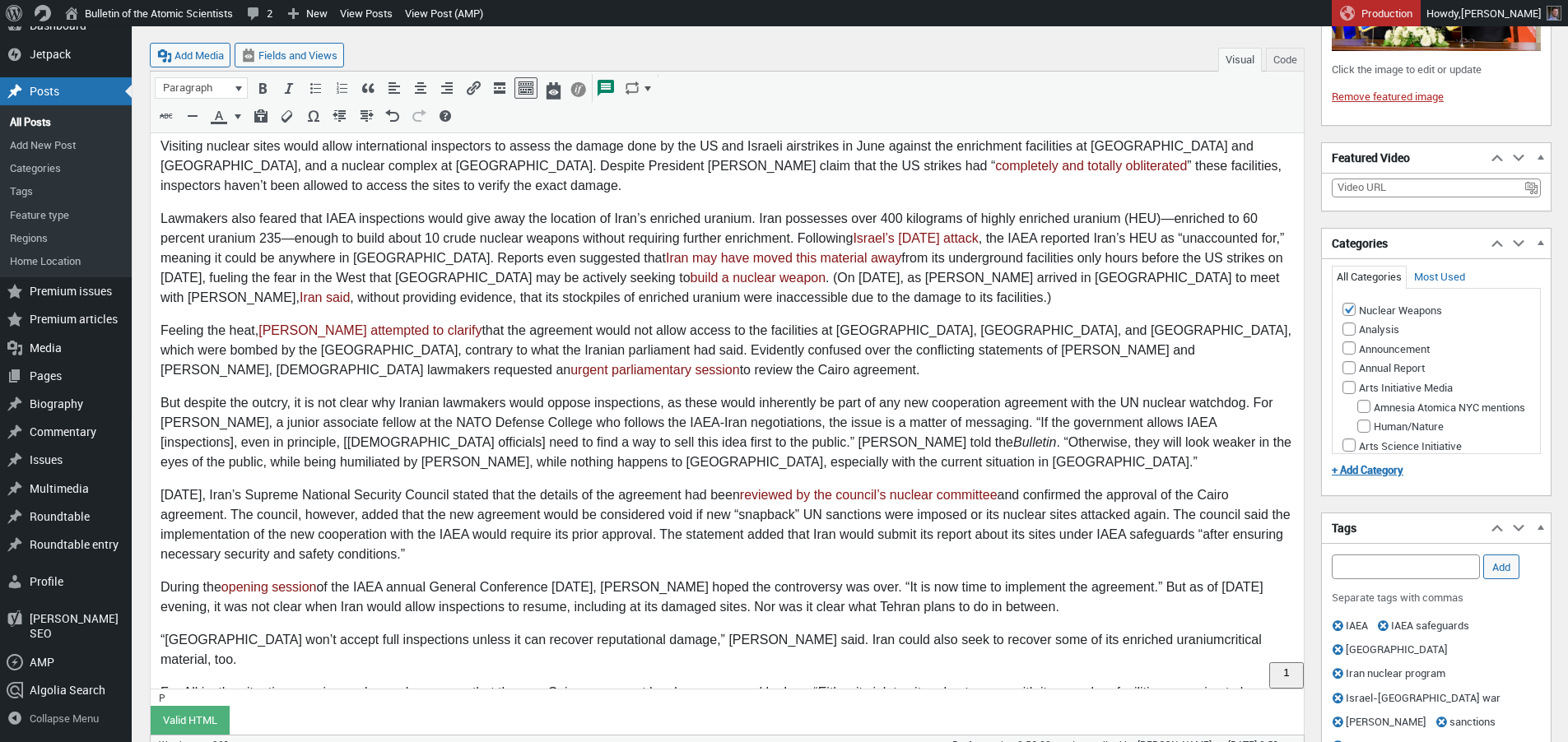
scroll to position [681, 0]
click at [782, 630] on p "“Iran won’t accept full inspections unless it can recover reputational damage,”…" at bounding box center [728, 649] width 1134 height 39
click at [1049, 629] on p "“Iran won’t accept full inspections unless it can recover reputational damage,”…" at bounding box center [728, 648] width 1134 height 39
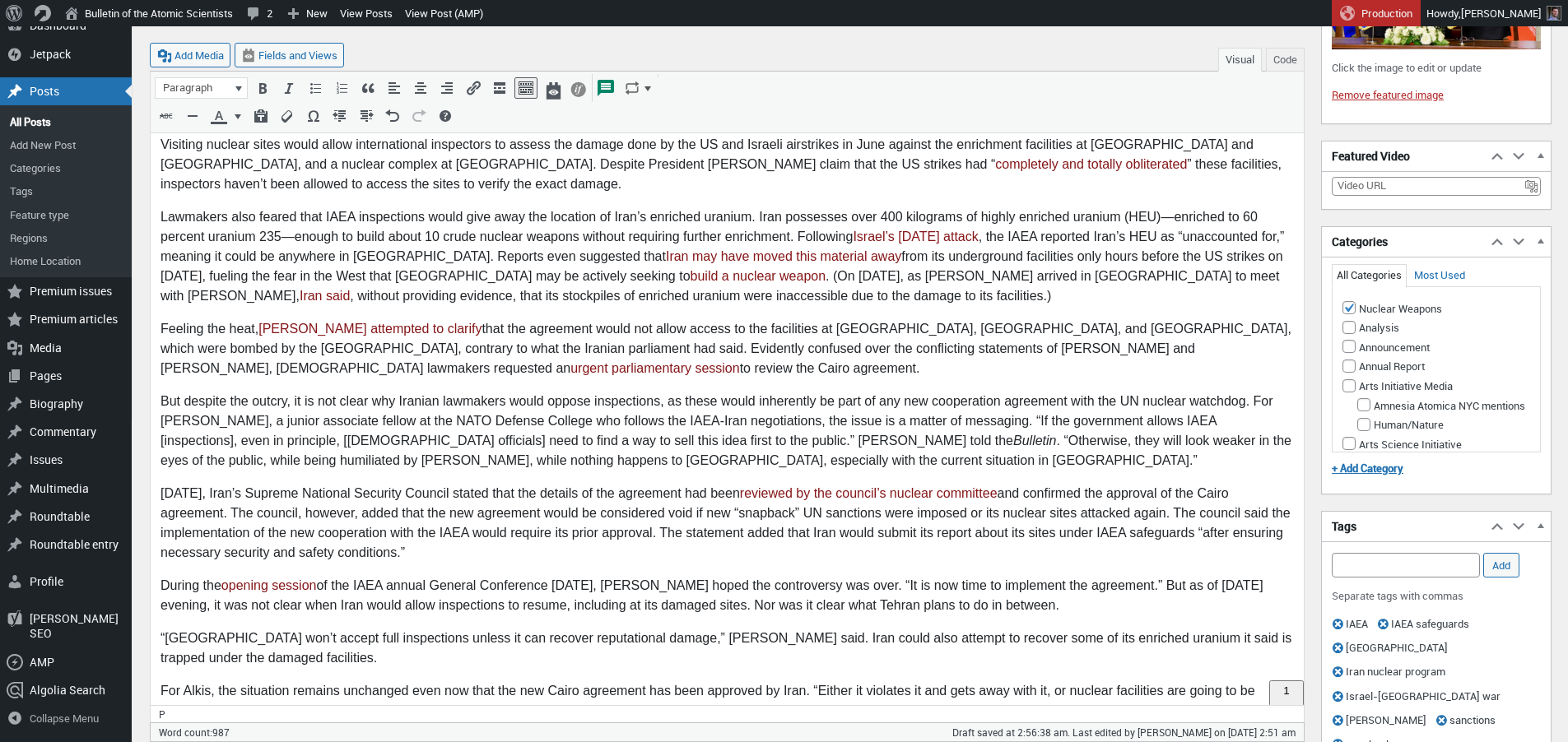
scroll to position [683, 0]
click at [932, 628] on p "“[GEOGRAPHIC_DATA] won’t accept full inspections unless it can recover reputati…" at bounding box center [728, 647] width 1134 height 39
drag, startPoint x: 927, startPoint y: 596, endPoint x: 945, endPoint y: 623, distance: 32.4
click at [928, 628] on p "“[GEOGRAPHIC_DATA] won’t accept full inspections unless it can recover reputati…" at bounding box center [728, 647] width 1134 height 39
click at [890, 628] on p "“[GEOGRAPHIC_DATA] won’t accept full inspections unless it can recover reputati…" at bounding box center [728, 647] width 1134 height 39
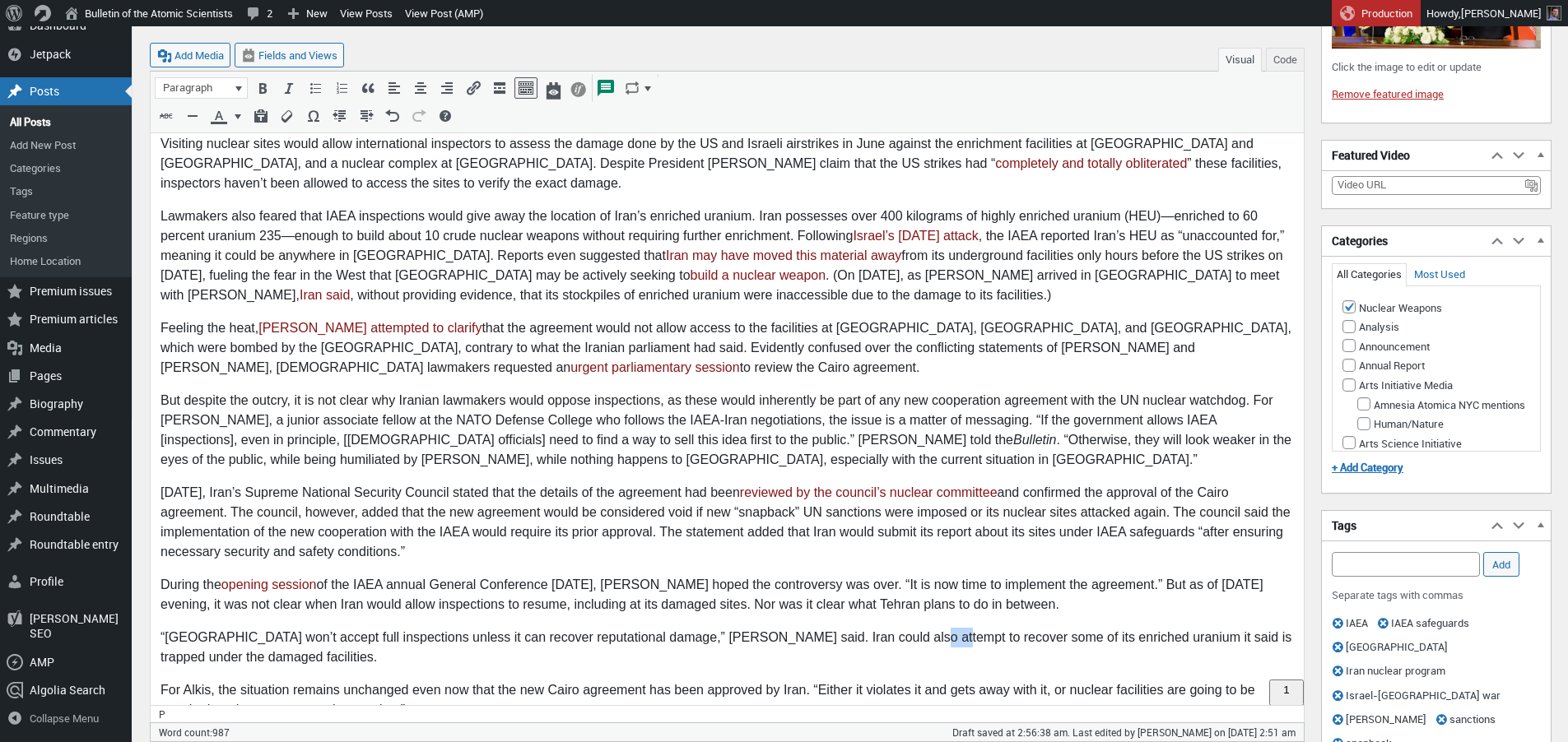
click at [890, 628] on p "“[GEOGRAPHIC_DATA] won’t accept full inspections unless it can recover reputati…" at bounding box center [728, 647] width 1134 height 39
click at [930, 628] on p "“[GEOGRAPHIC_DATA] won’t accept full inspections unless it can recover reputati…" at bounding box center [728, 647] width 1134 height 39
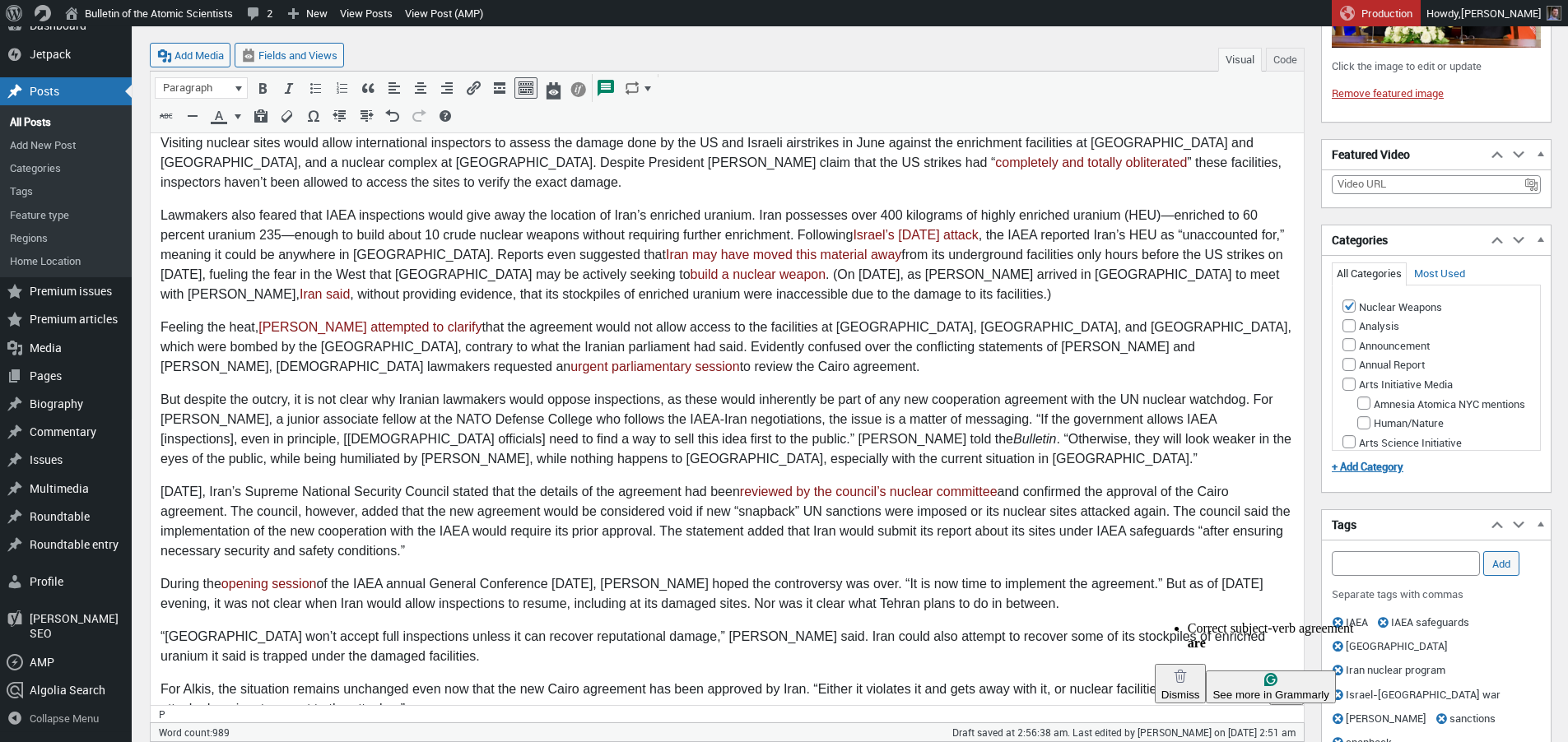
click at [1171, 627] on p "“Iran won’t accept full inspections unless it can recover reputational damage,”…" at bounding box center [728, 646] width 1134 height 39
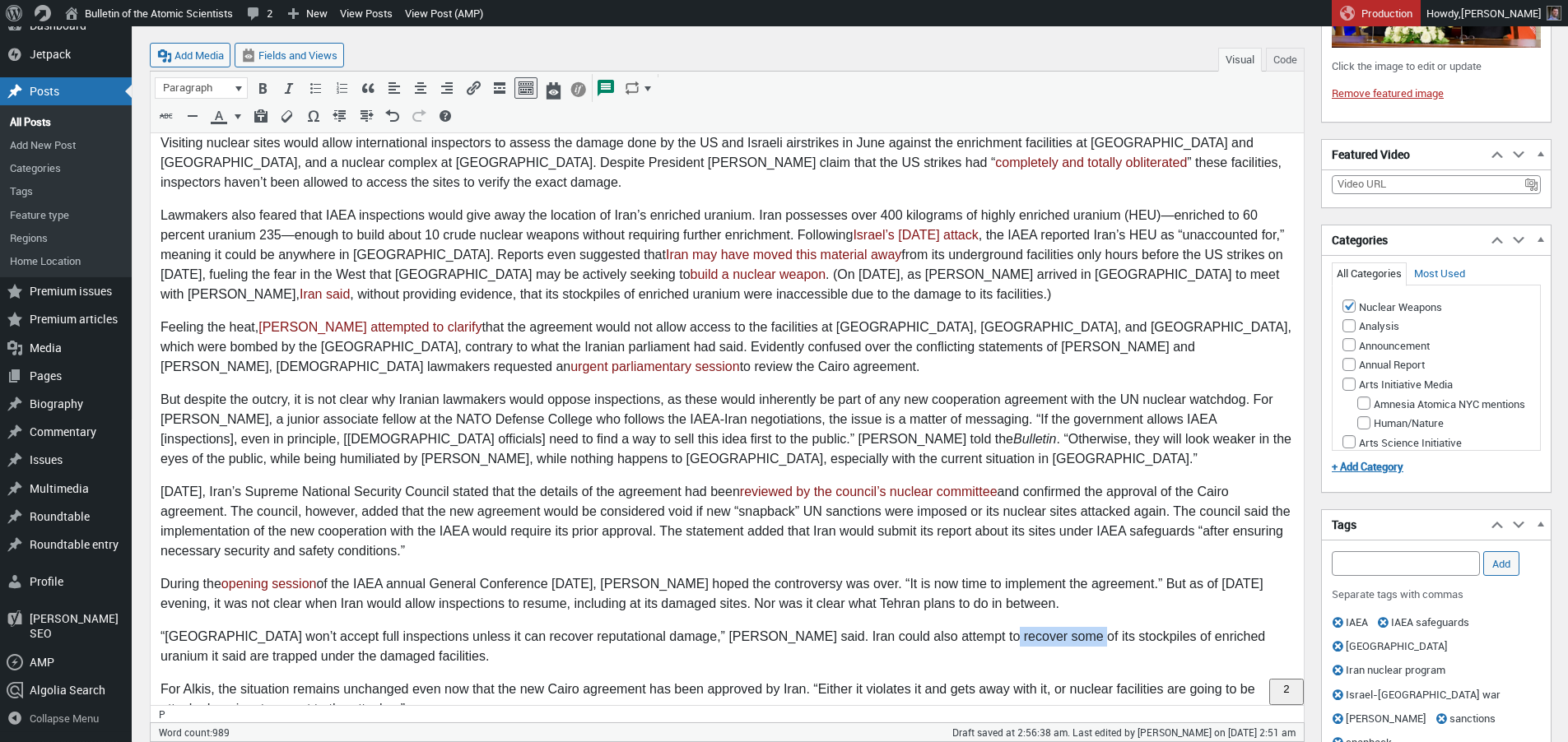
drag, startPoint x: 948, startPoint y: 601, endPoint x: 1027, endPoint y: 599, distance: 79.0
click at [1027, 627] on p "“Iran won’t accept full inspections unless it can recover reputational damage,”…" at bounding box center [728, 646] width 1134 height 39
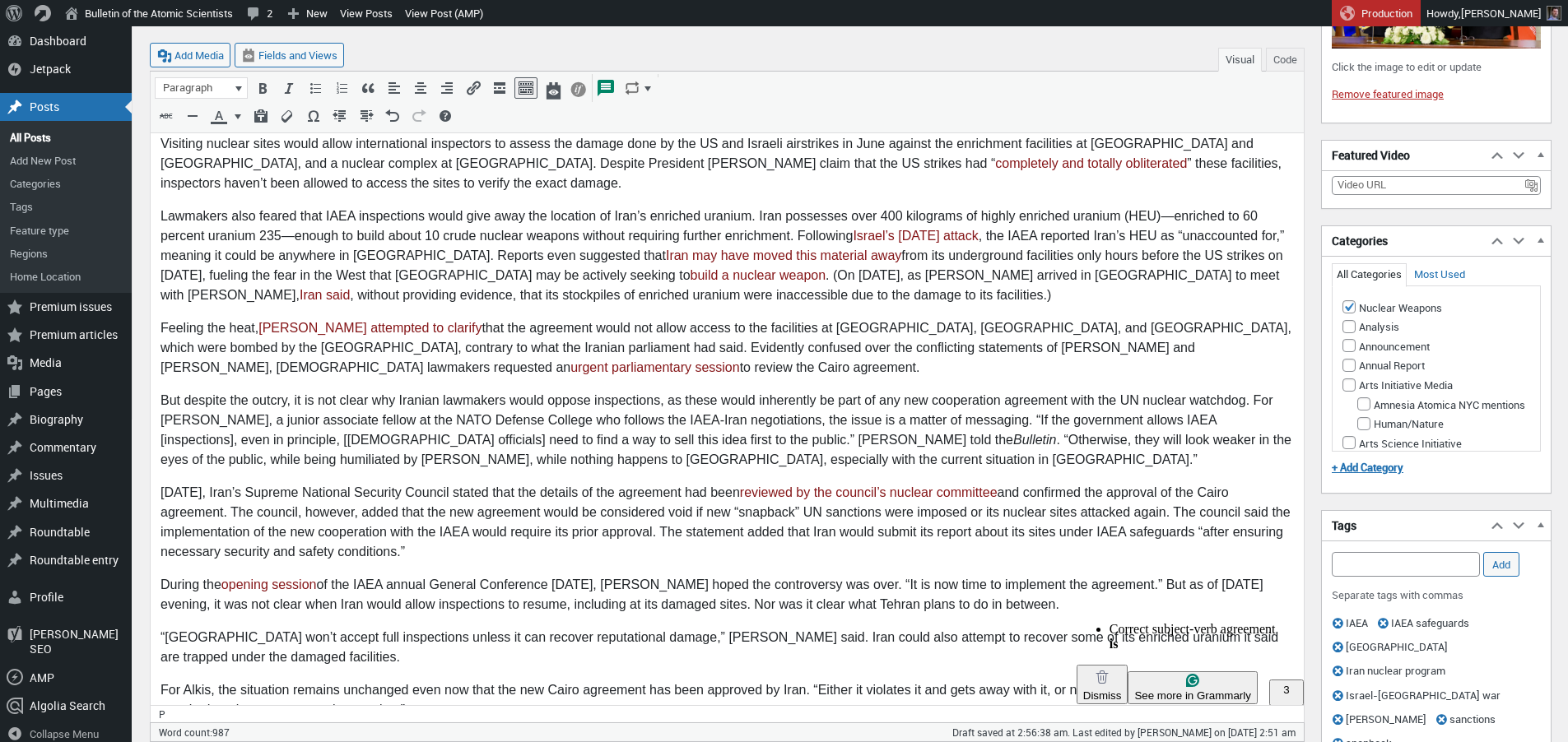
click at [1094, 628] on p "“Iran won’t accept full inspections unless it can recover reputational damage,”…" at bounding box center [728, 647] width 1134 height 39
click at [1088, 628] on p "“[GEOGRAPHIC_DATA] won’t accept full inspections unless it can recover reputati…" at bounding box center [728, 647] width 1134 height 39
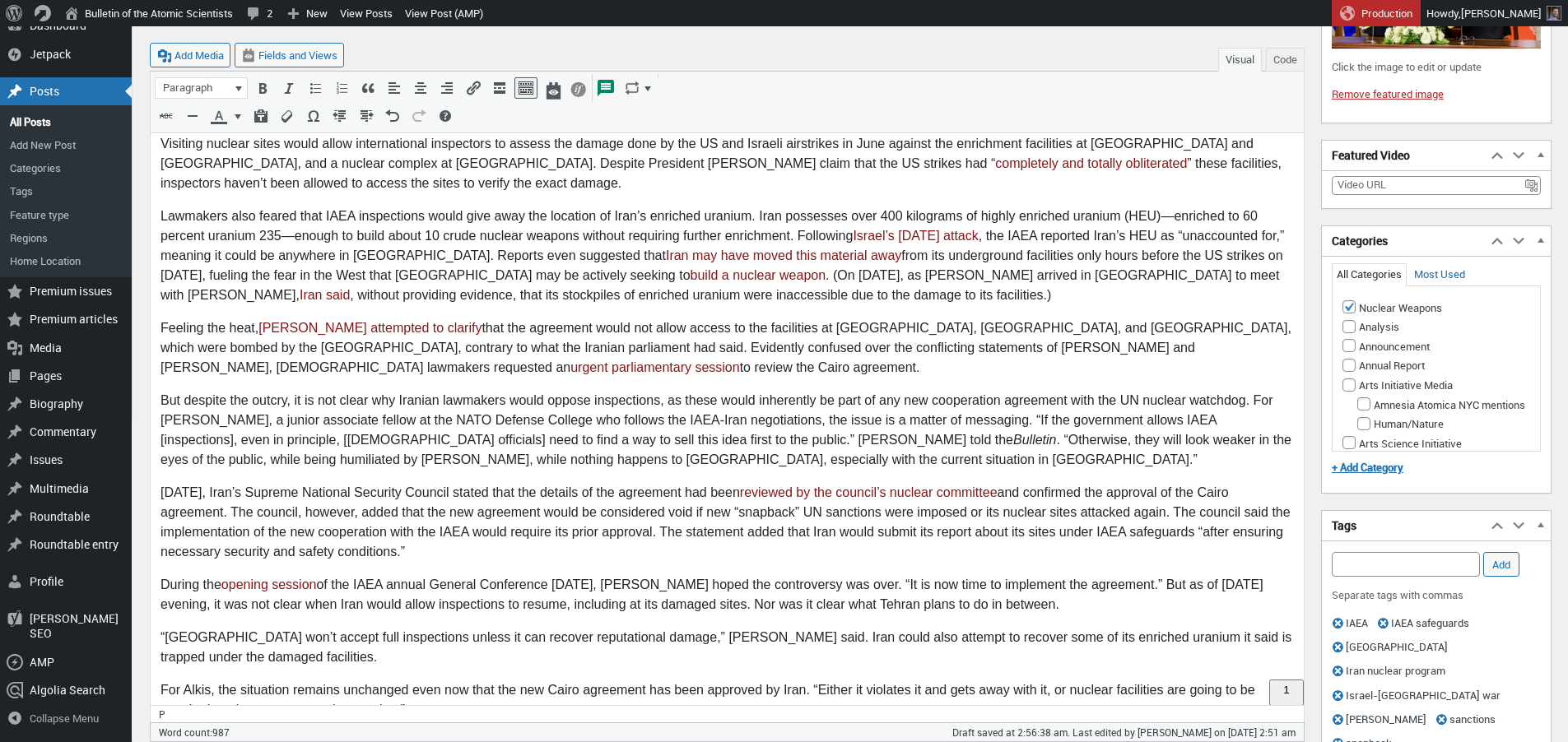
scroll to position [683, 0]
click at [251, 634] on body "On Monday, the National Security Commission of the Iranian Parliament held an e…" at bounding box center [728, 198] width 1134 height 1068
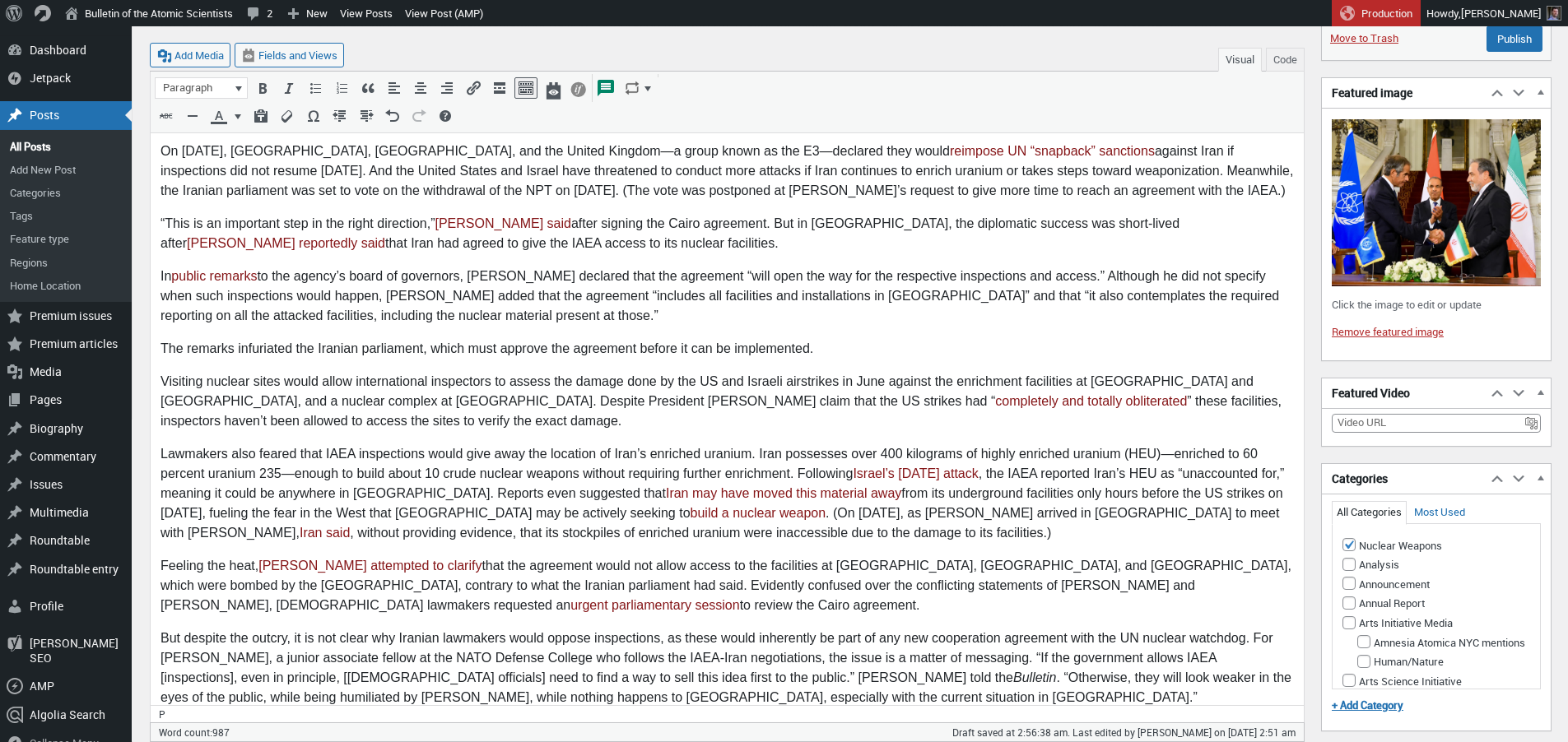
scroll to position [3, 0]
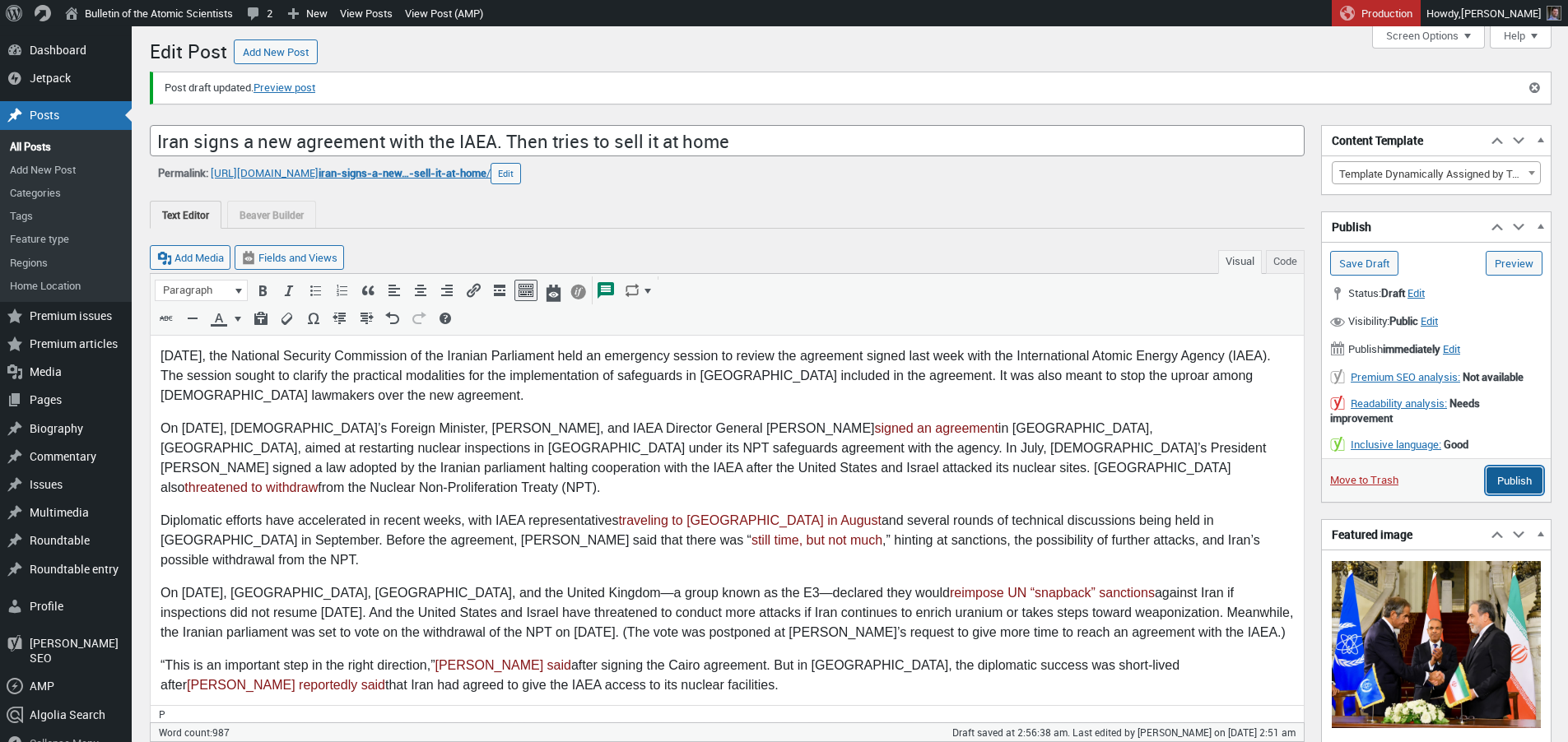
click at [1512, 477] on input "Publish" at bounding box center [1514, 480] width 56 height 26
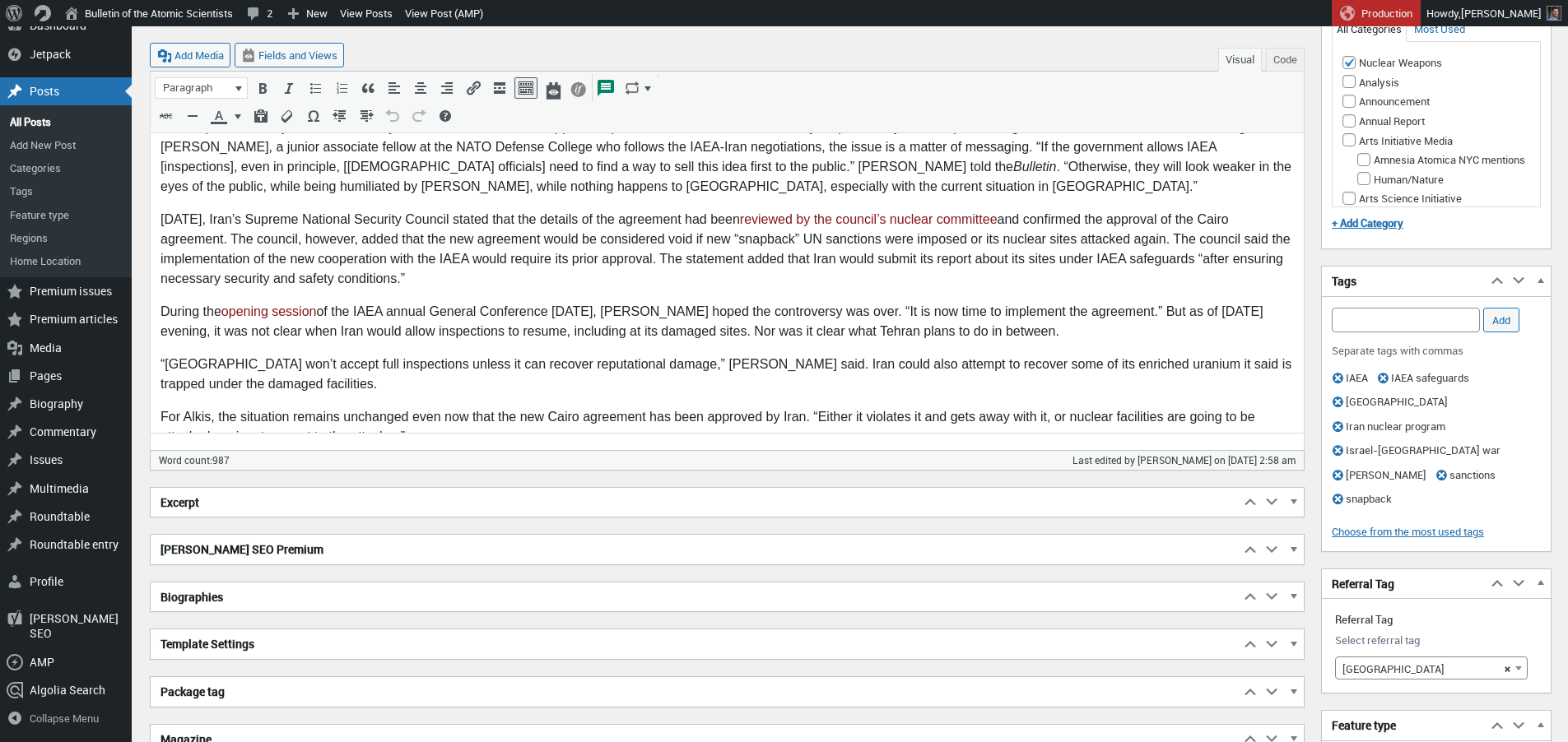
scroll to position [1030, 0]
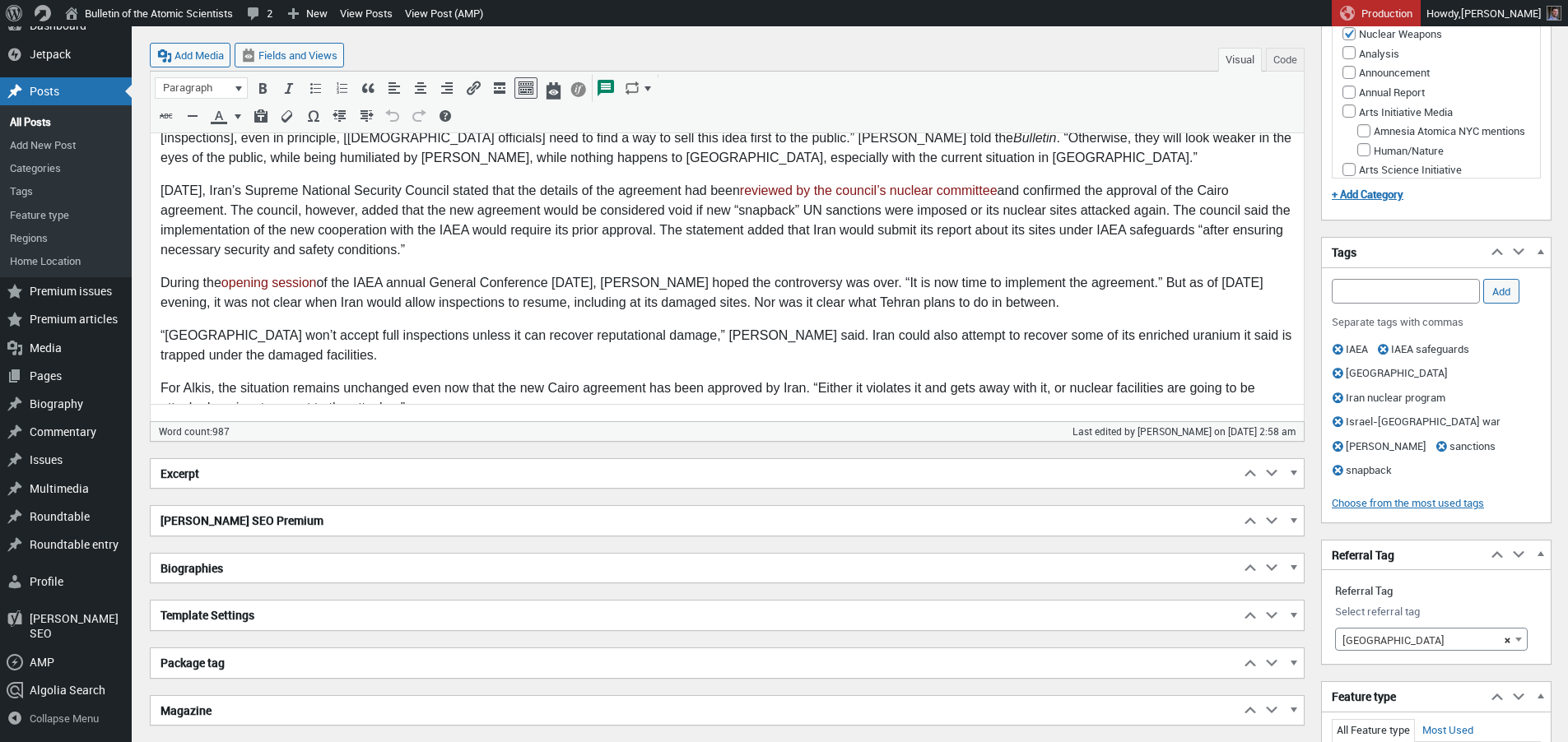
click at [272, 480] on h2 "Excerpt" at bounding box center [695, 473] width 1089 height 29
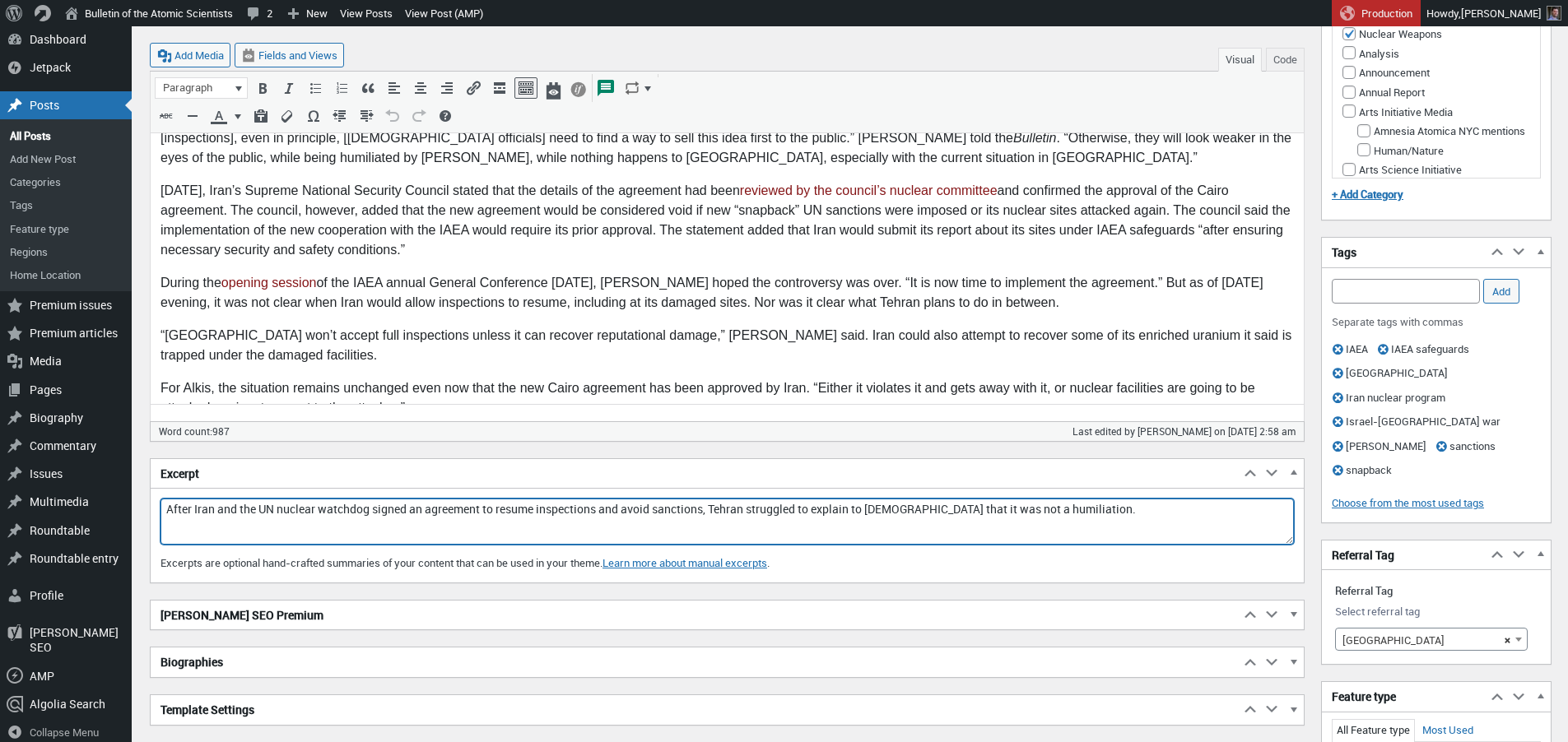
click at [244, 510] on textarea "After Iran and the UN nuclear watchdog signed an agreement to resume inspection…" at bounding box center [728, 522] width 1134 height 46
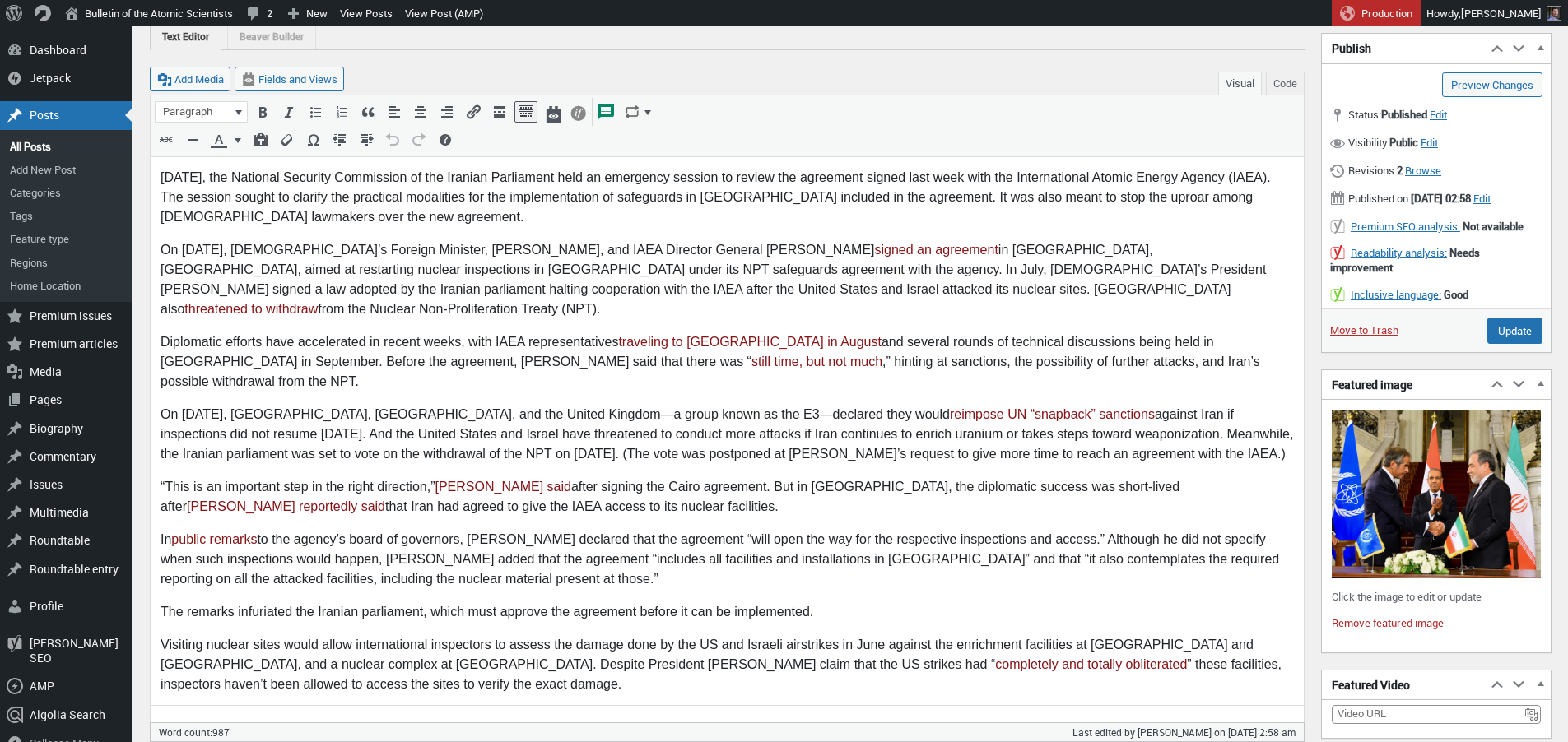
scroll to position [0, 0]
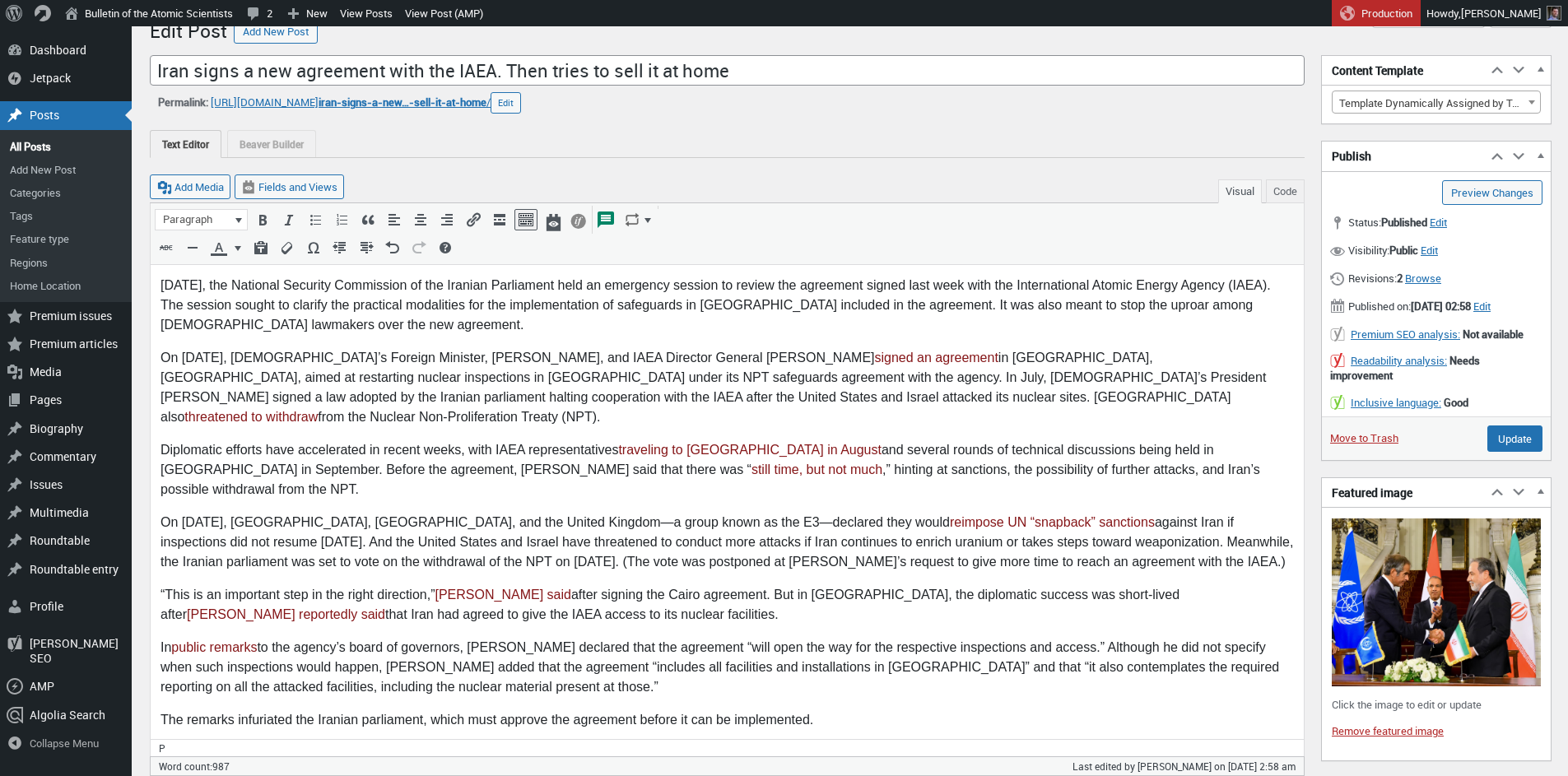
scroll to position [13, 0]
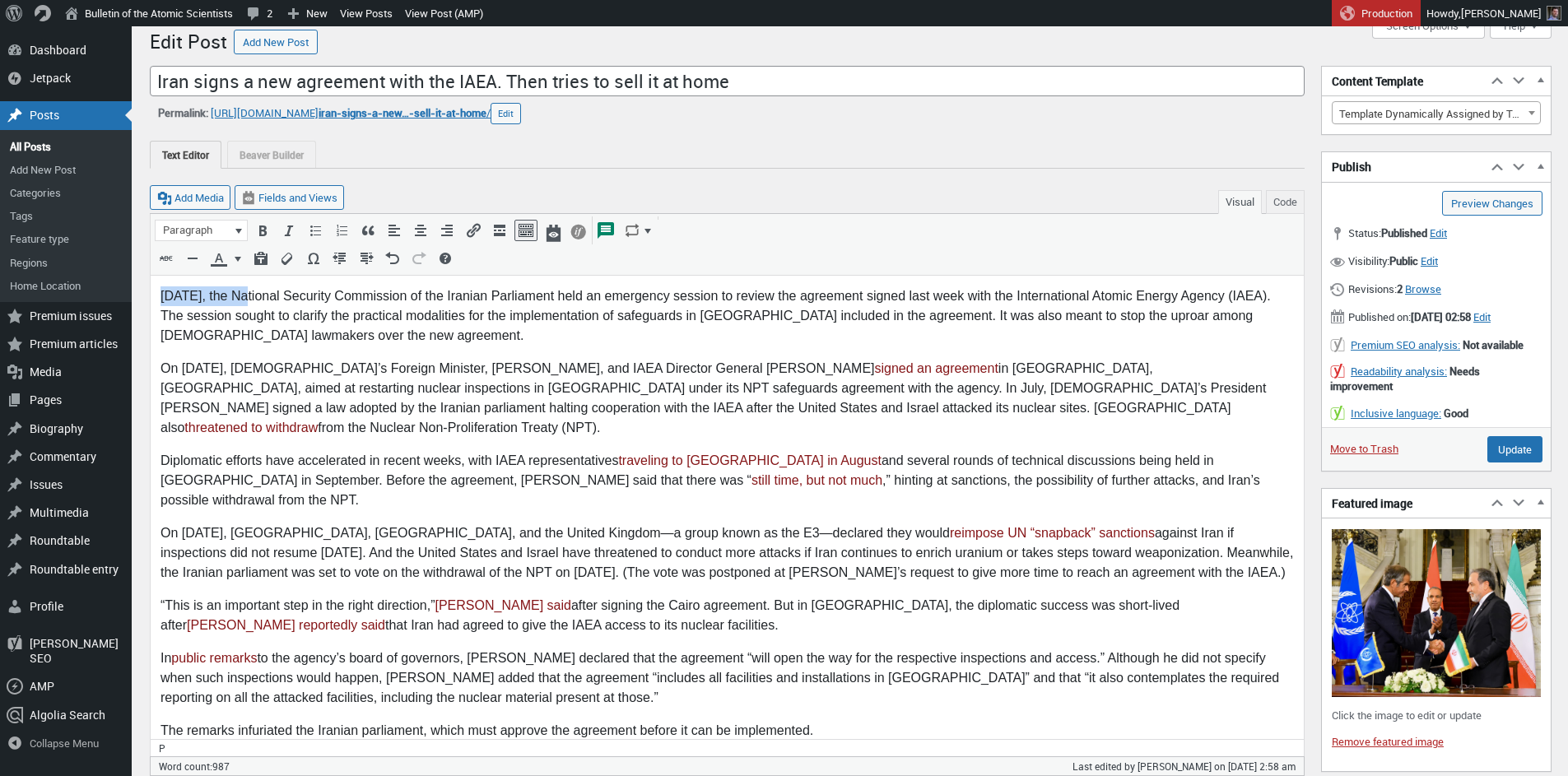
drag, startPoint x: 164, startPoint y: 293, endPoint x: 240, endPoint y: 290, distance: 76.1
click at [240, 290] on p "[DATE], the National Security Commission of the Iranian Parliament held an emer…" at bounding box center [728, 315] width 1134 height 59
click at [677, 299] on p "The National Security Commission of the Iranian Parliament held an emergency se…" at bounding box center [728, 315] width 1134 height 59
click at [1523, 462] on input "Update" at bounding box center [1515, 449] width 55 height 27
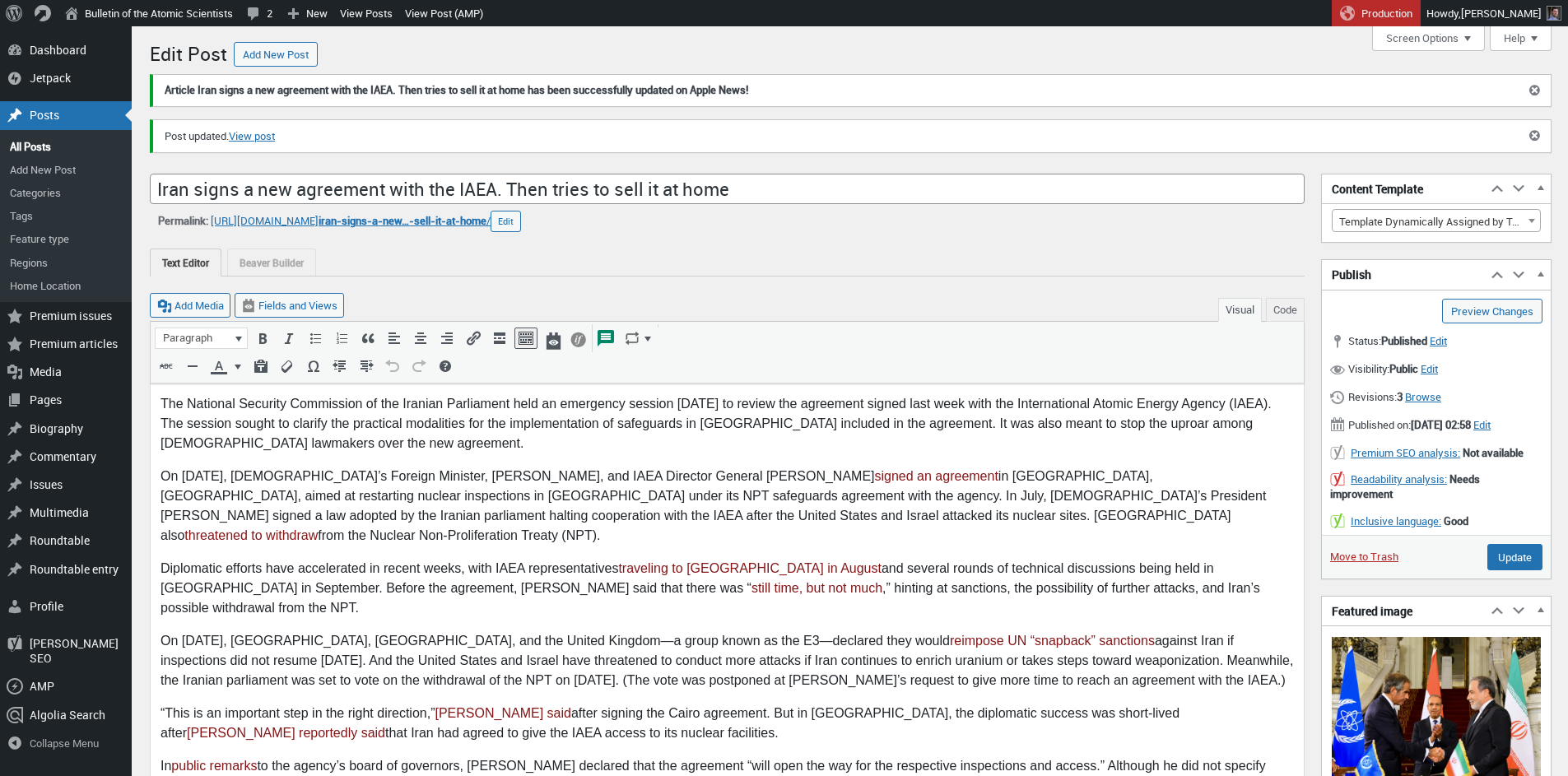
scroll to position [12, 0]
